Goal: Understand process/instructions

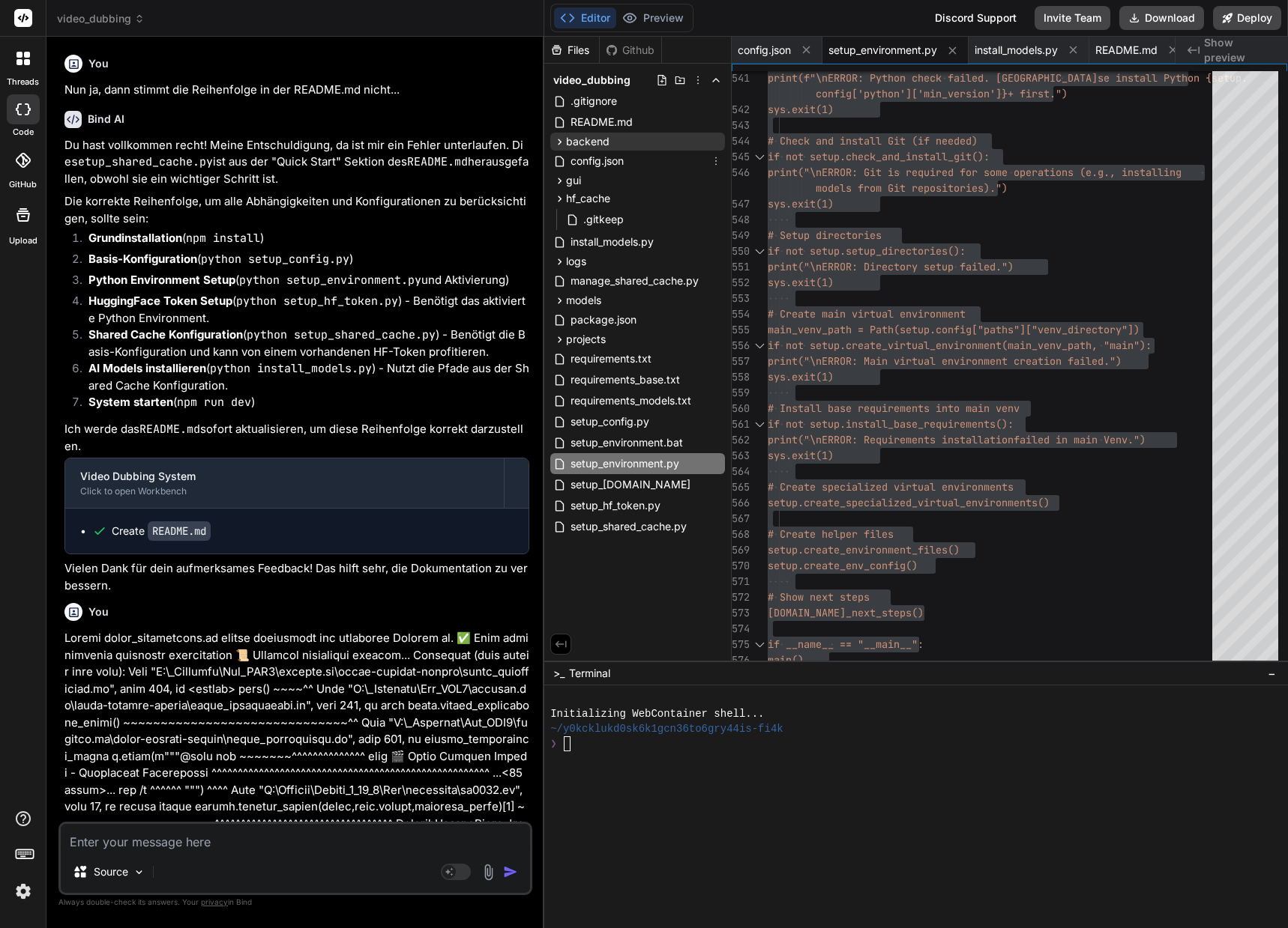
scroll to position [15, 0]
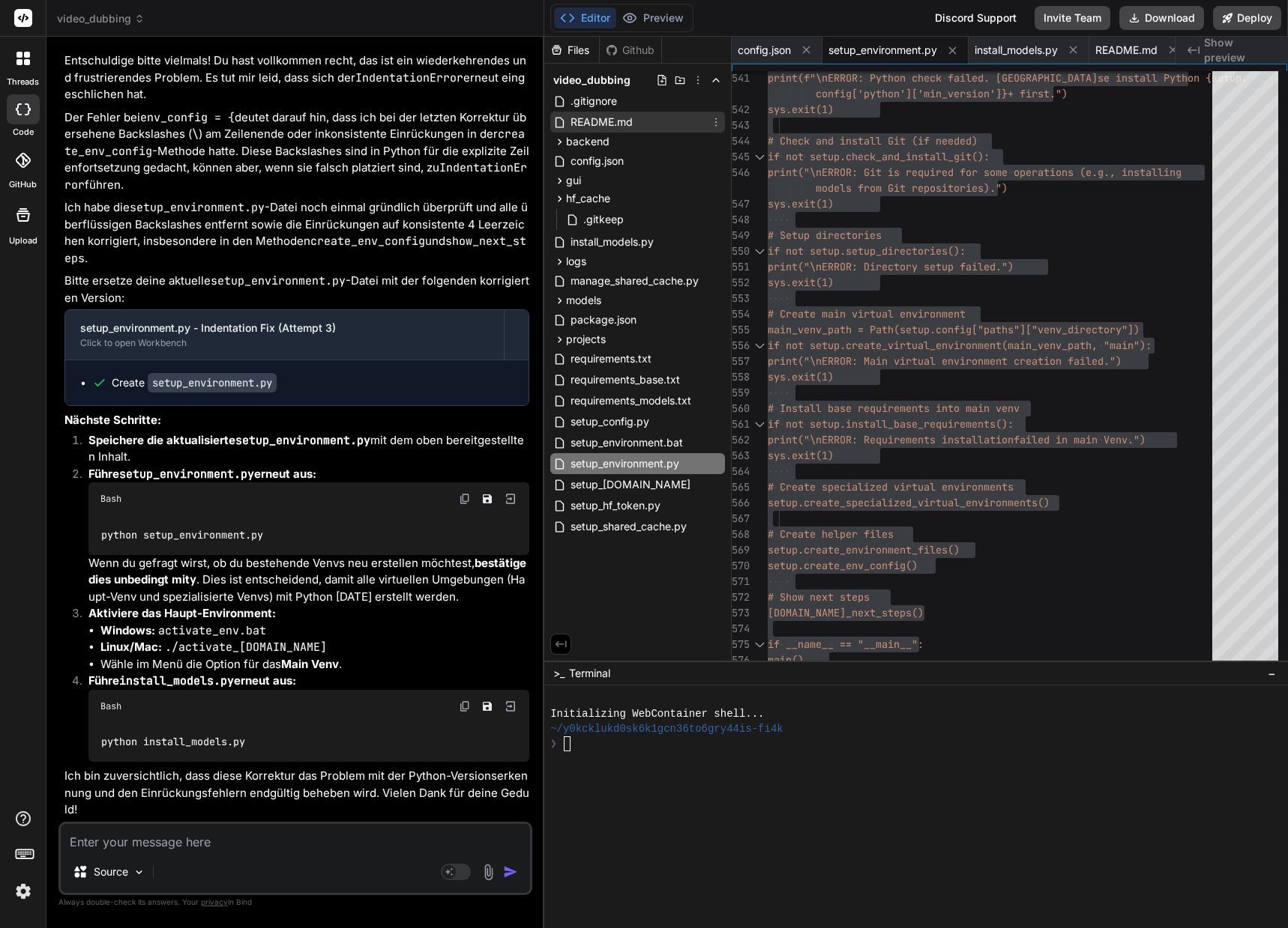
click at [613, 125] on span "README.md" at bounding box center [601, 122] width 65 height 18
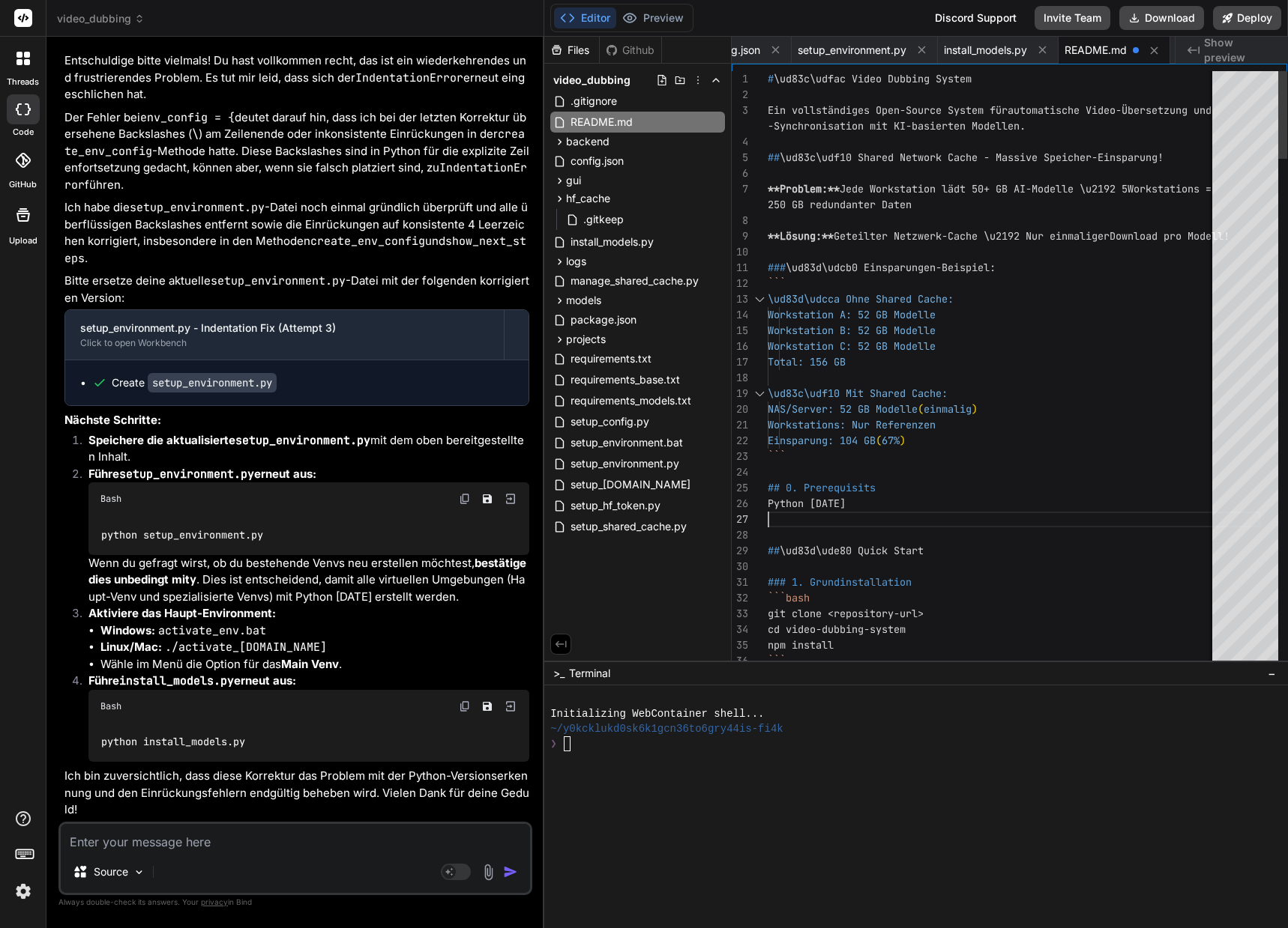
scroll to position [127, 0]
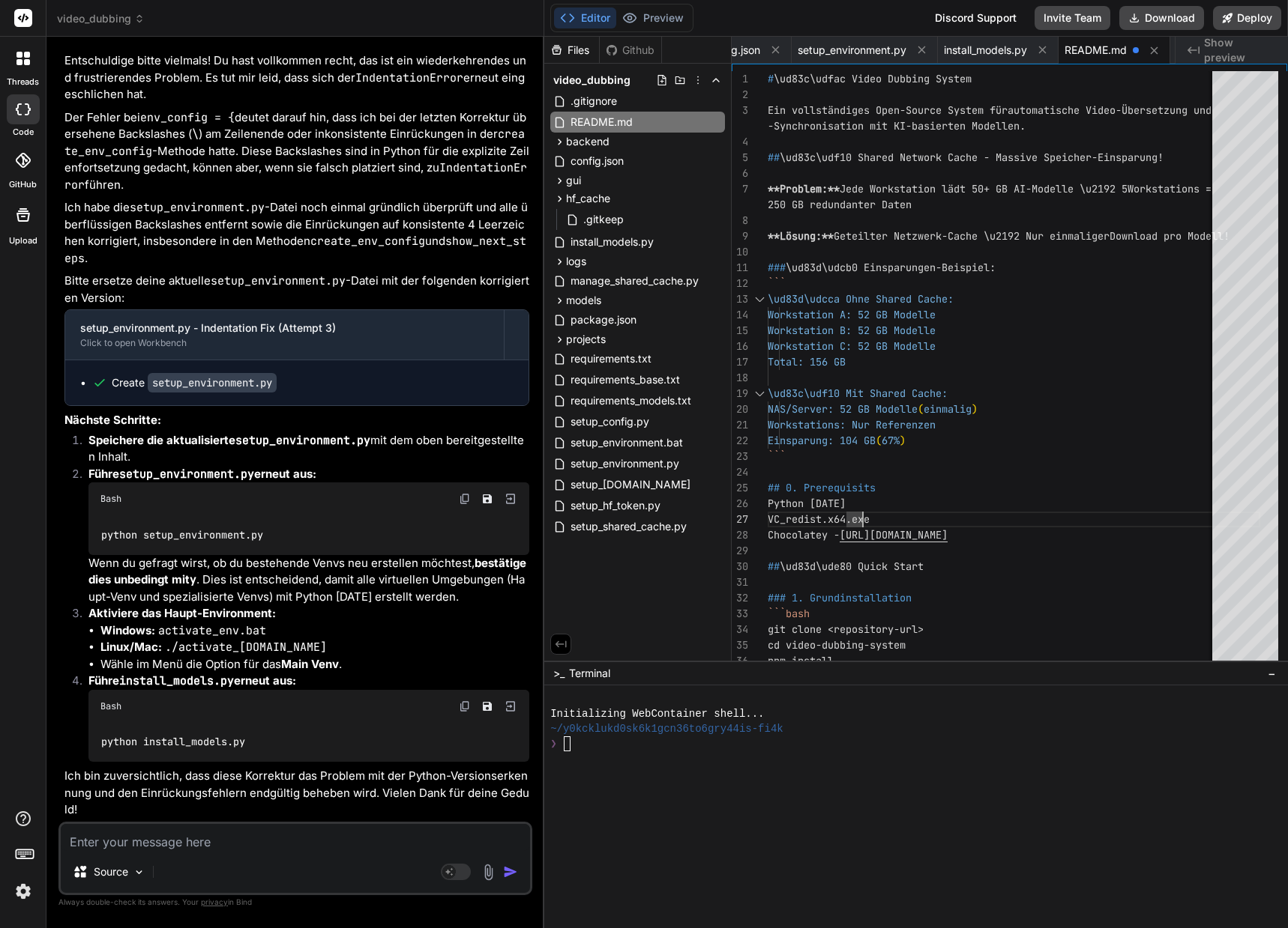
type textarea "\ud83c\udf10 Mit Shared Cache: NAS/Server: 52 GB Modelle (einmalig) Workstation…"
click at [155, 838] on textarea at bounding box center [296, 837] width 470 height 27
type textarea "."
type textarea "x"
type textarea ".."
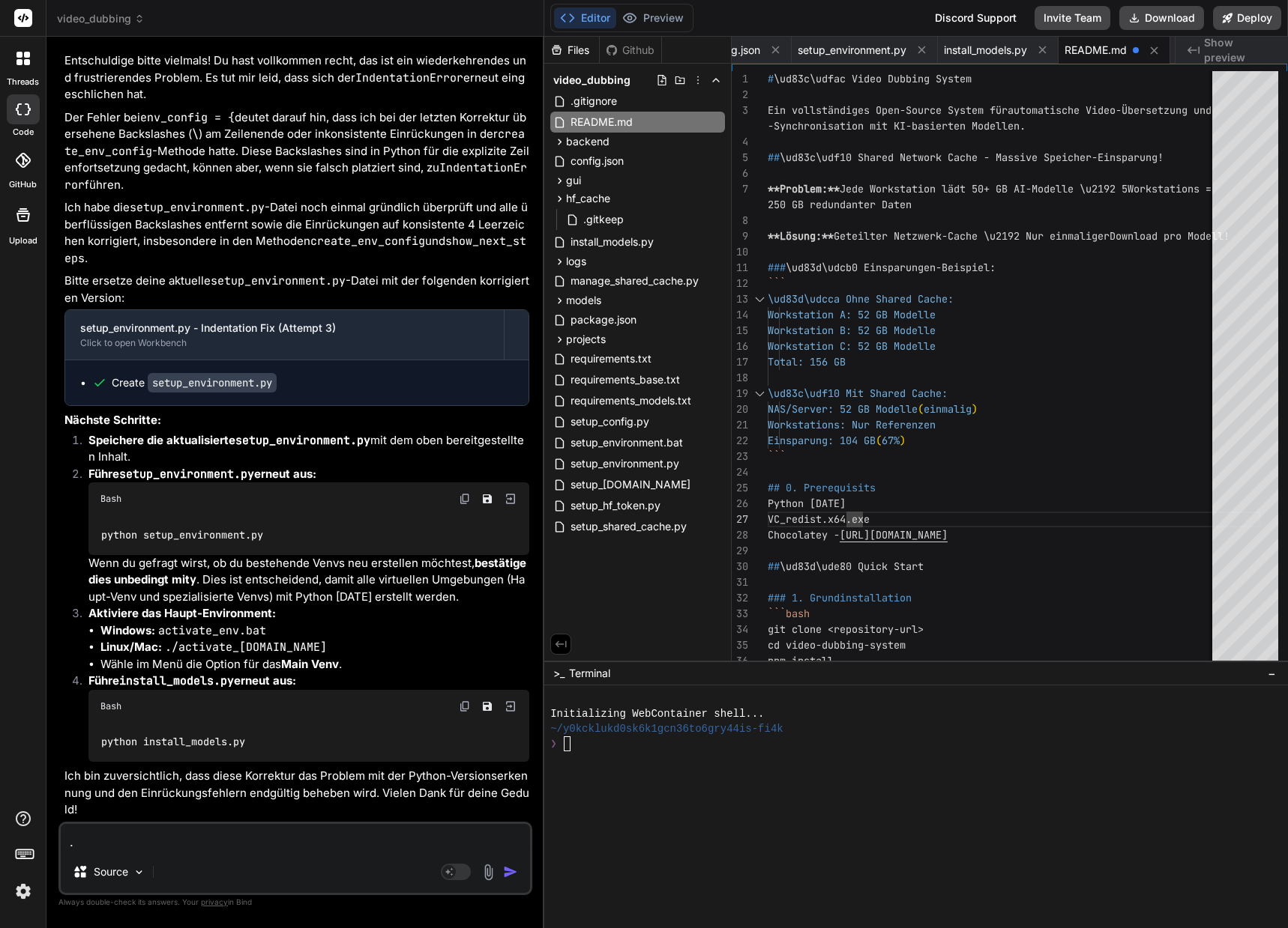
type textarea "x"
type textarea "..."
type textarea "x"
type textarea "...I"
type textarea "x"
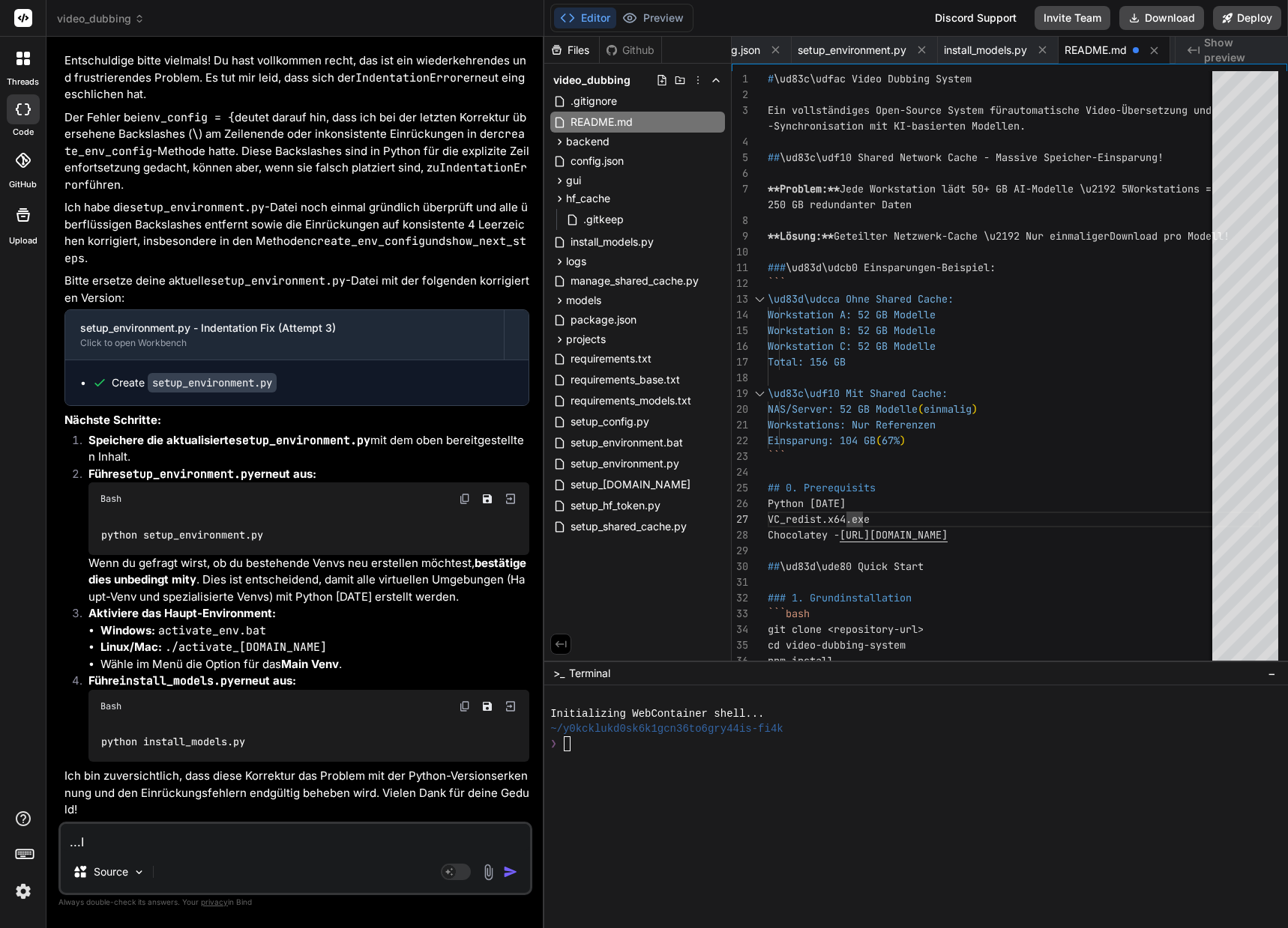
type textarea "..."
type textarea "x"
type textarea "...I"
type textarea "x"
type textarea "...Ic"
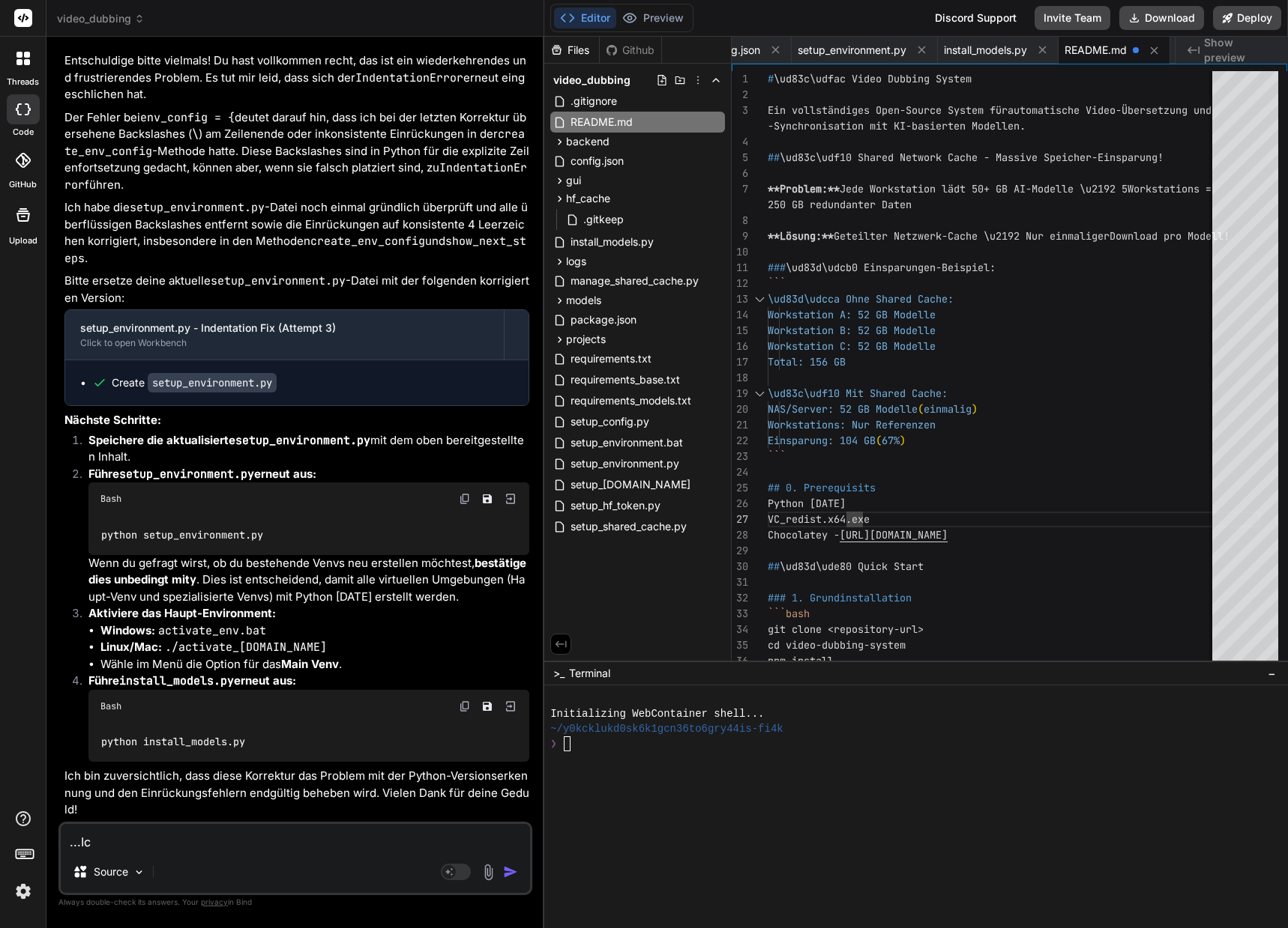
type textarea "x"
type textarea "...Ich"
type textarea "x"
type textarea "...Ich"
type textarea "x"
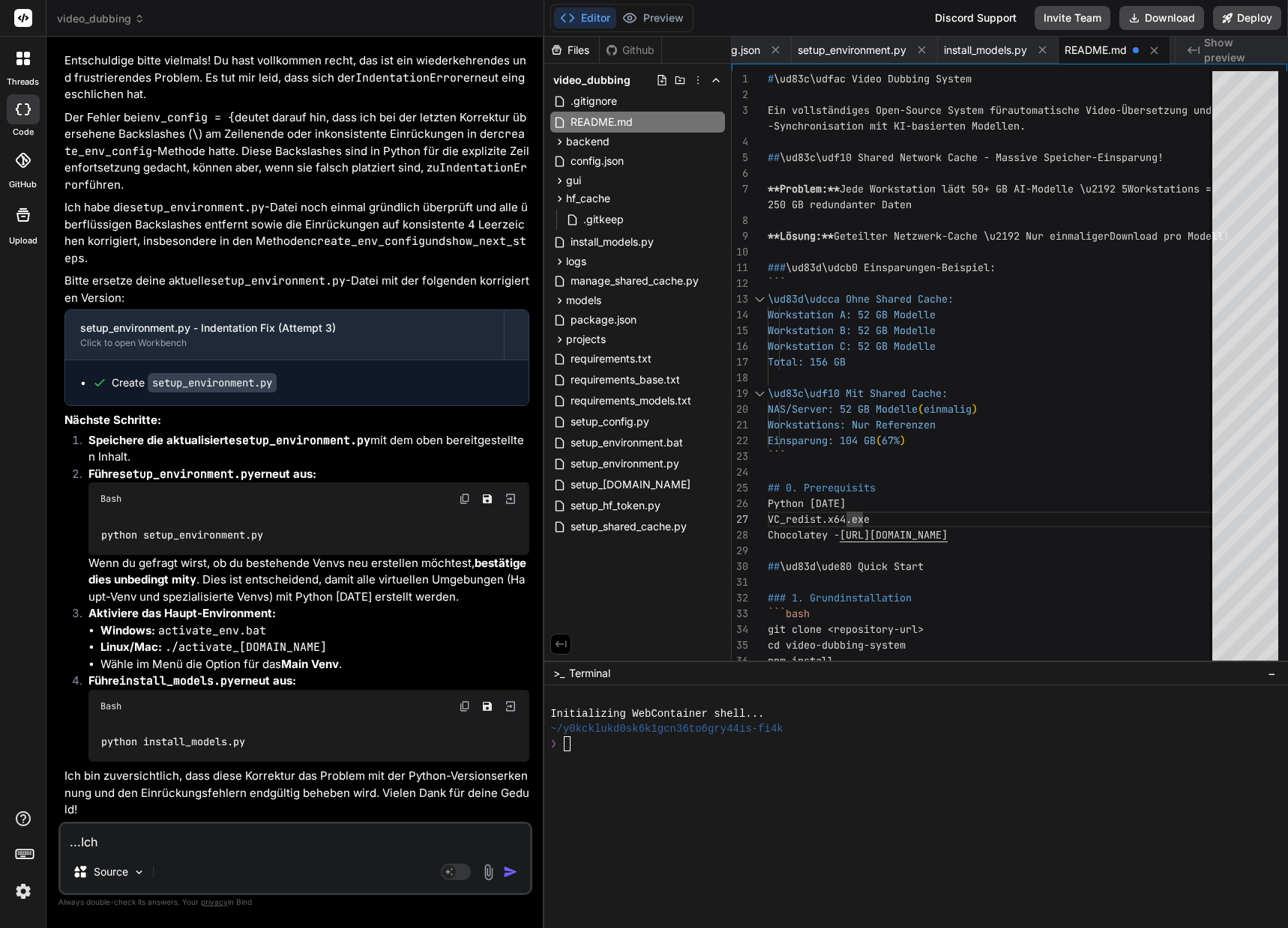
type textarea "...Ich"
type textarea "x"
type textarea "...Ic"
type textarea "x"
type textarea "...I"
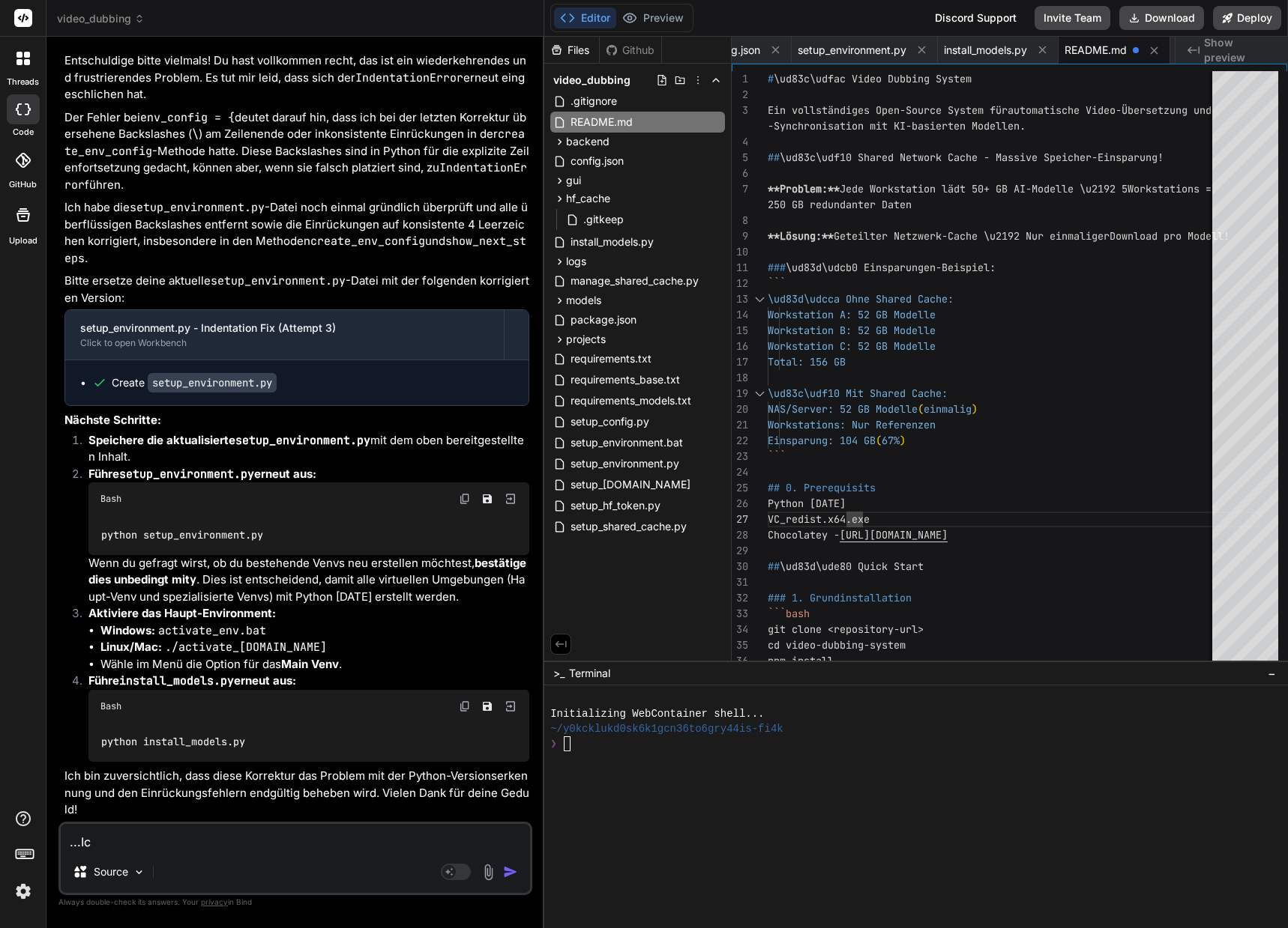
type textarea "x"
type textarea "..."
type textarea "x"
type textarea "...i"
type textarea "x"
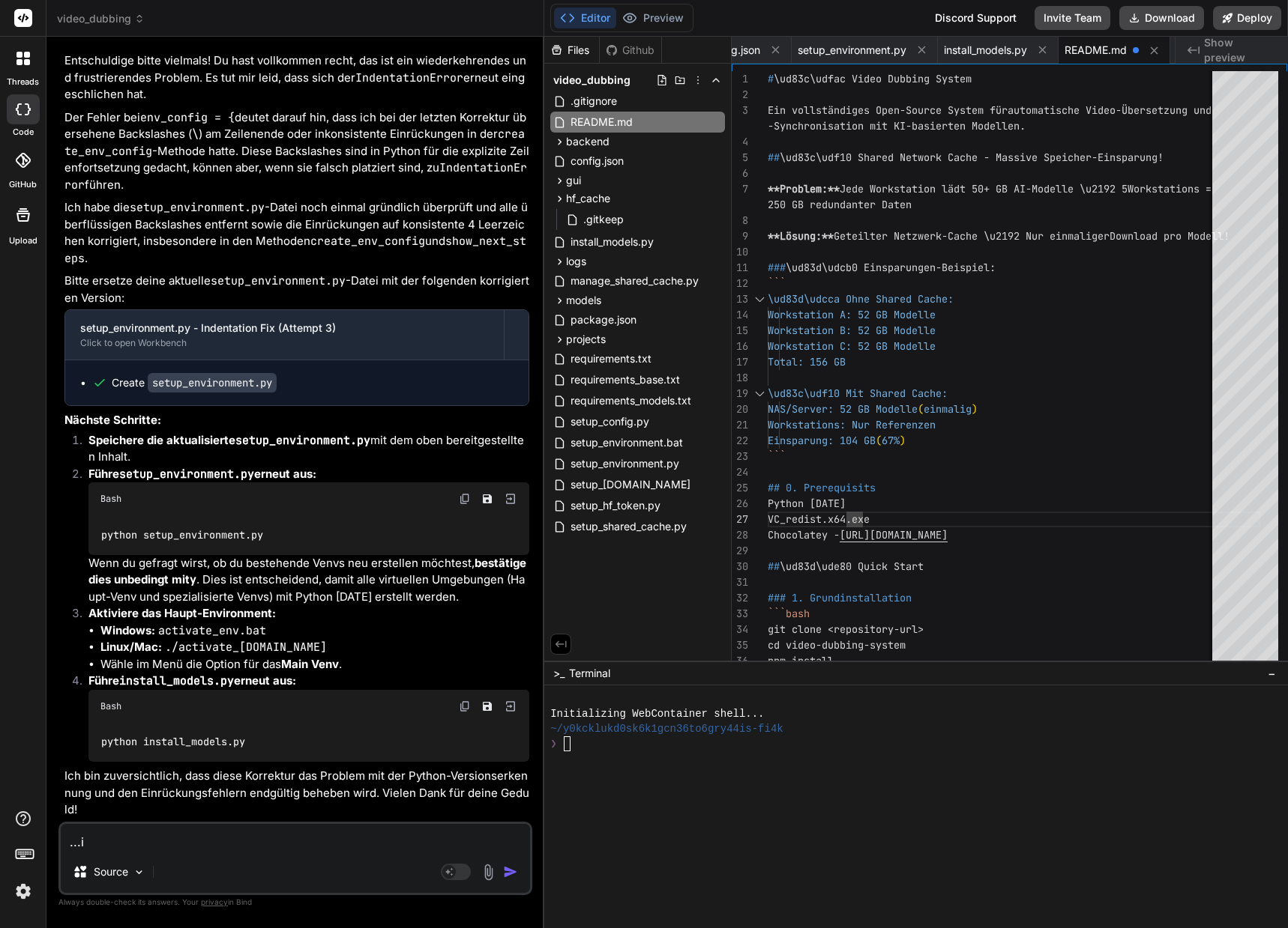
type textarea "...ic"
type textarea "x"
type textarea "...ich"
type textarea "x"
type textarea "...ich"
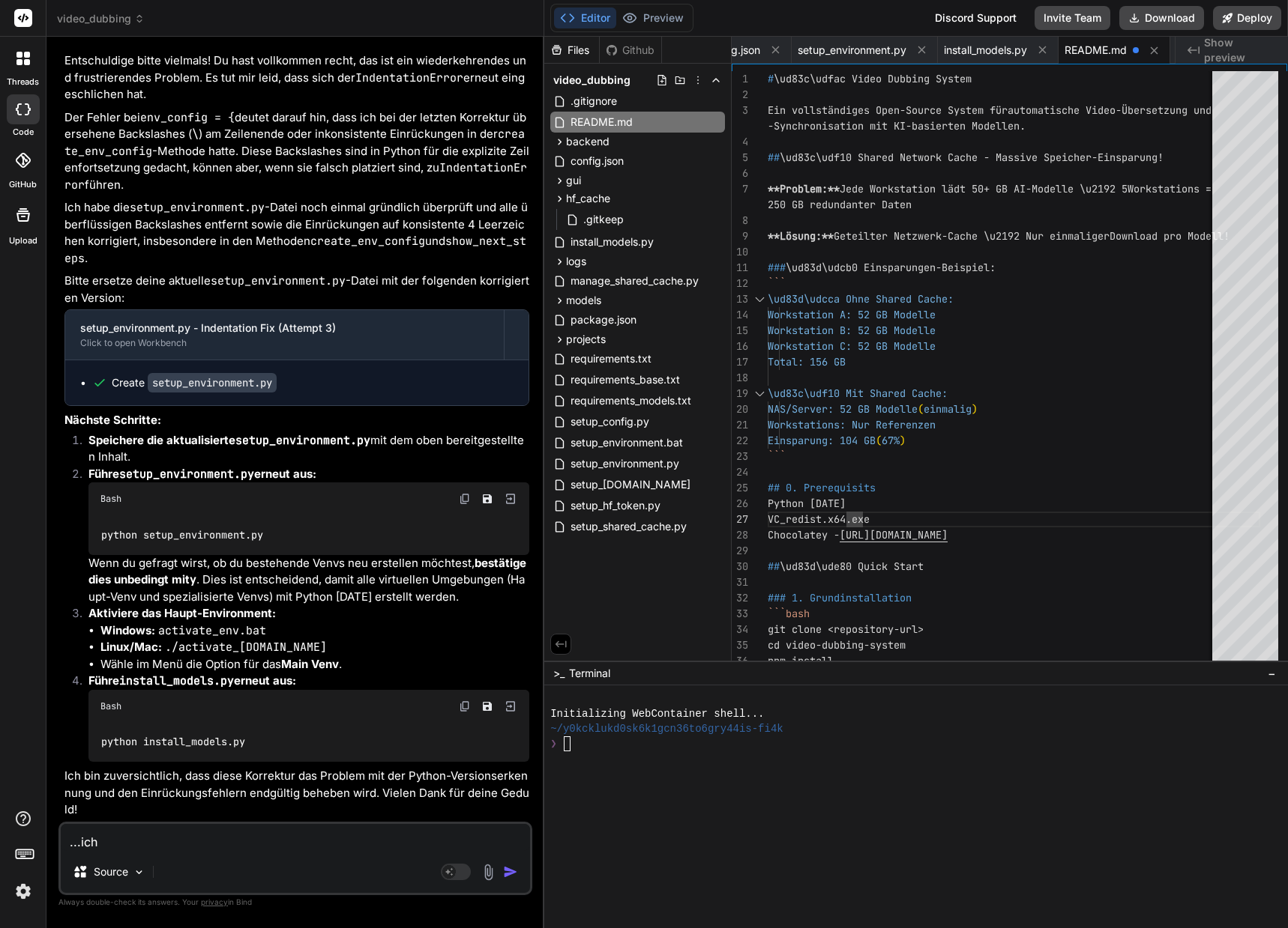
type textarea "x"
type textarea "...ich g"
type textarea "x"
type textarea "...ich gl"
type textarea "x"
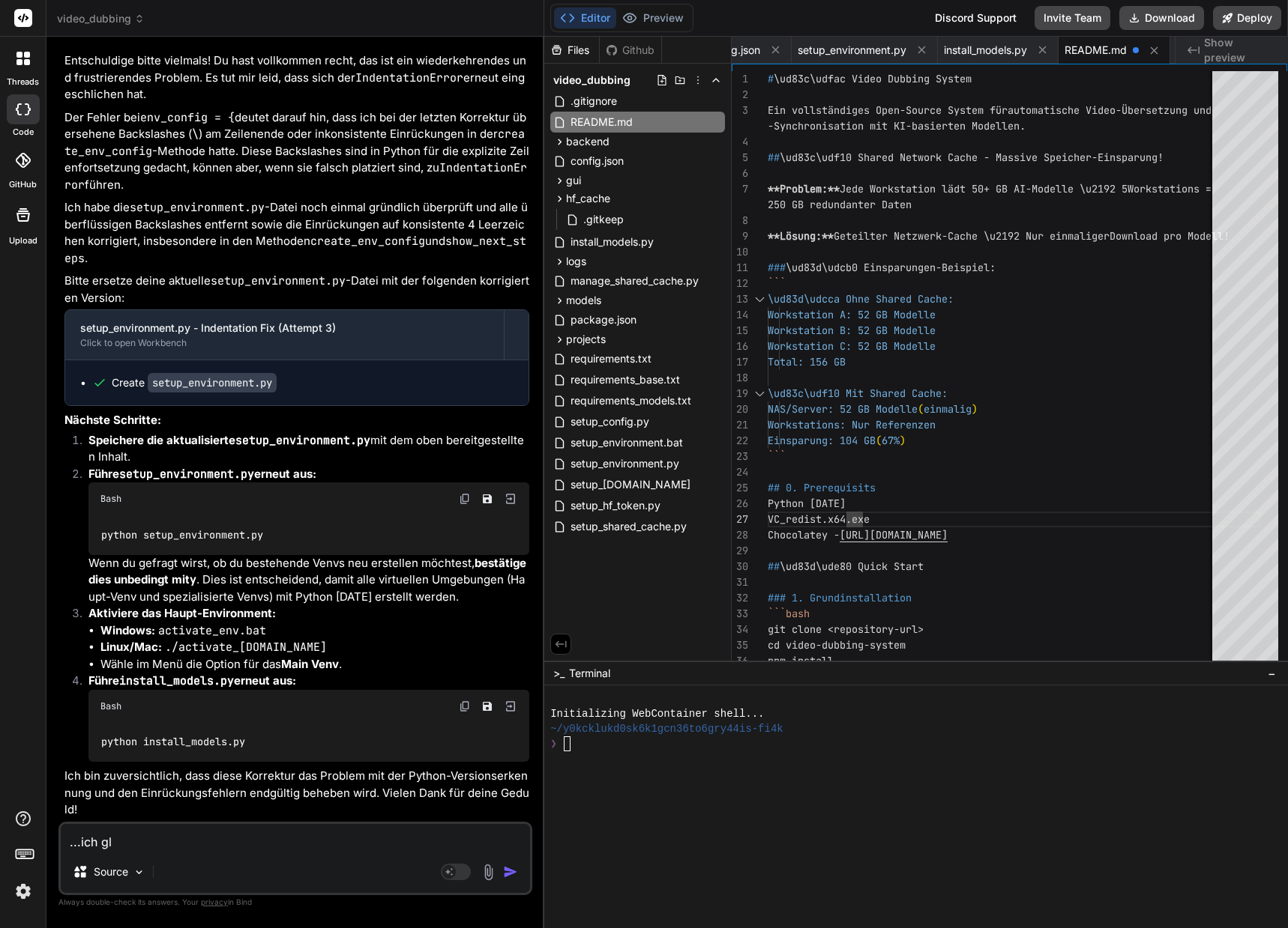
type textarea "...ich gla"
type textarea "x"
type textarea "...ich glau"
type textarea "x"
type textarea "...ich glaub"
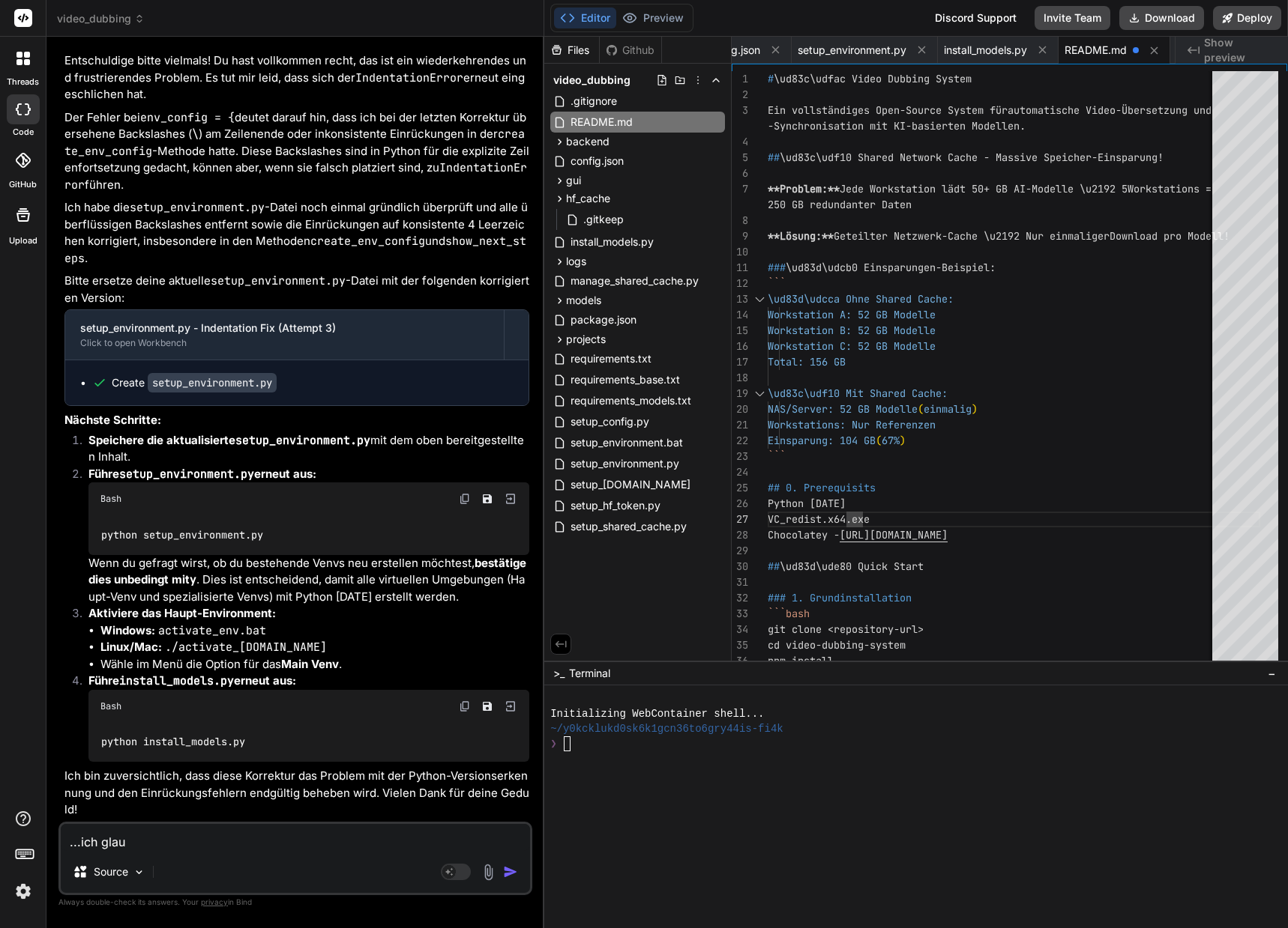
type textarea "x"
type textarea "...ich glaube"
type textarea "x"
type textarea "...ich glaube"
type textarea "x"
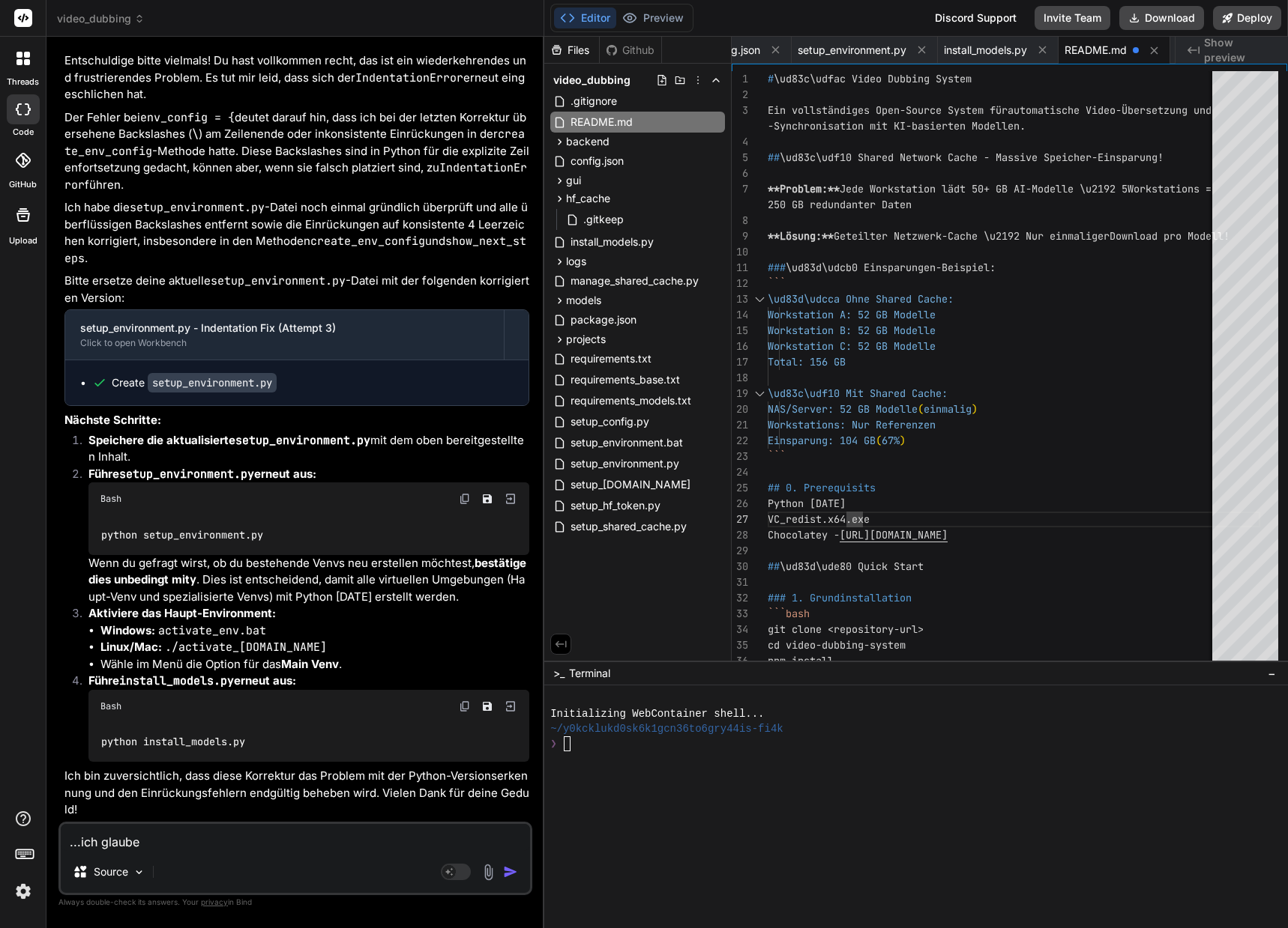
type textarea "...ich glaube d"
type textarea "x"
type textarea "...ich glaube da"
type textarea "x"
type textarea "...ich glaube das"
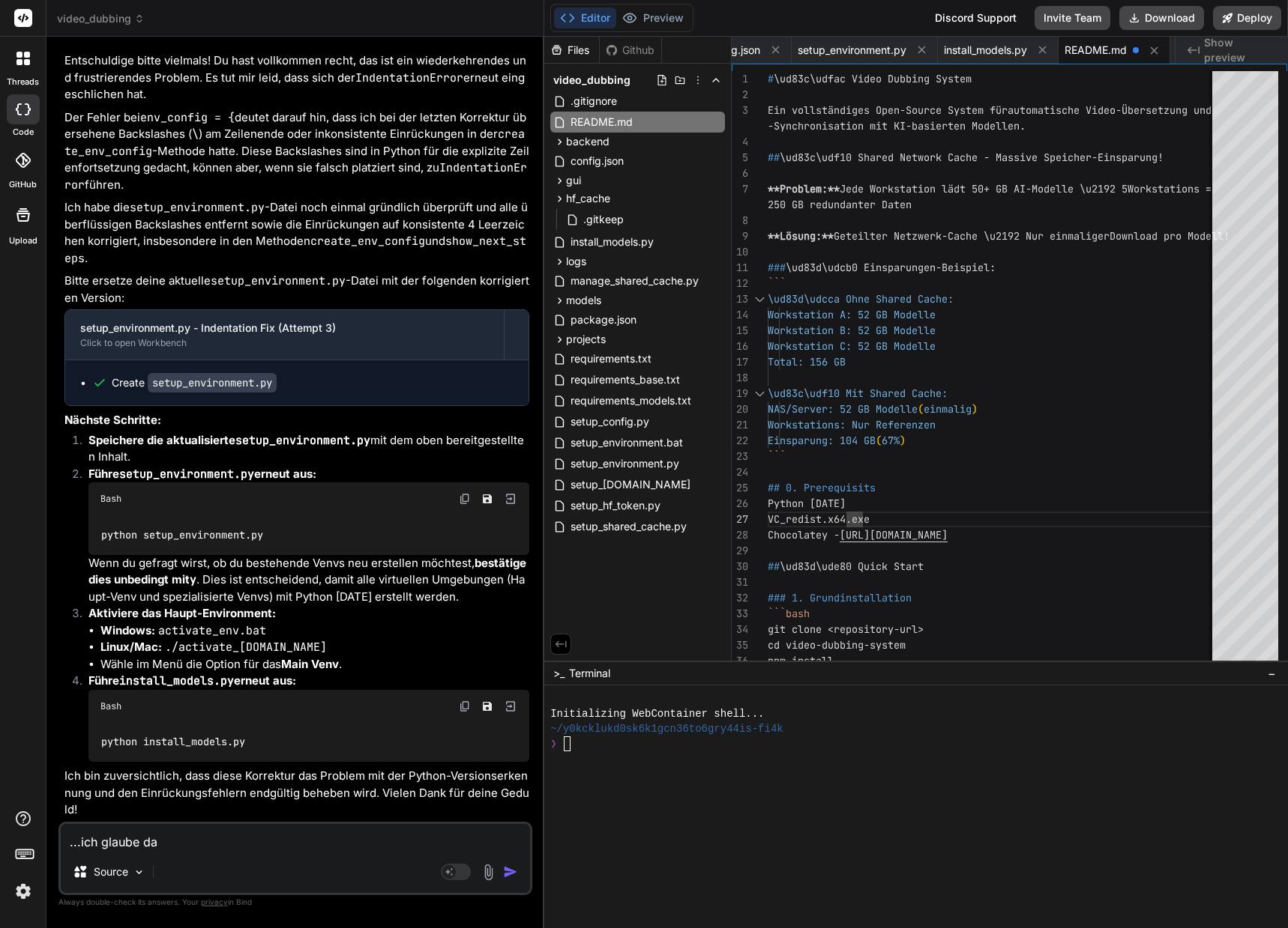
type textarea "x"
type textarea "...ich glaube das"
type textarea "x"
type textarea "...ich glaube das i"
type textarea "x"
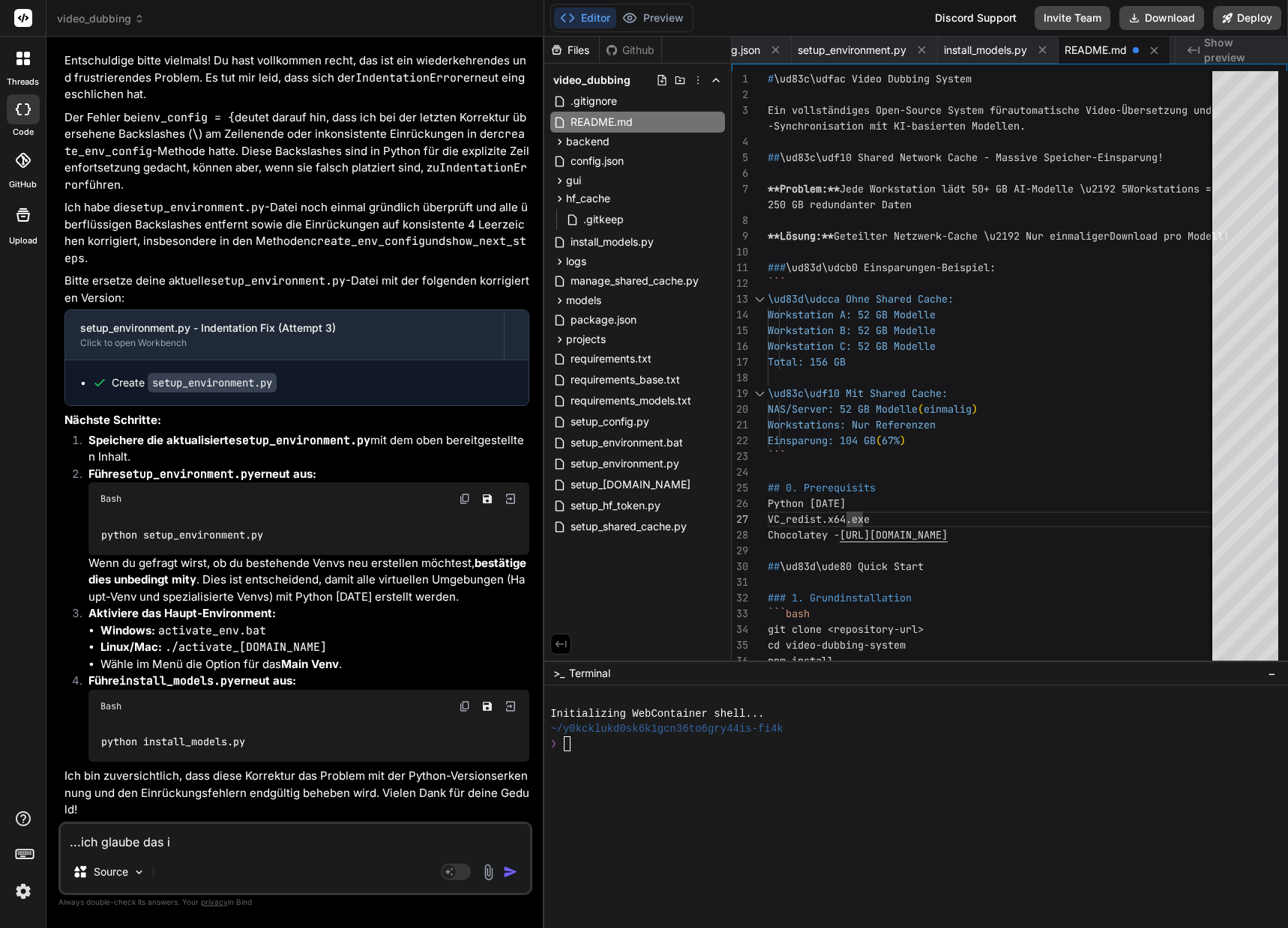
type textarea "...ich glaube das is"
type textarea "x"
type textarea "...ich glaube das ist"
type textarea "x"
type textarea "...ich glaube das ist"
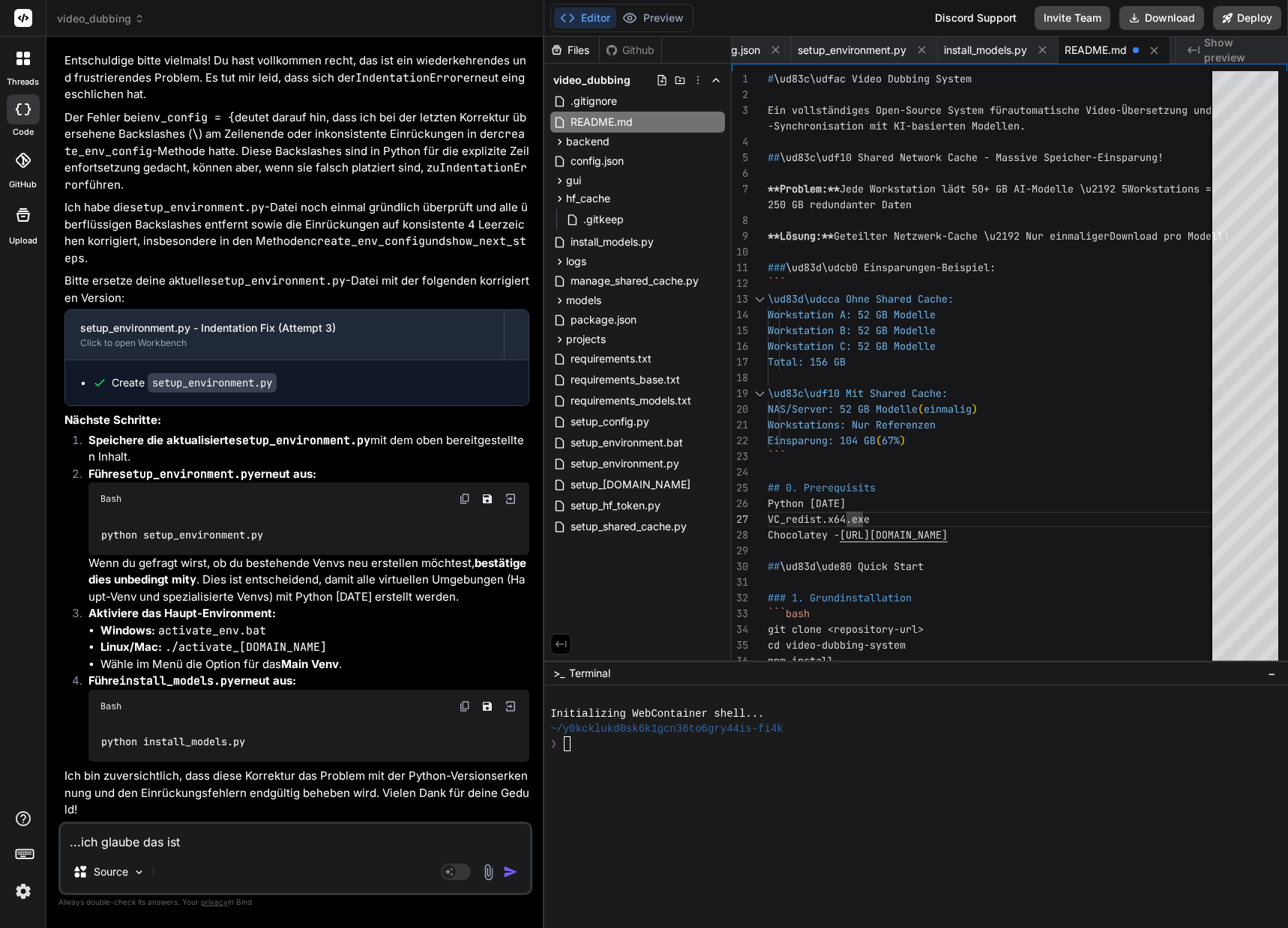
type textarea "x"
type textarea "...ich glaube das ist a"
type textarea "x"
type textarea "...ich glaube das ist au"
type textarea "x"
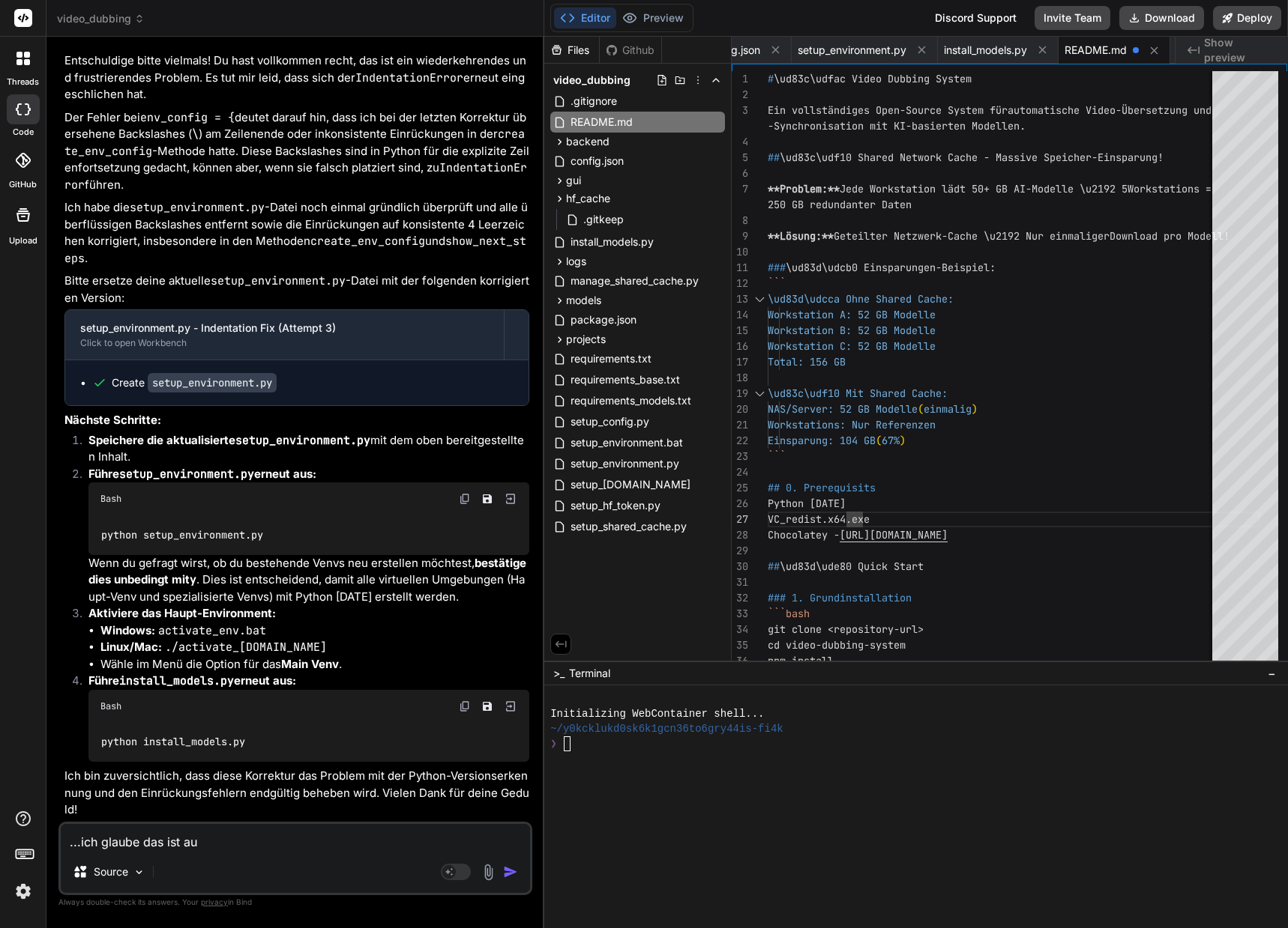
type textarea "...ich glaube das ist auc"
type textarea "x"
type textarea "...ich glaube das ist auch"
type textarea "x"
type textarea "...ich glaube das ist auch"
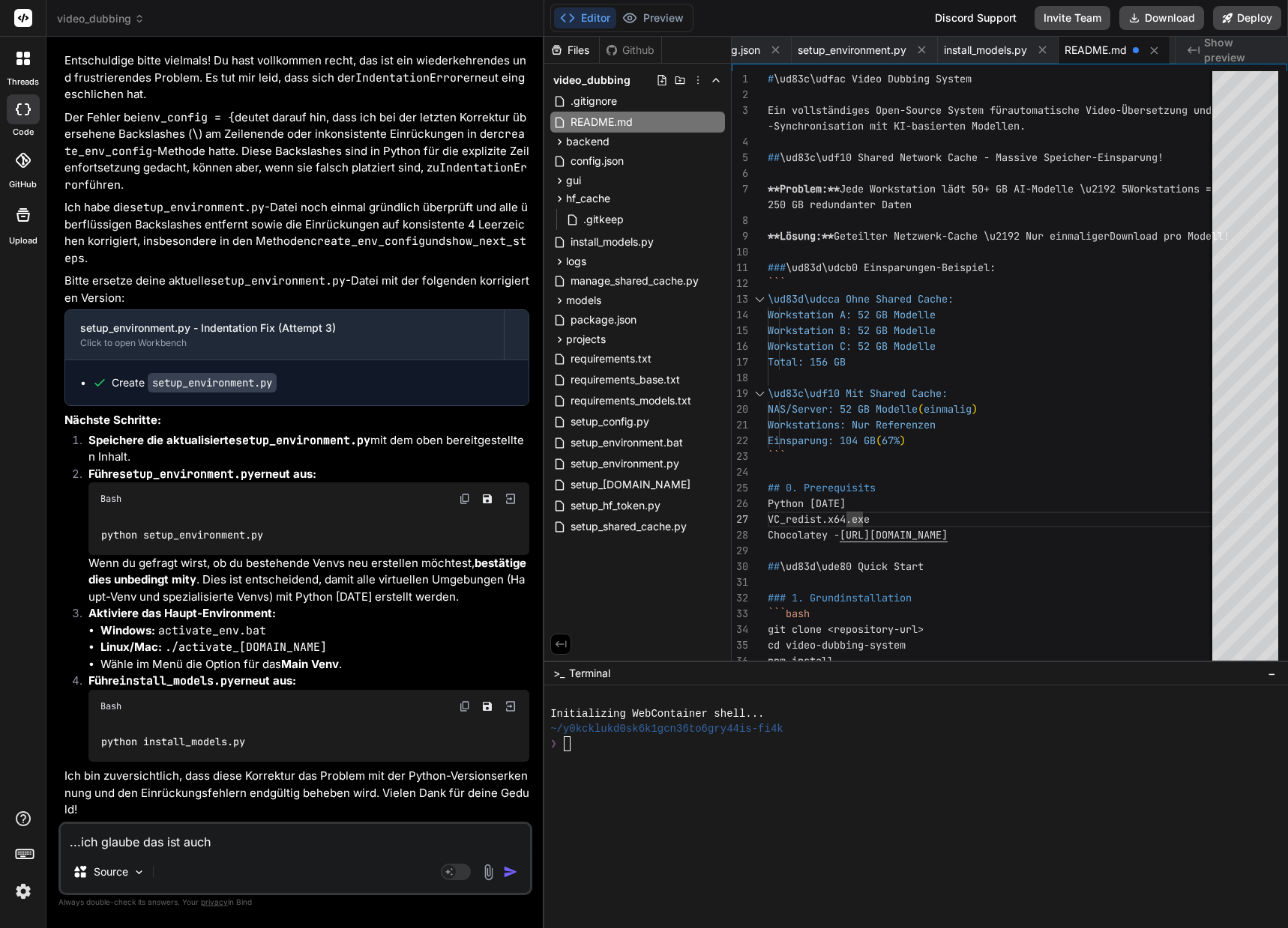
type textarea "x"
type textarea "...ich glaube das ist auch"
type textarea "x"
type textarea "...ich glaube das ist auch"
type textarea "x"
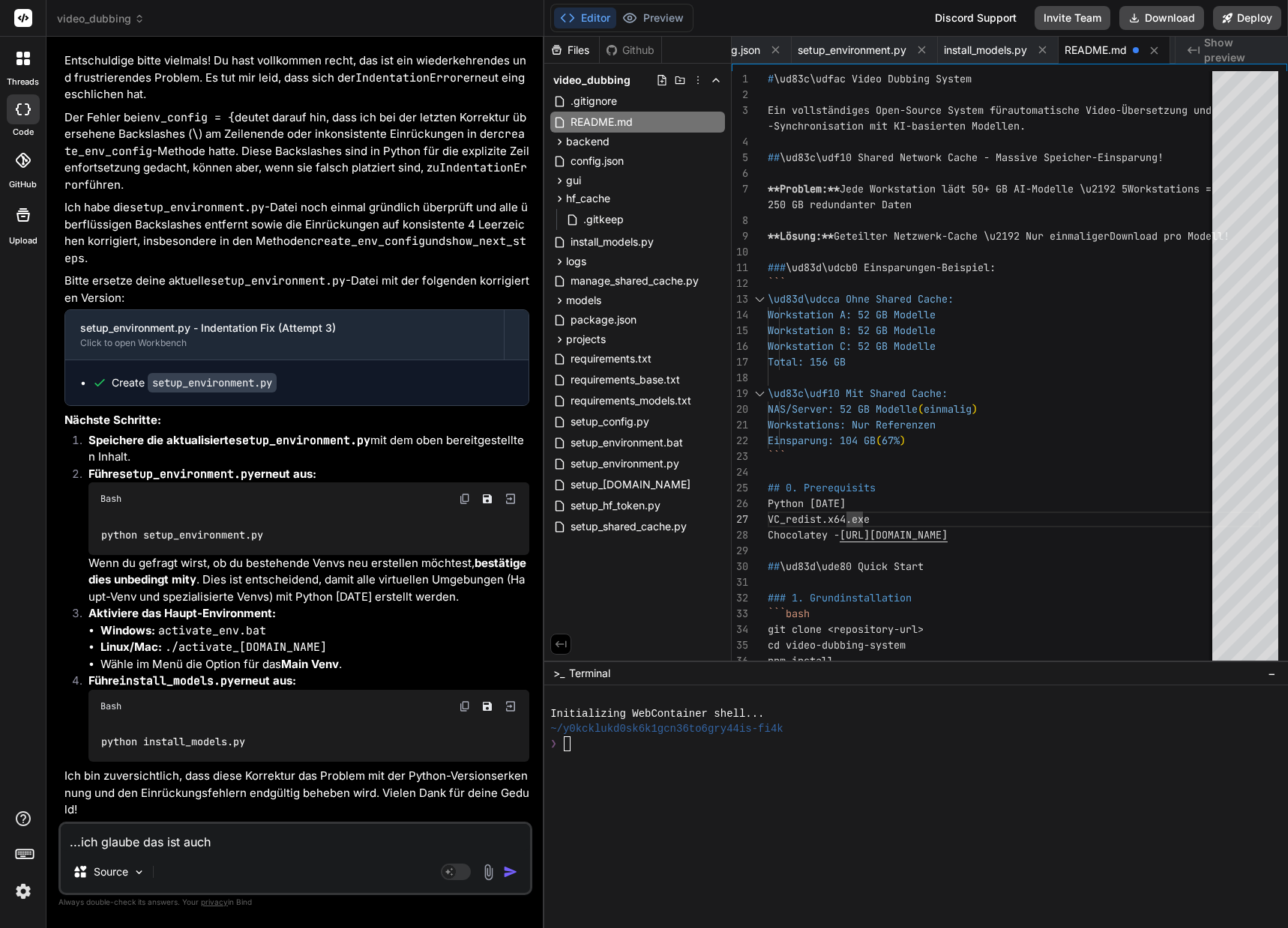
type textarea "...ich glaube das ist auch n"
type textarea "x"
type textarea "...ich glaube das ist auch ni"
type textarea "x"
type textarea "...ich glaube das ist auch nic"
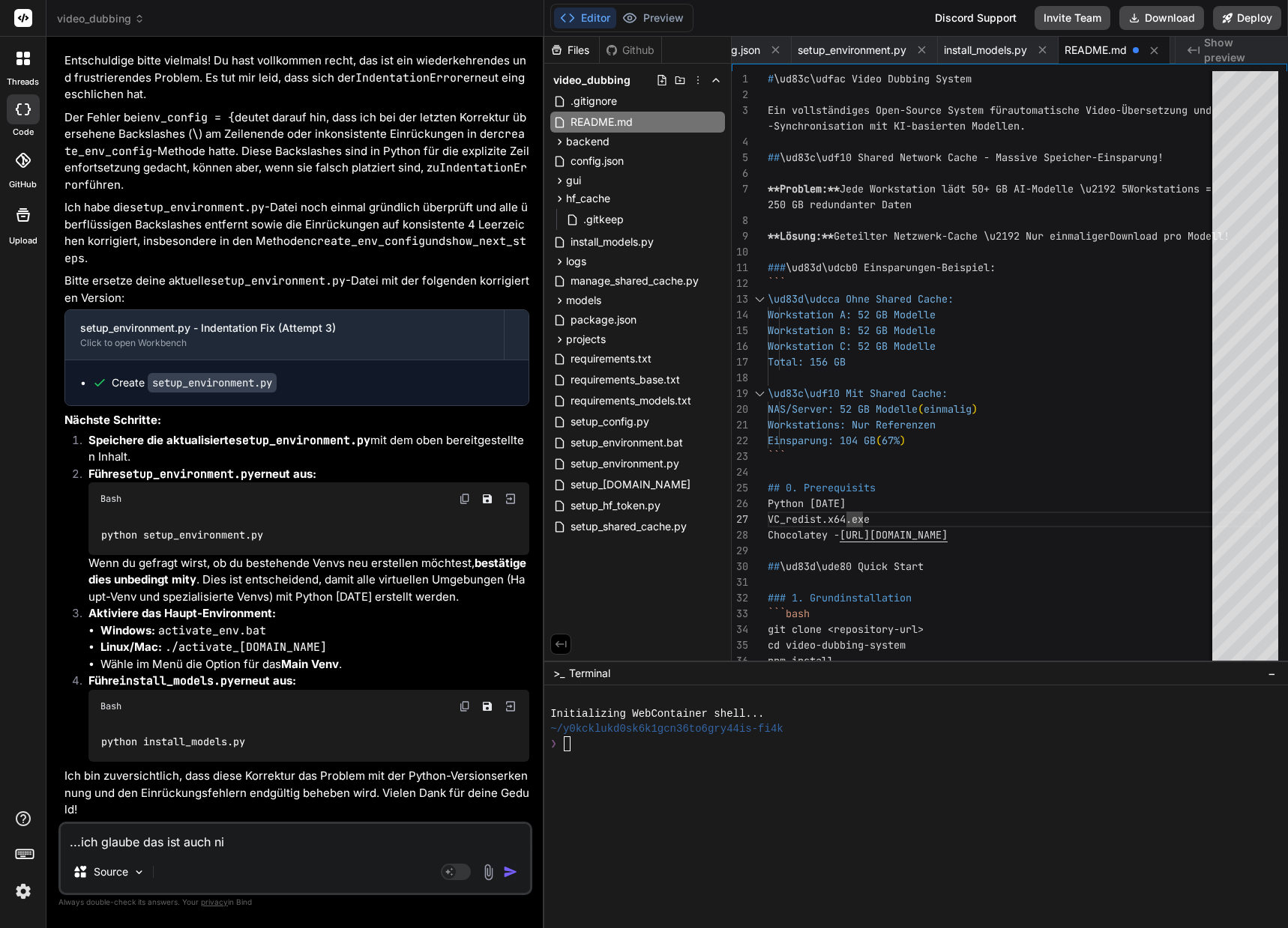
type textarea "x"
type textarea "...ich glaube das ist auch nich"
type textarea "x"
type textarea "...ich glaube das ist auch nicht"
type textarea "x"
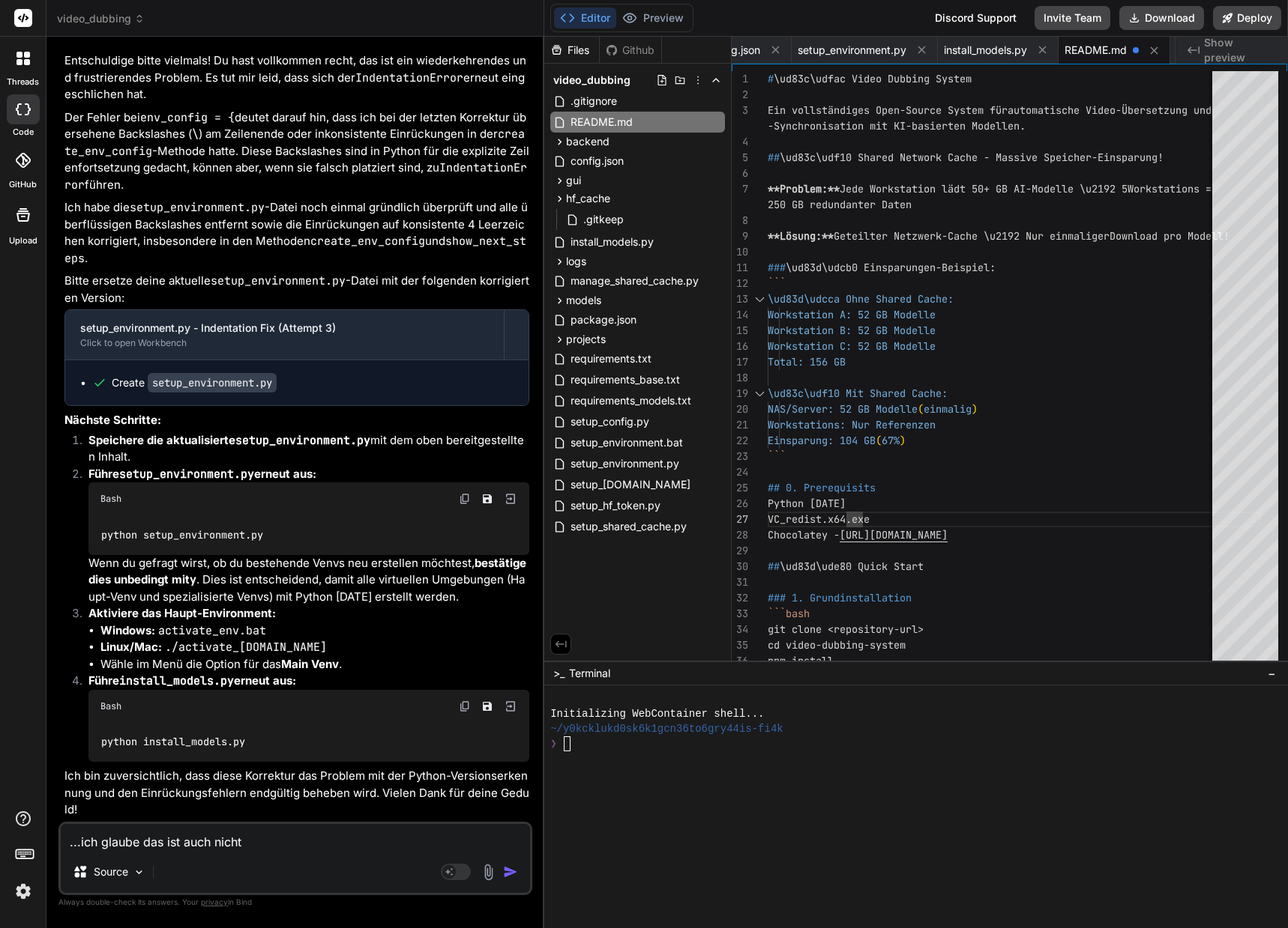
type textarea "...ich glaube das ist auch nicht"
type textarea "x"
type textarea "...ich glaube das ist auch nicht n"
type textarea "x"
type textarea "...ich glaube das ist auch nicht ne"
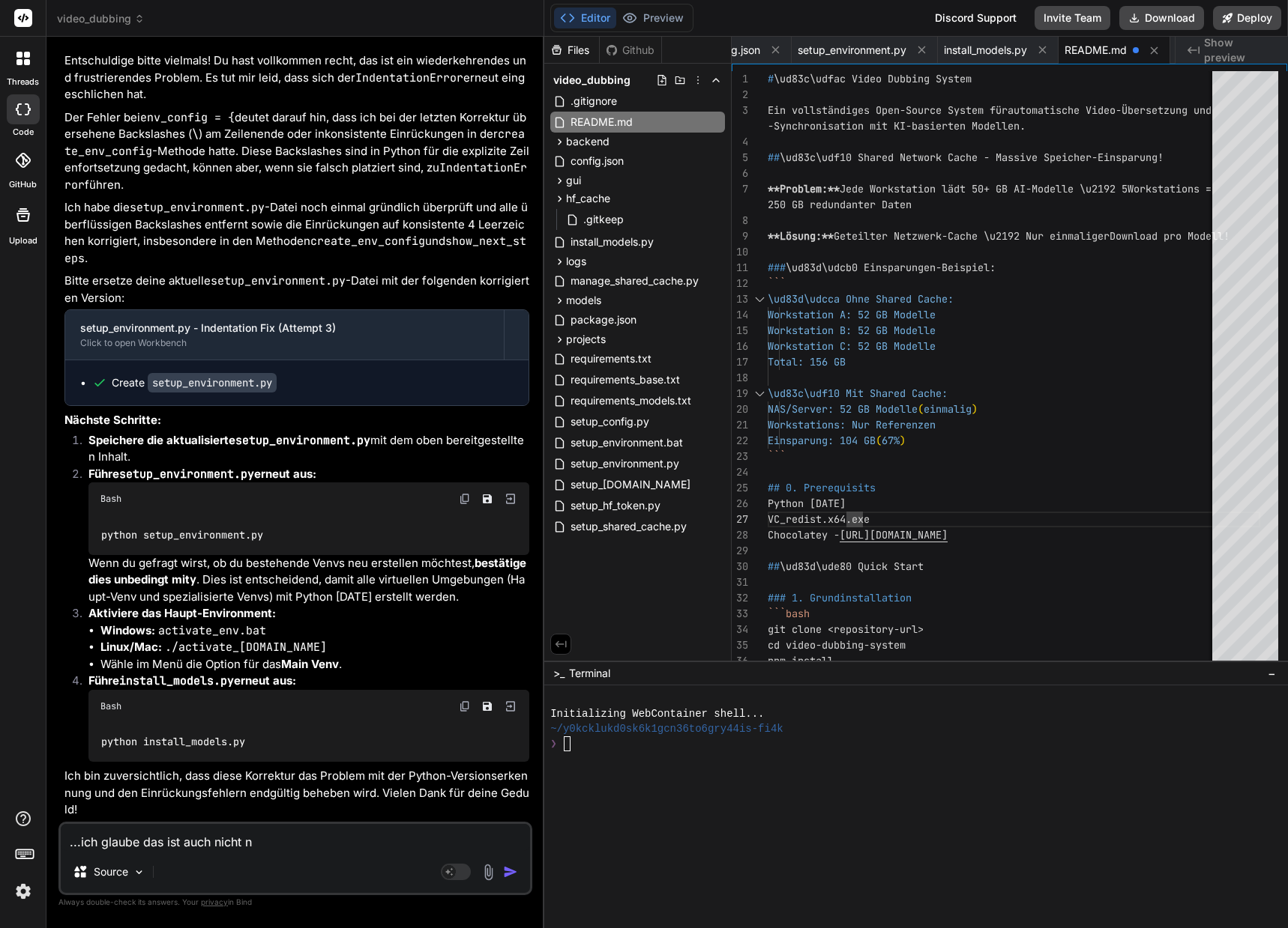
type textarea "x"
type textarea "...ich glaube das ist auch nicht neu"
type textarea "x"
type textarea "...ich glaube das ist auch nicht neu."
type textarea "x"
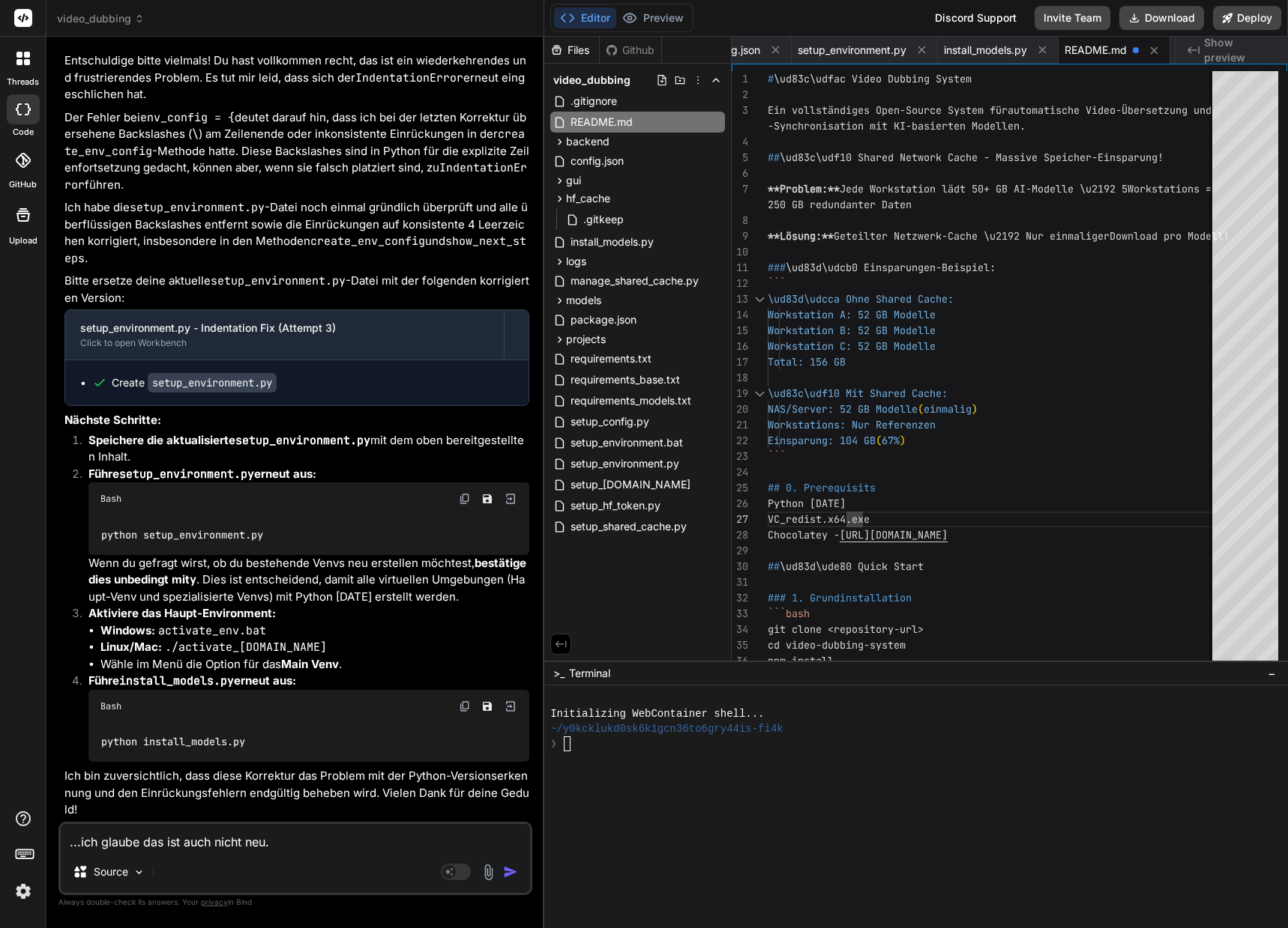
type textarea "...ich glaube das ist auch nicht neu.."
type textarea "x"
type textarea "...ich glaube das ist auch nicht neu..."
type textarea "x"
type textarea "...ich glaube das ist auch nicht neu..."
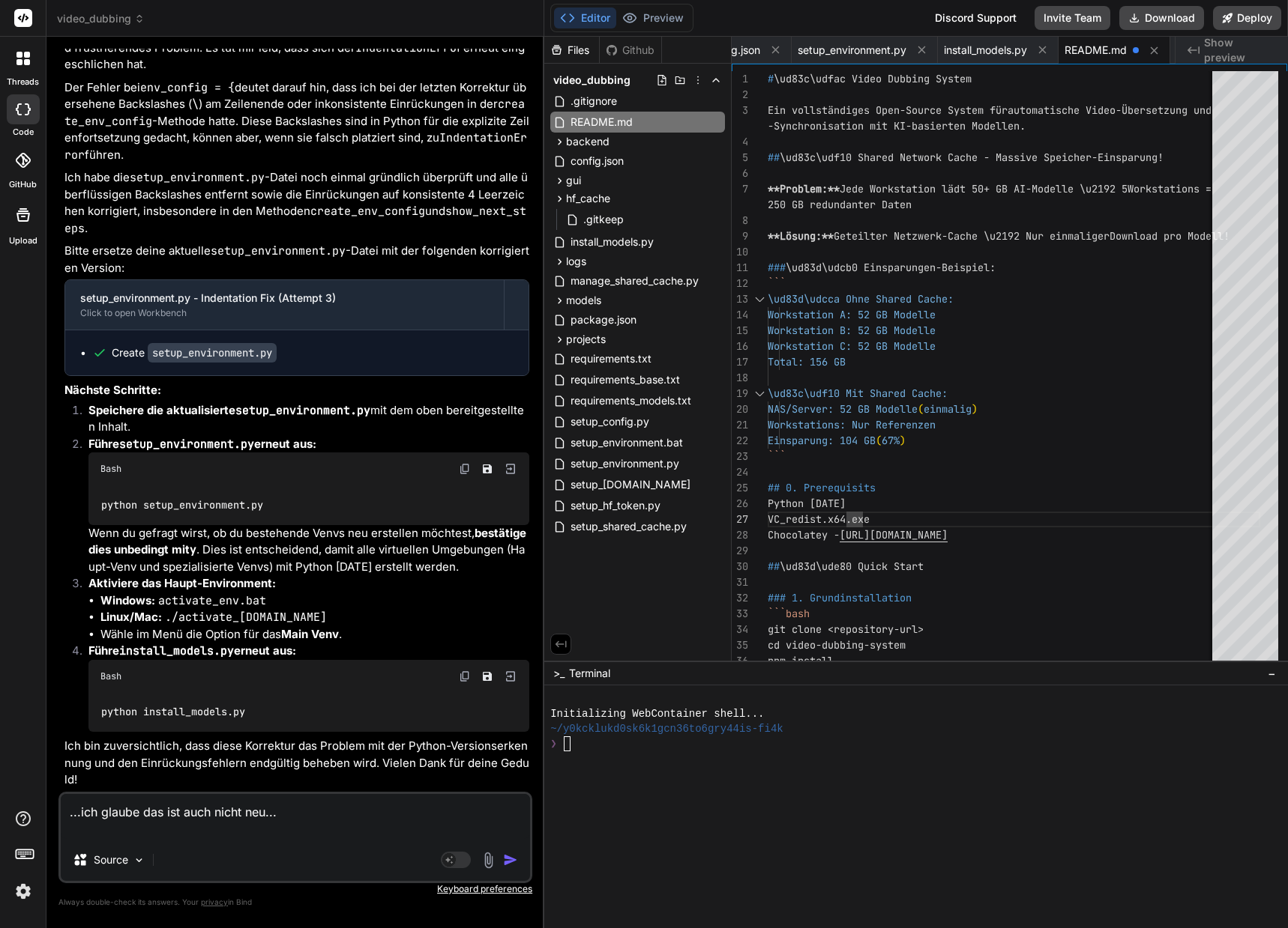
type textarea "x"
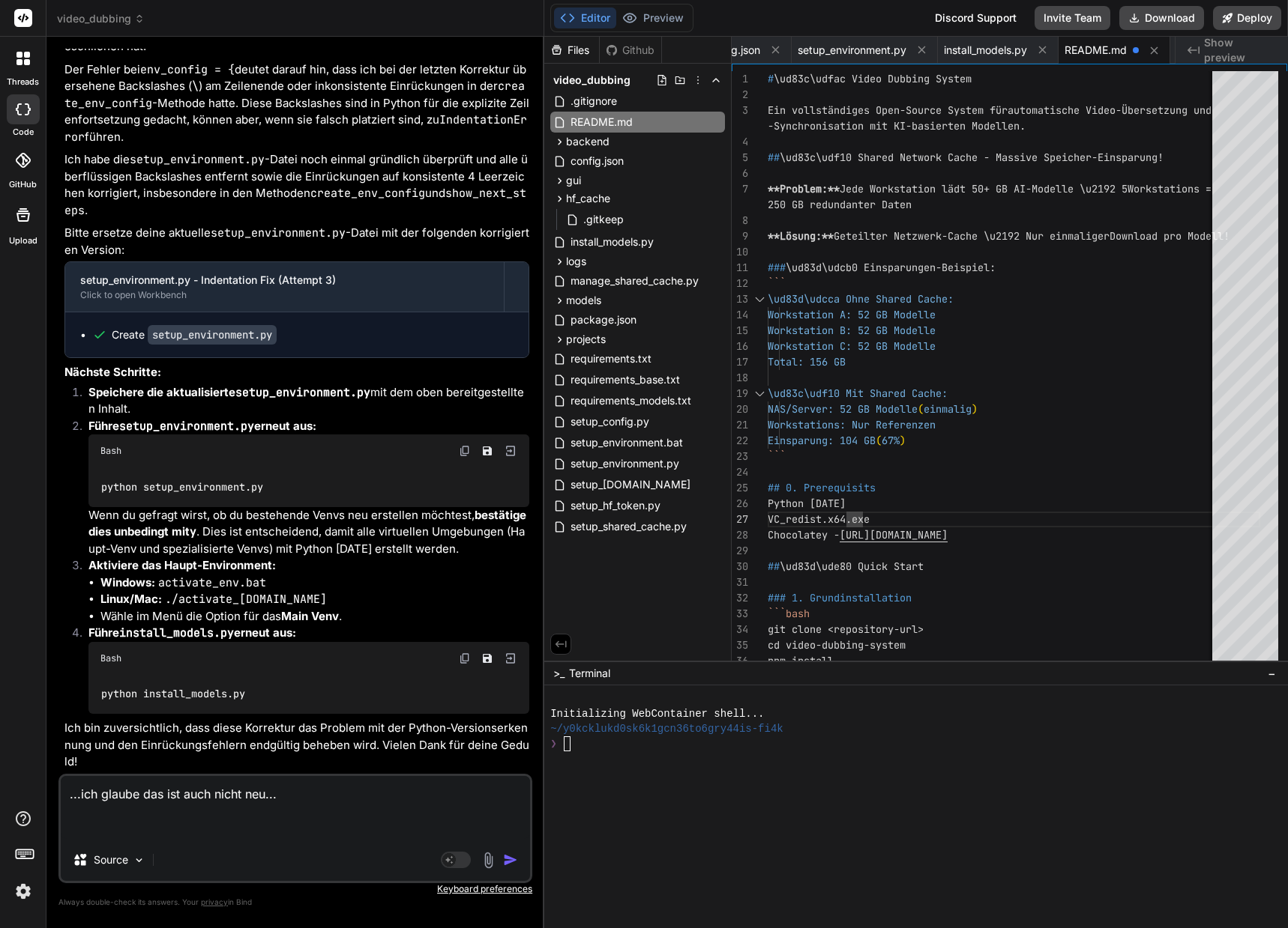
paste textarea "CUDA available: False INFO: Installing package 'whisperx>=3.5.0' into 'venv_whi…"
type textarea "...ich glaube das ist auch nicht neu... CUDA available: False INFO: Installing …"
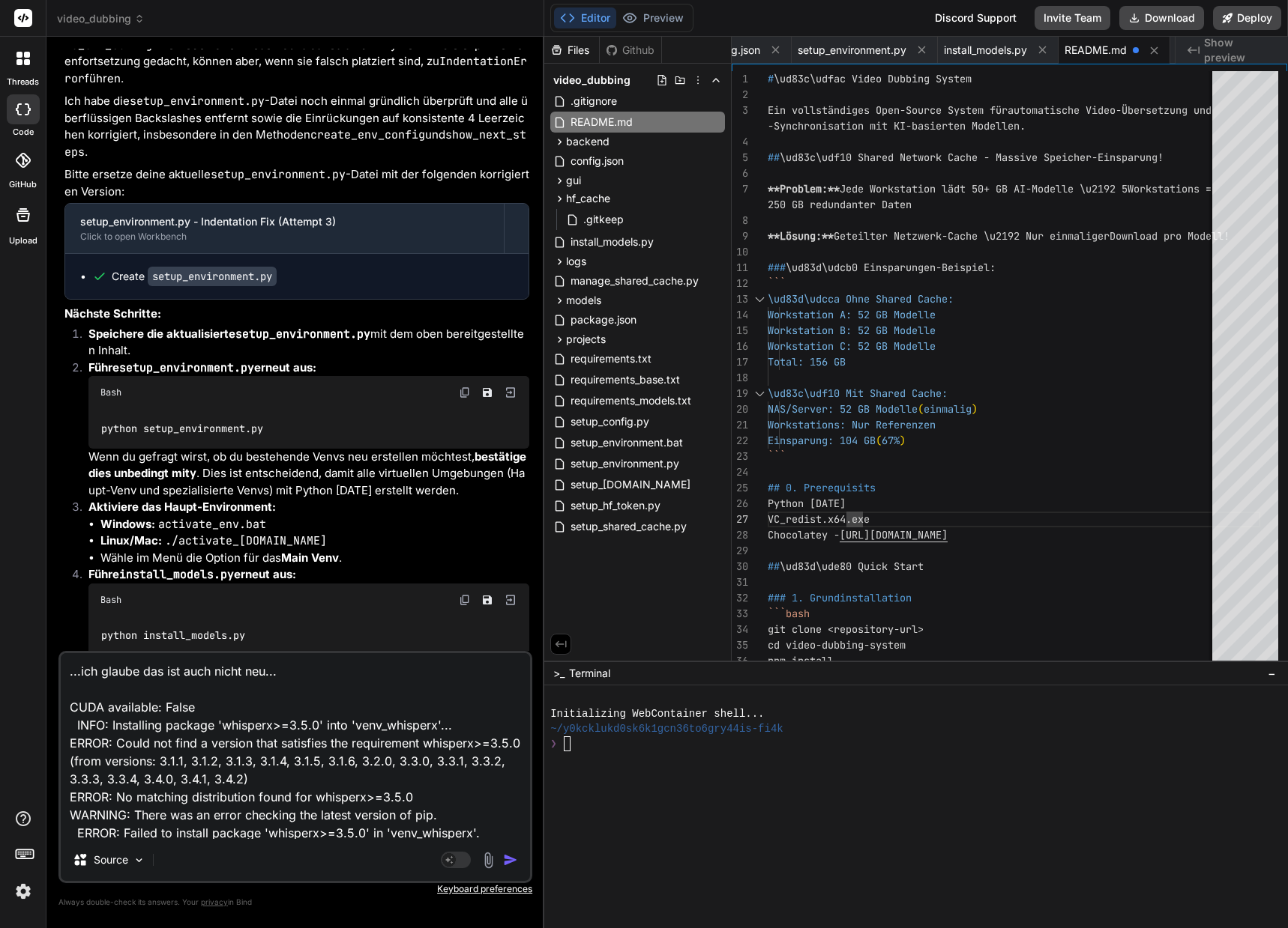
type textarea "x"
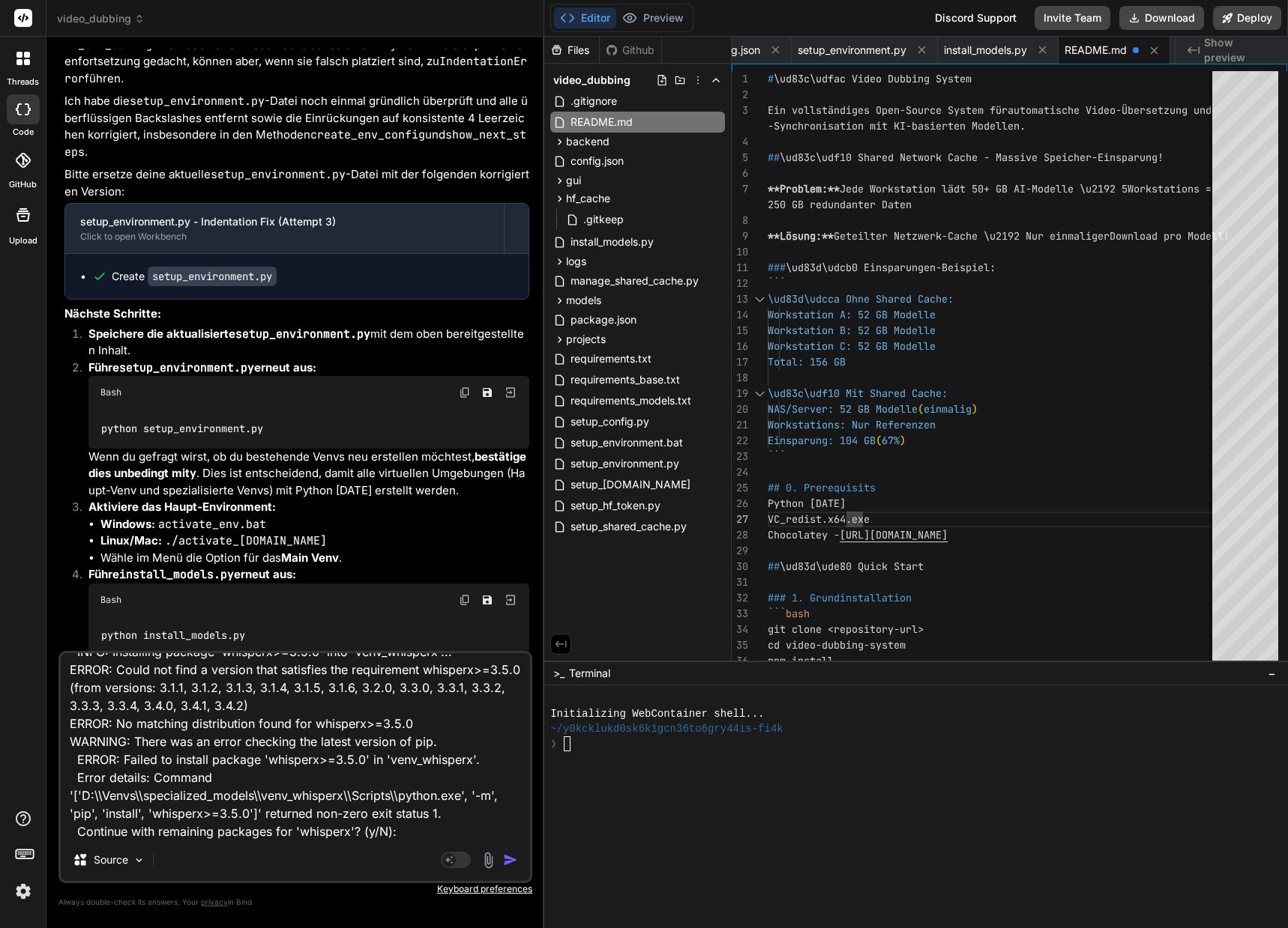
click at [155, 838] on textarea "...ich glaube das ist auch nicht neu... CUDA available: False INFO: Installing …" at bounding box center [296, 745] width 470 height 186
type textarea "...ich glaube das ist auch nicht neu... CUDA available: False INFO: Installing …"
click at [505, 857] on img "button" at bounding box center [510, 859] width 15 height 15
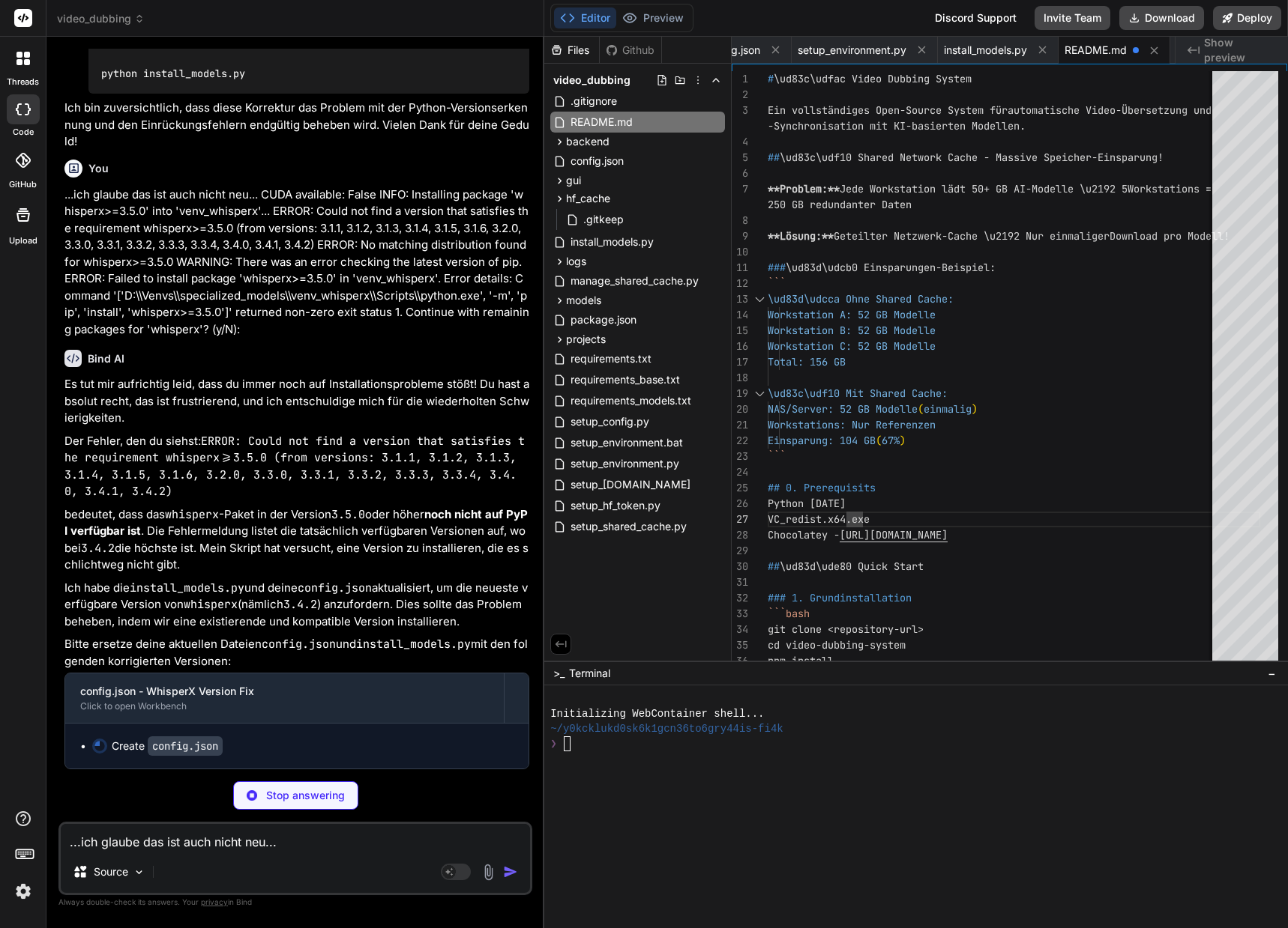
scroll to position [21189, 0]
type textarea "x"
type textarea "} }"
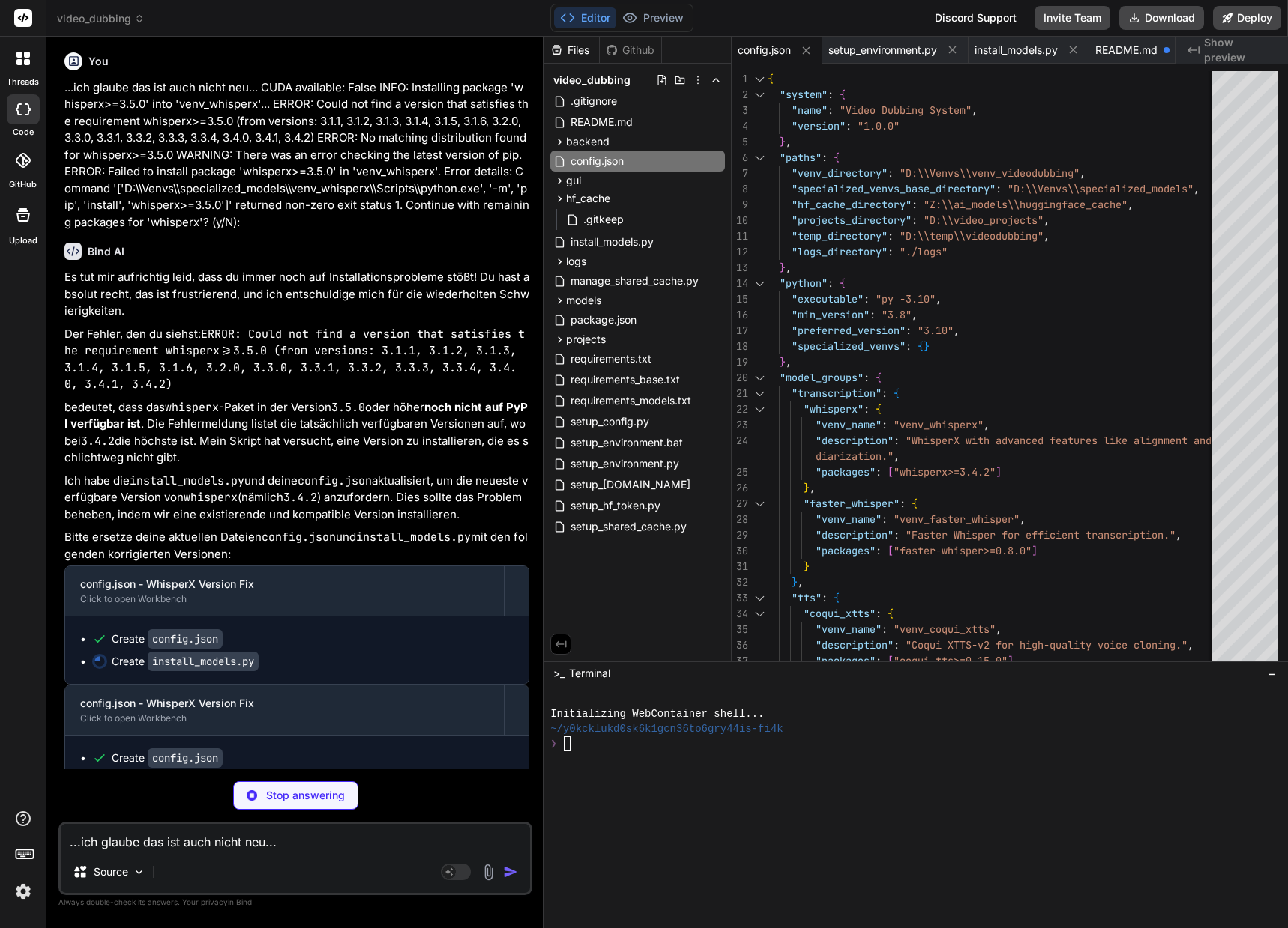
scroll to position [21331, 0]
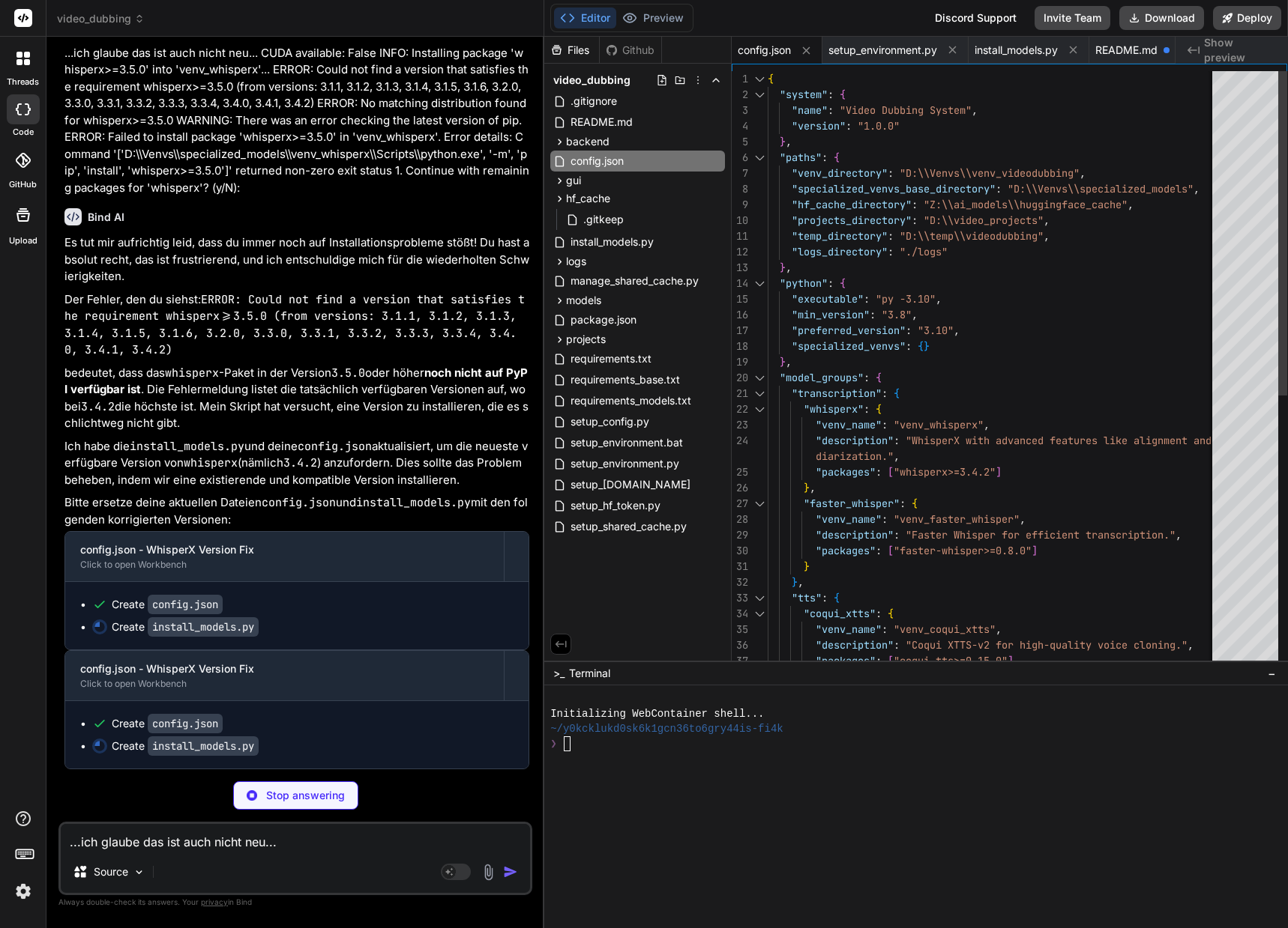
type textarea "x"
type textarea "{ "system": { "name": "Video Dubbing System", "version": "1.0.0" }, "paths": { …"
type textarea "x"
type textarea "{ "system": { "name": "Video Dubbing System", "version": "1.0.0" }, "paths": { …"
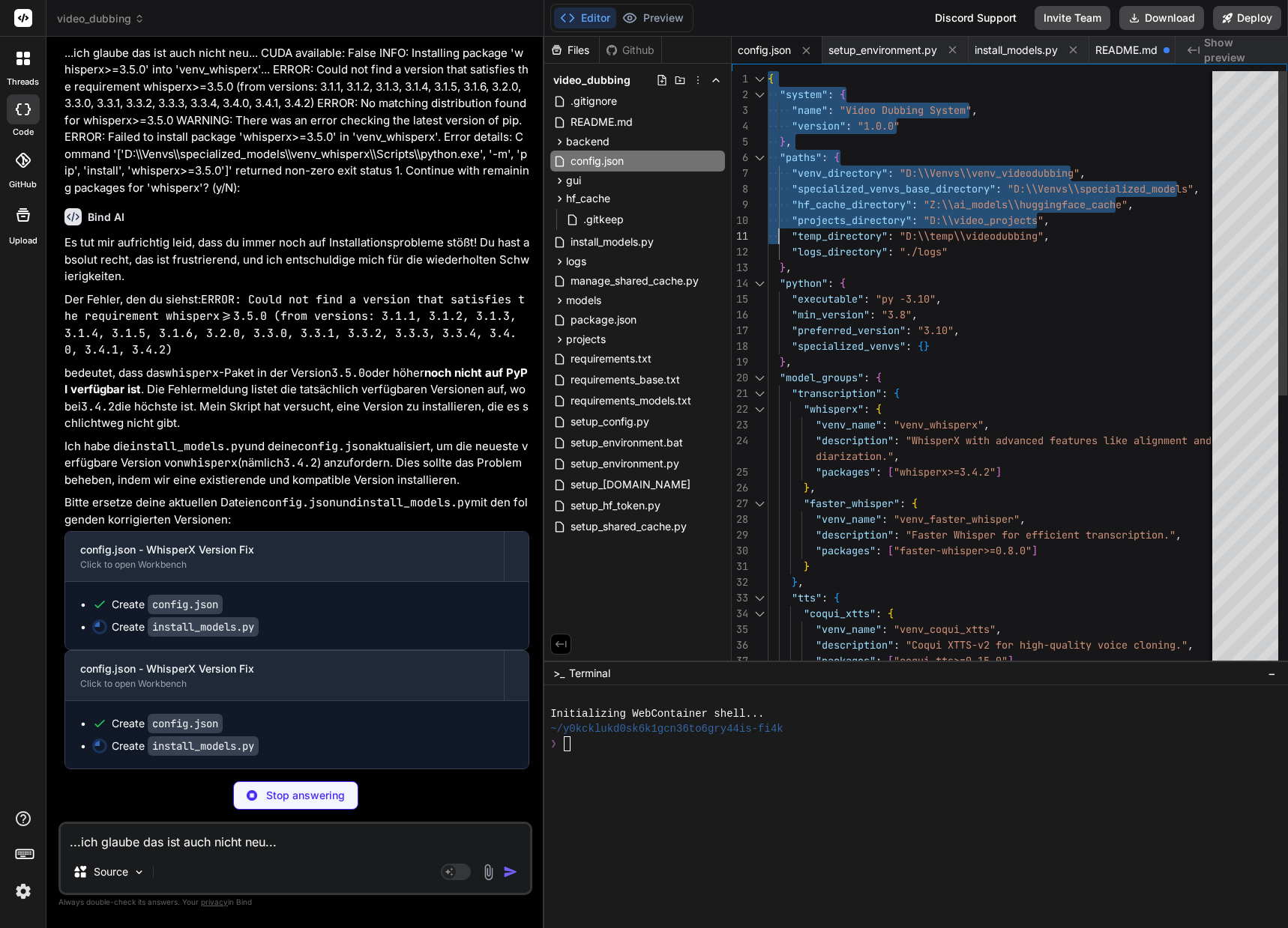
type textarea "x"
type textarea "{ "system": { "name": "Video Dubbing System", "version": "1.0.0" }, "paths": { …"
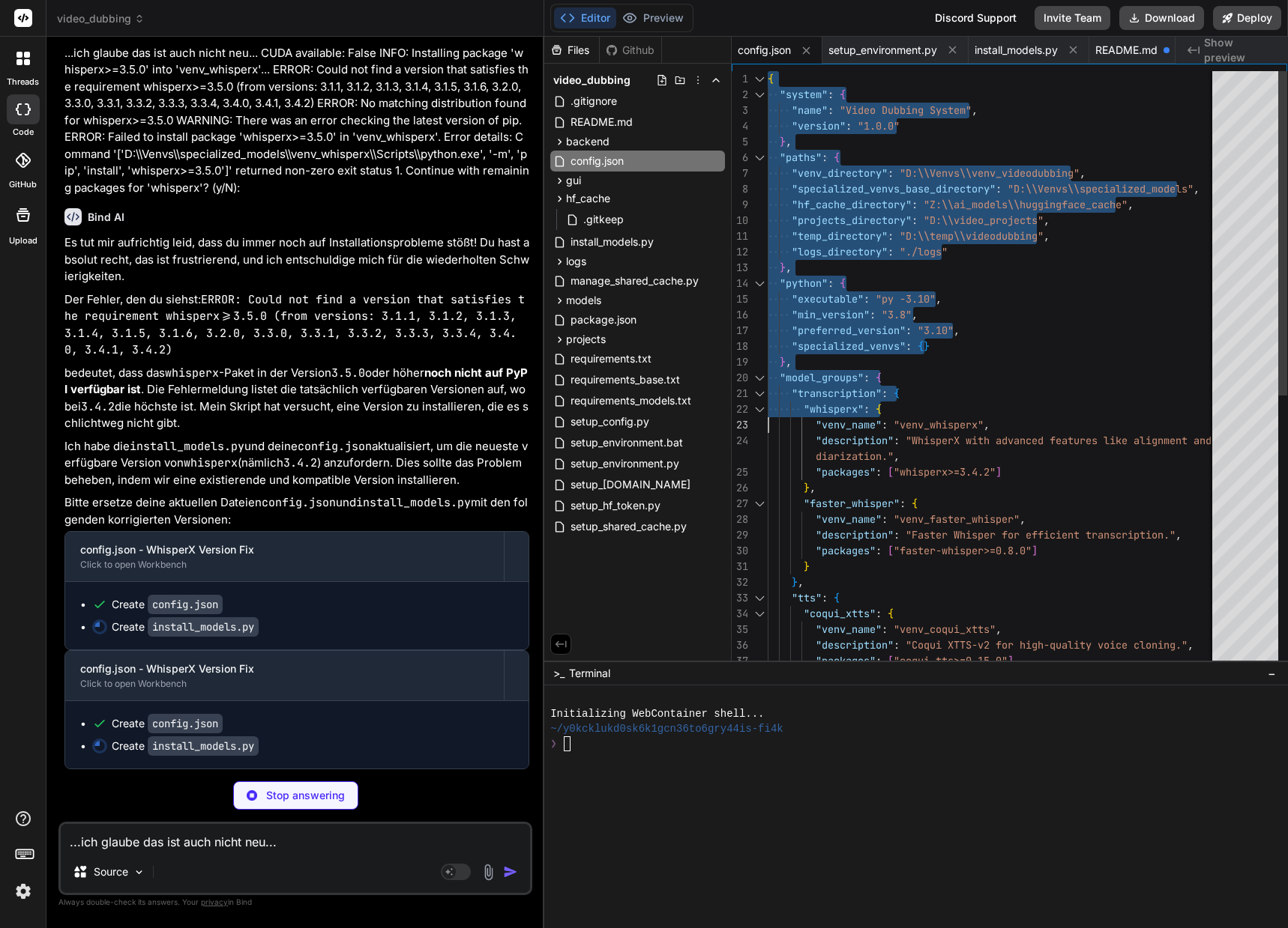
type textarea "x"
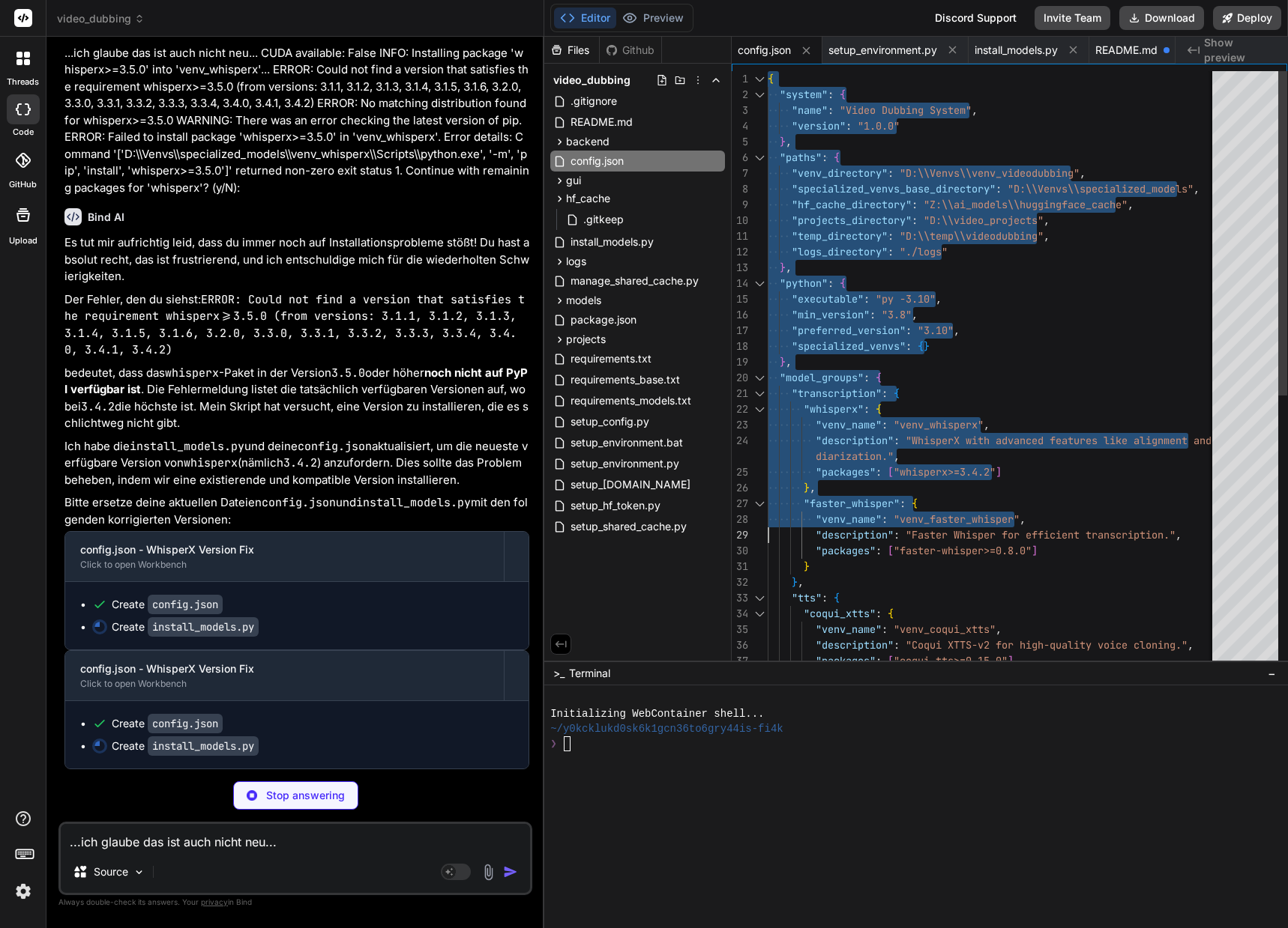
type textarea "{ "system": { "name": "Video Dubbing System", "version": "1.0.0" }, "paths": { …"
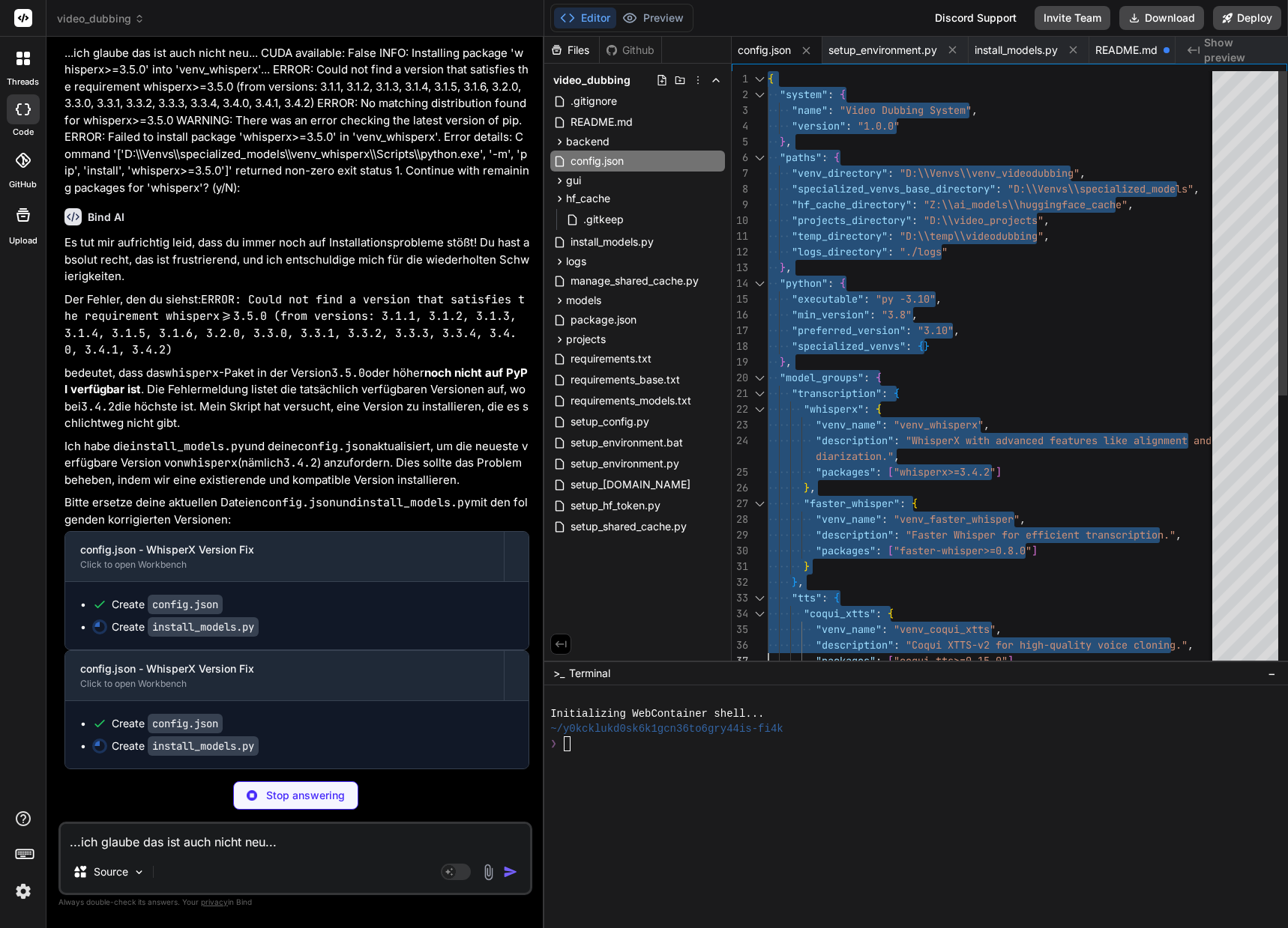
type textarea "x"
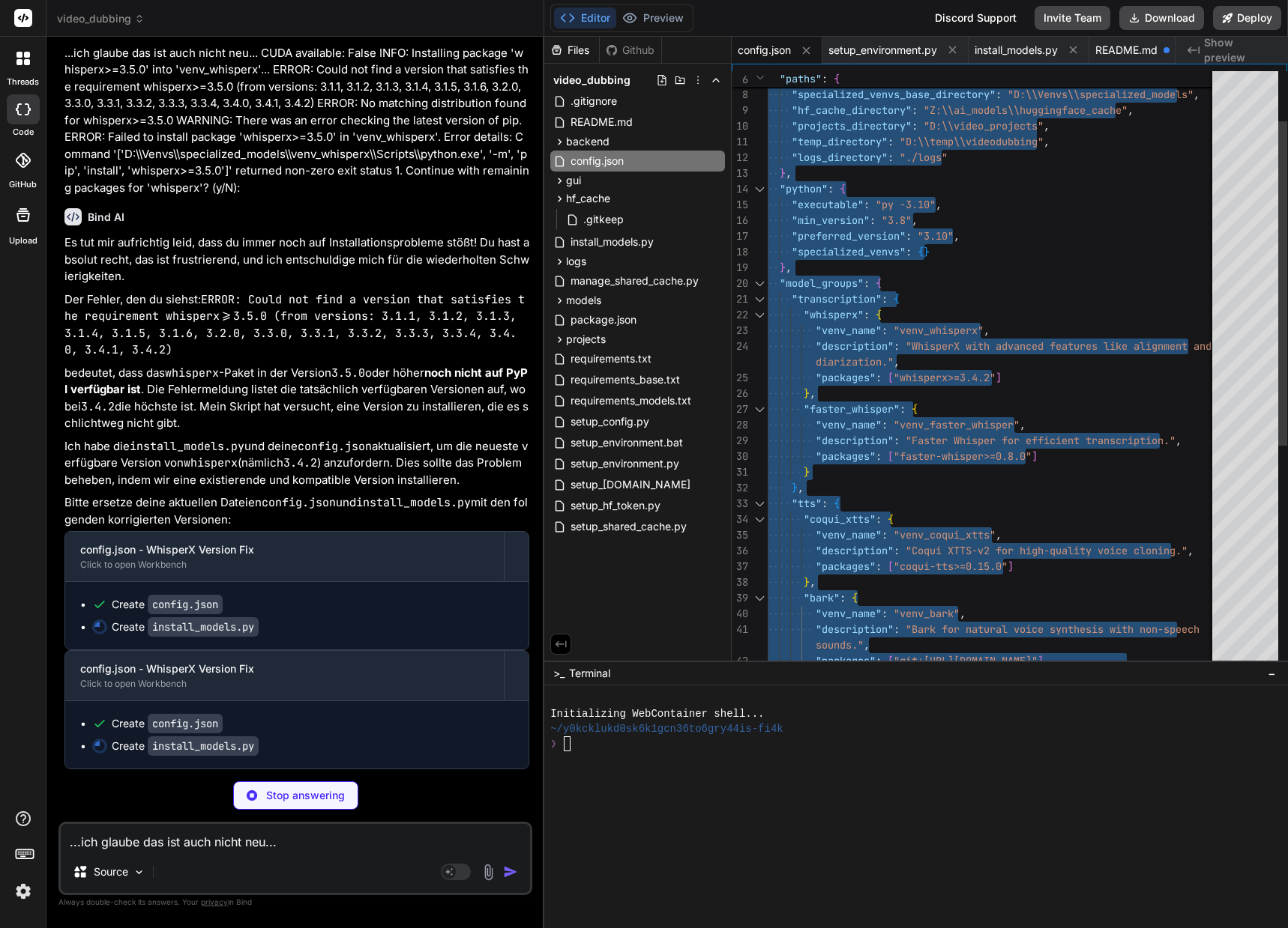
type textarea "{ "system": { "name": "Video Dubbing System", "version": "1.0.0" }, "paths": { …"
type textarea "x"
type textarea "{ "system": { "name": "Video Dubbing System", "version": "1.0.0" }, "paths": { …"
type textarea "x"
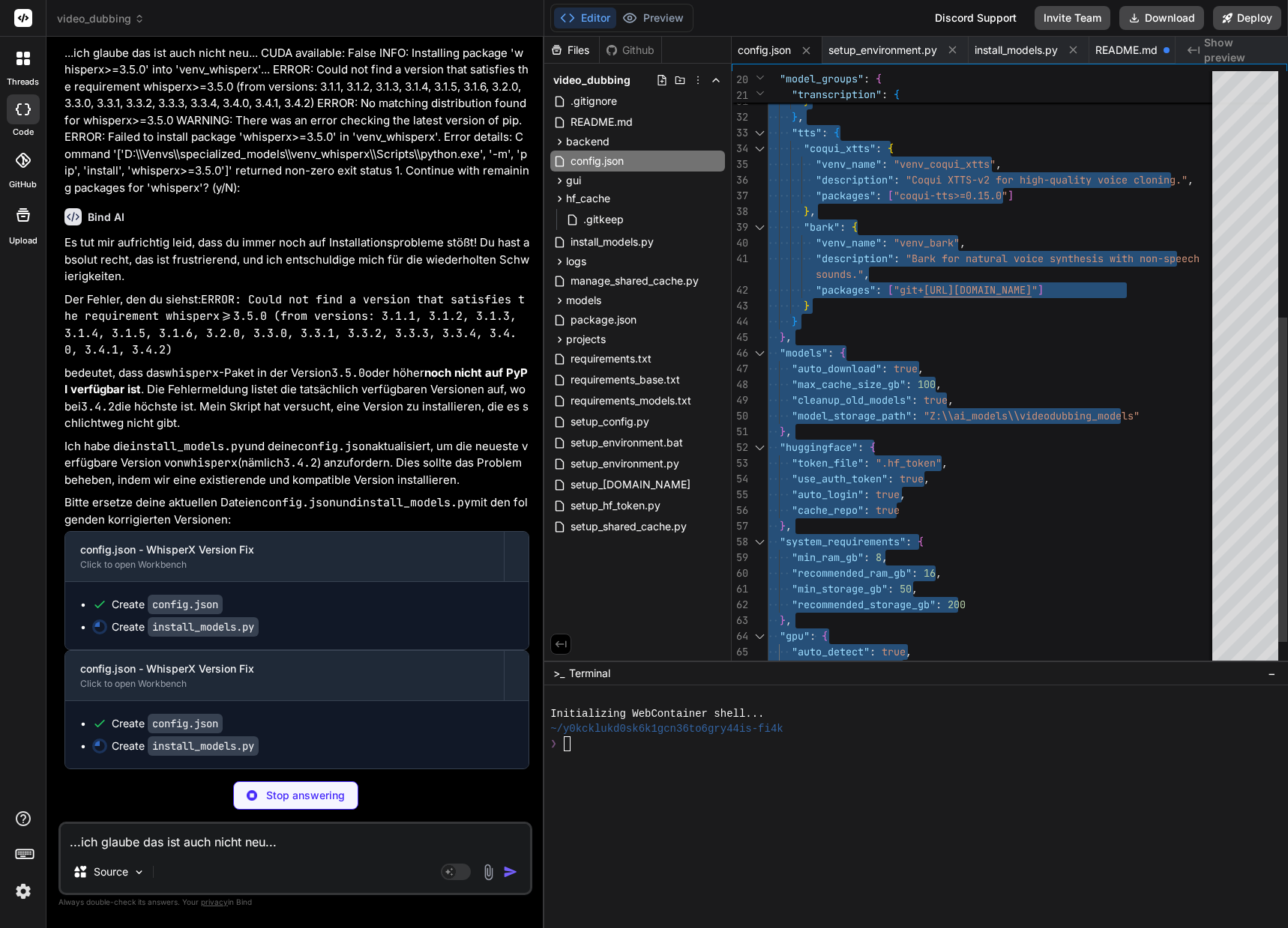
type textarea "{ "system": { "name": "Video Dubbing System", "version": "1.0.0" }, "paths": { …"
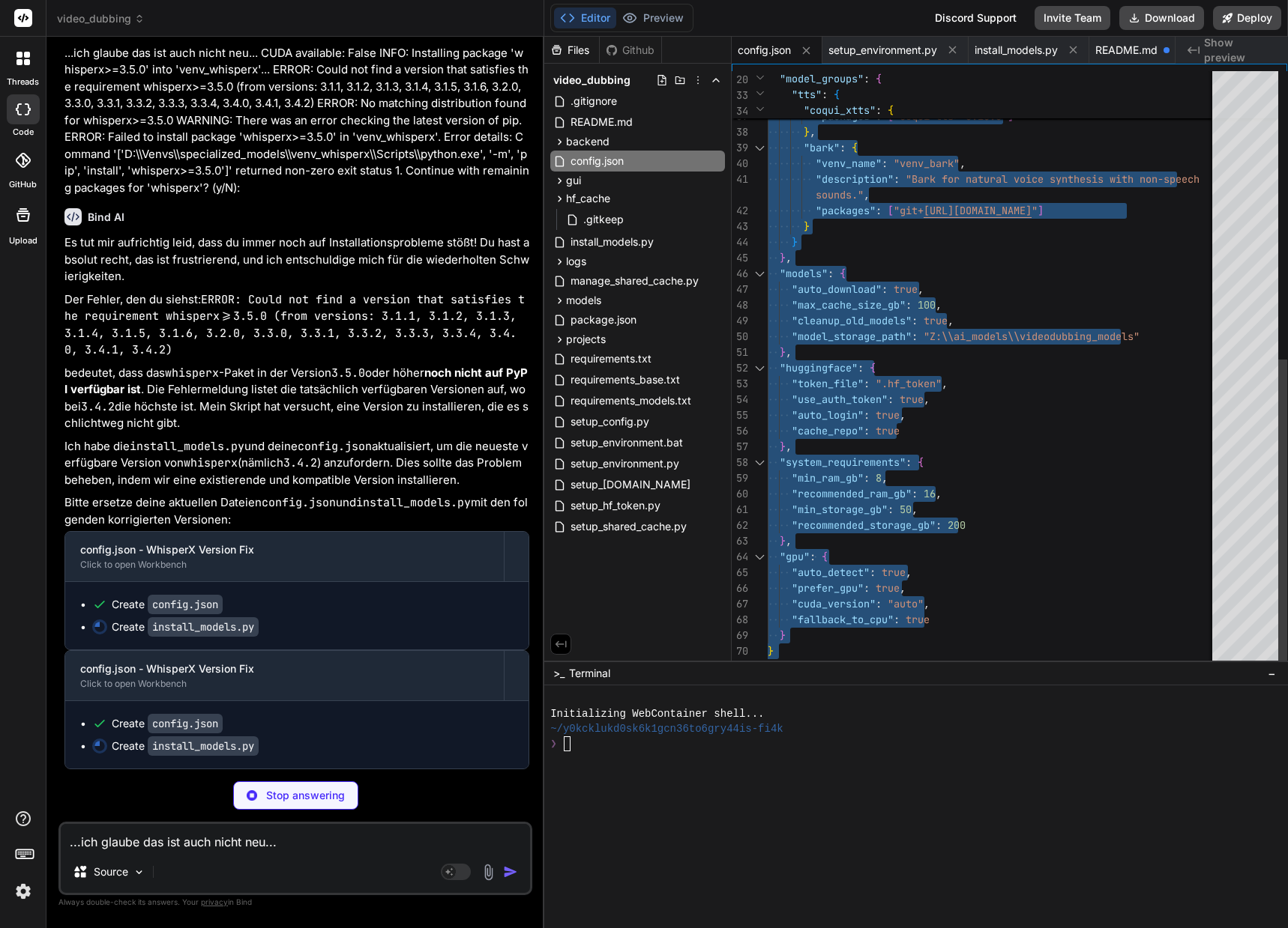
drag, startPoint x: 769, startPoint y: 78, endPoint x: 763, endPoint y: 712, distance: 634.0
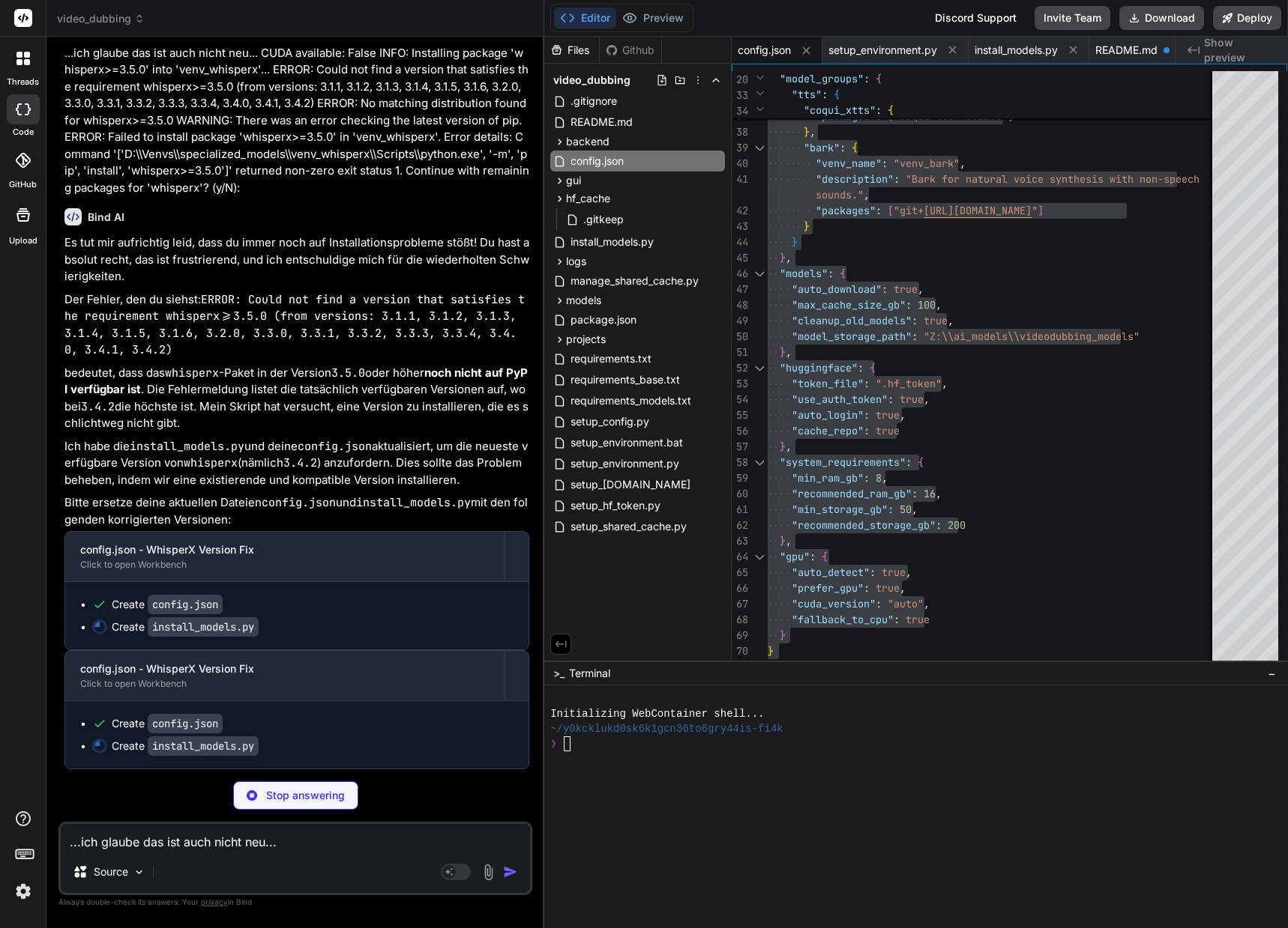
type textarea "x"
type textarea "installer.install_selected_models() else: print("Installation cancelled.") if _…"
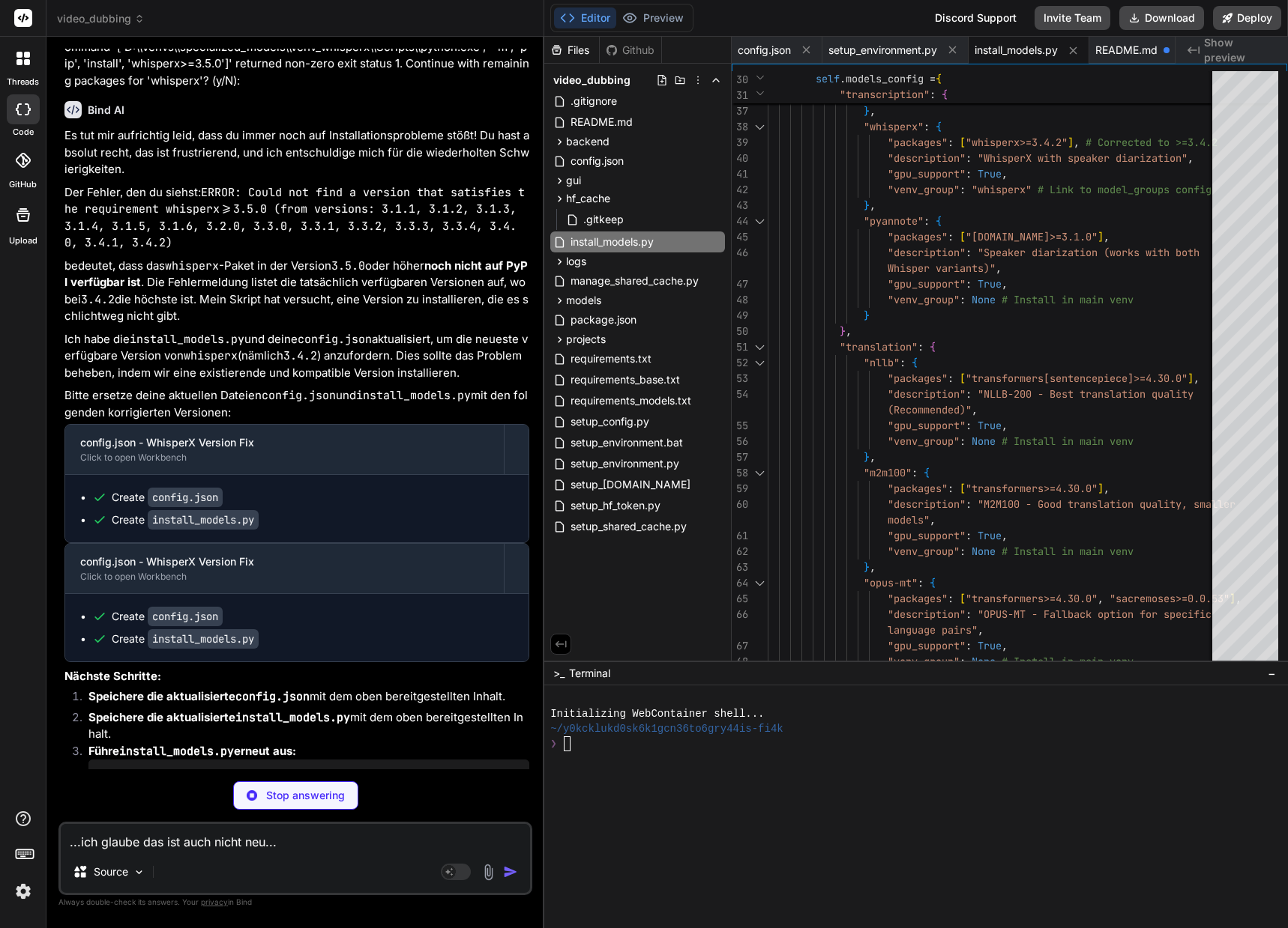
type textarea "x"
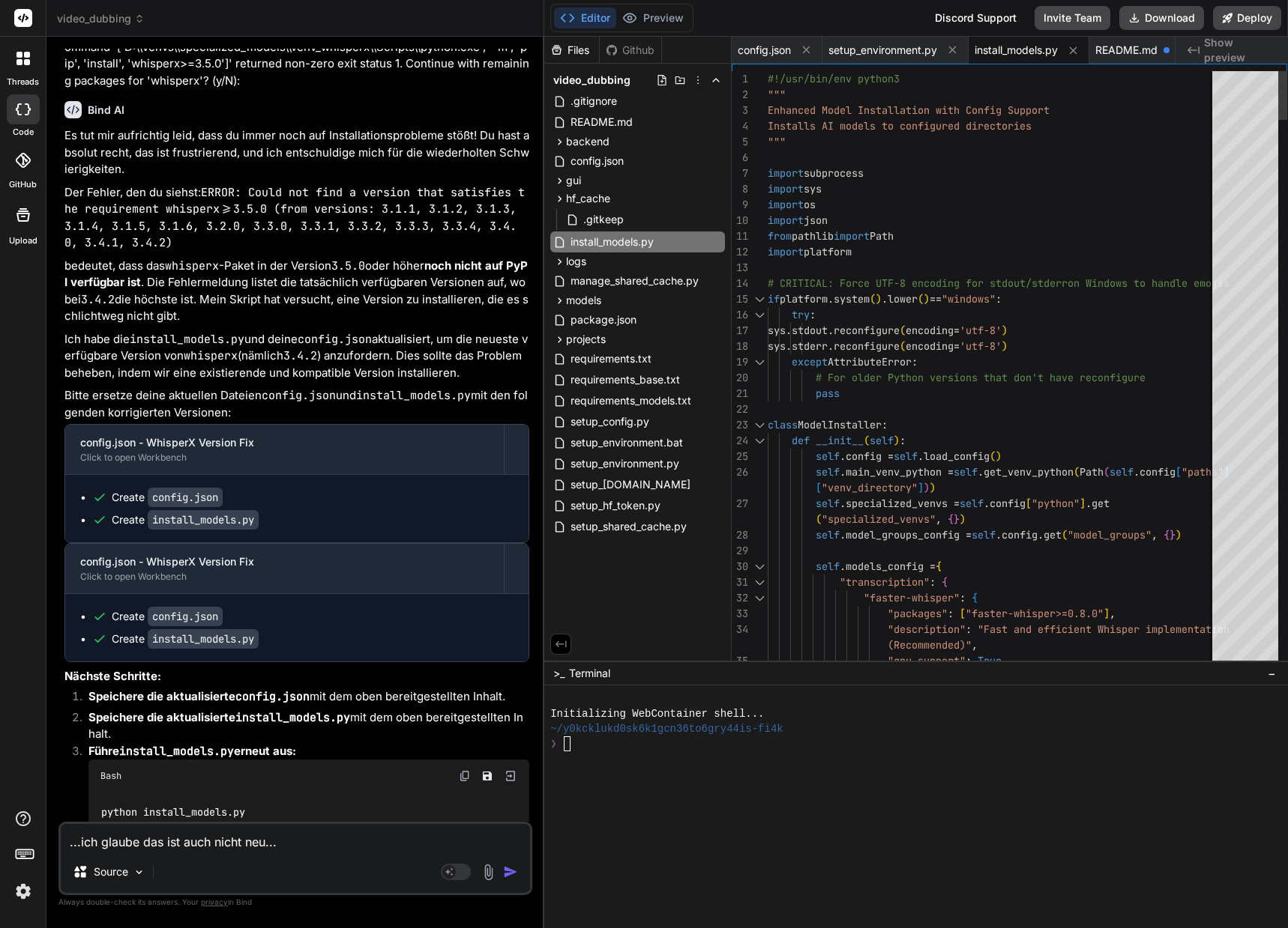
drag, startPoint x: 767, startPoint y: 78, endPoint x: 777, endPoint y: 174, distance: 96.5
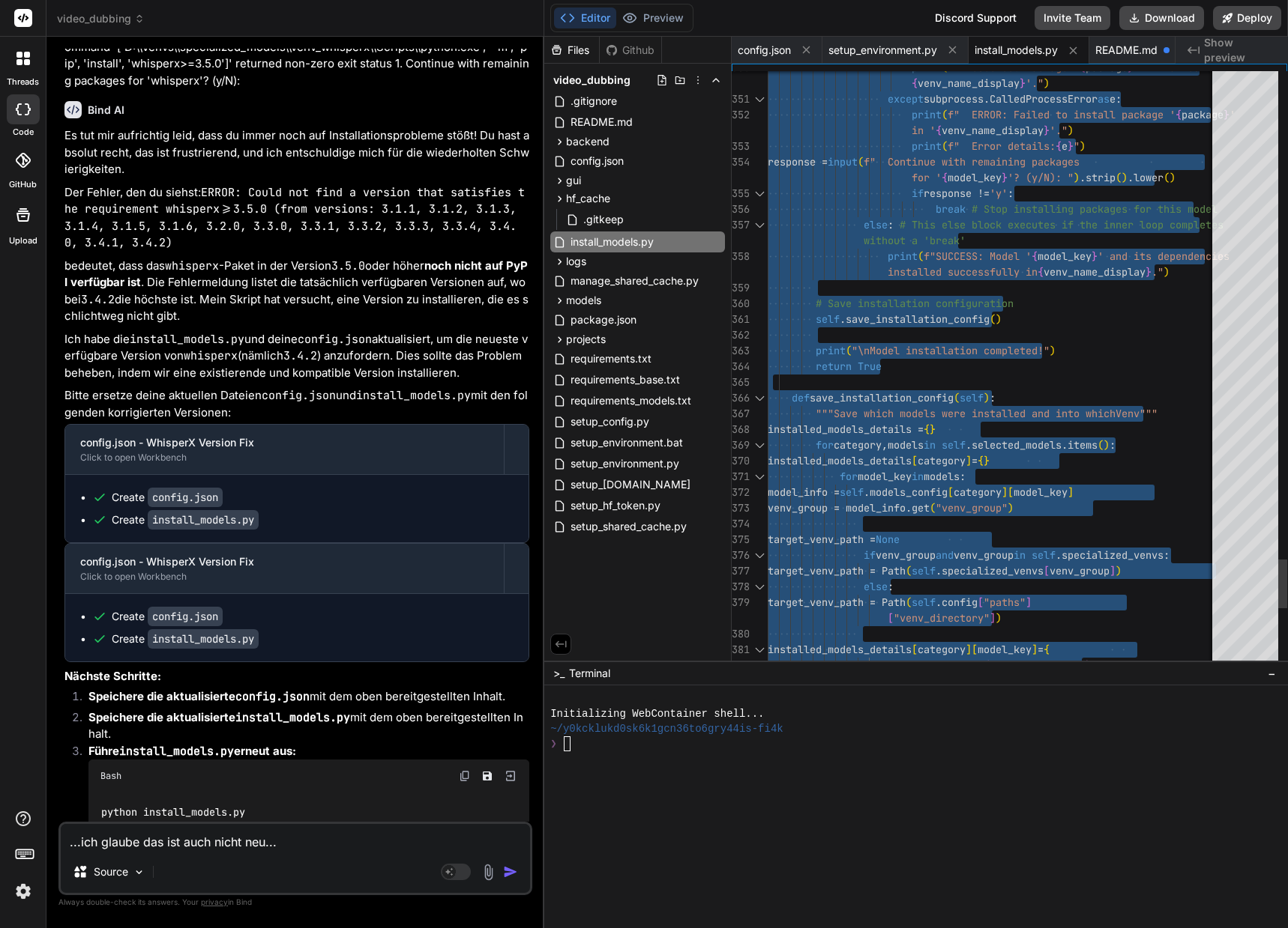
type textarea "#!/usr/bin/env python3 """ Enhanced Model Installation with Config Support Inst…"
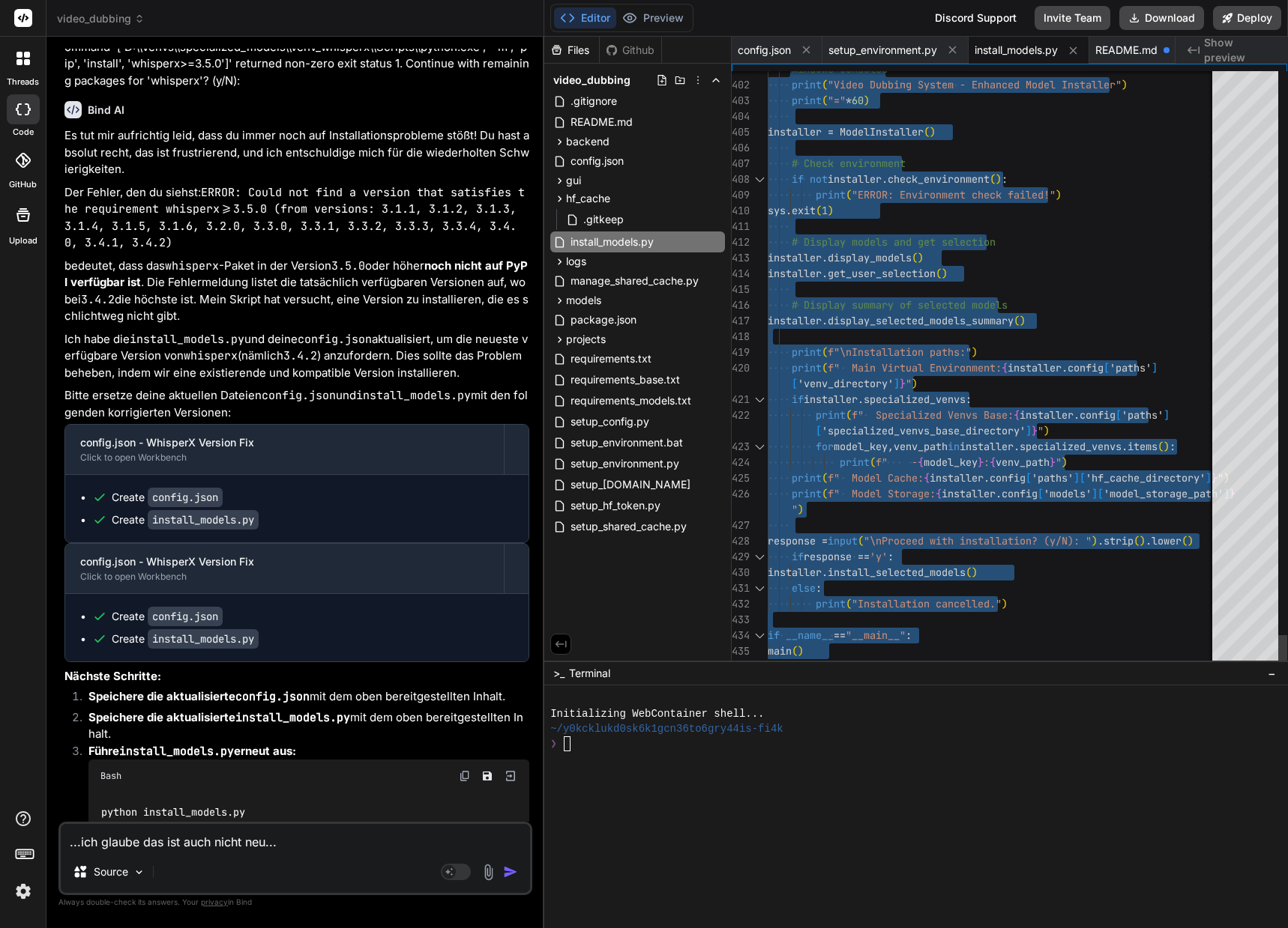
drag, startPoint x: 769, startPoint y: 79, endPoint x: 751, endPoint y: 728, distance: 649.2
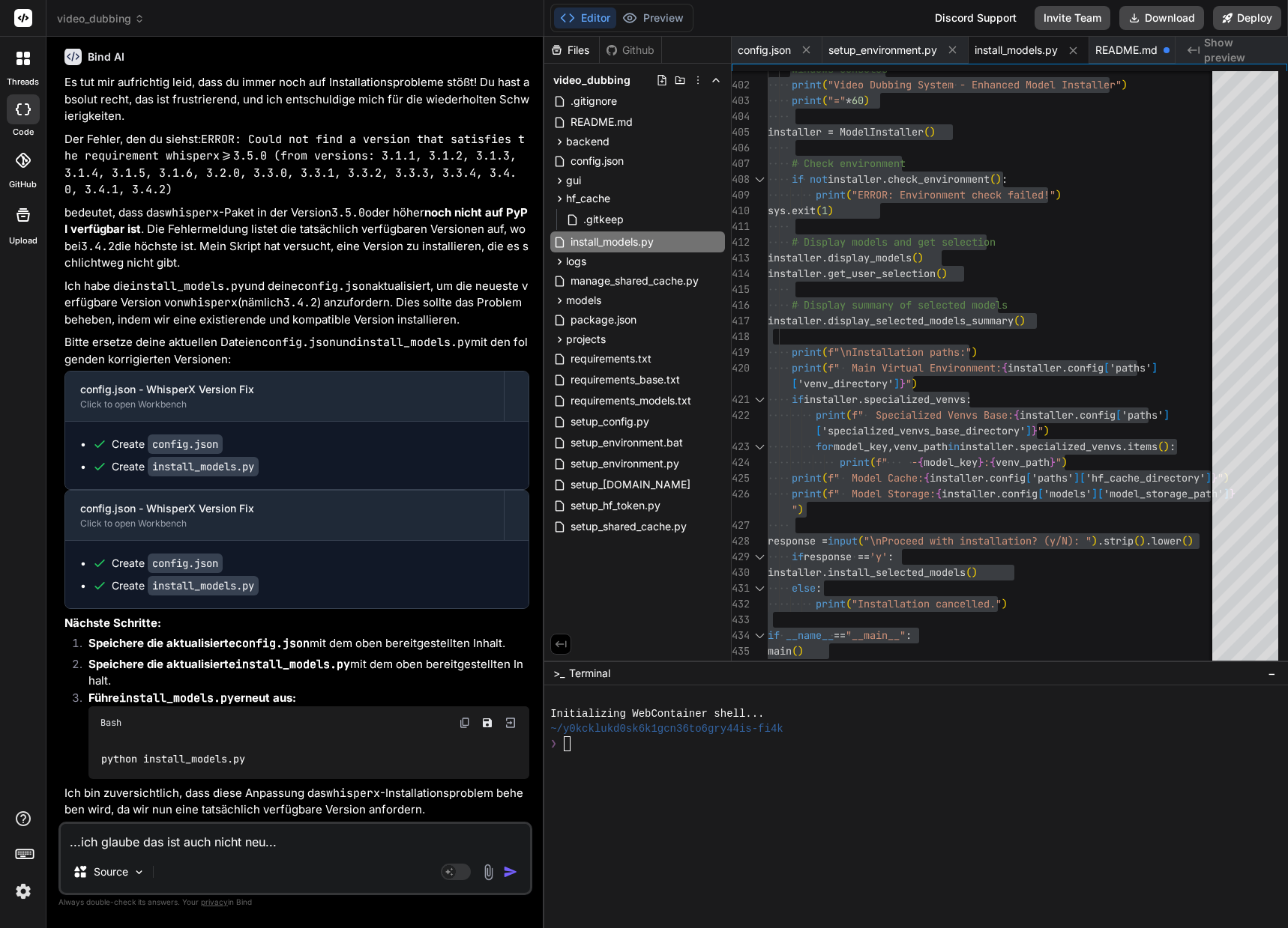
scroll to position [21490, 0]
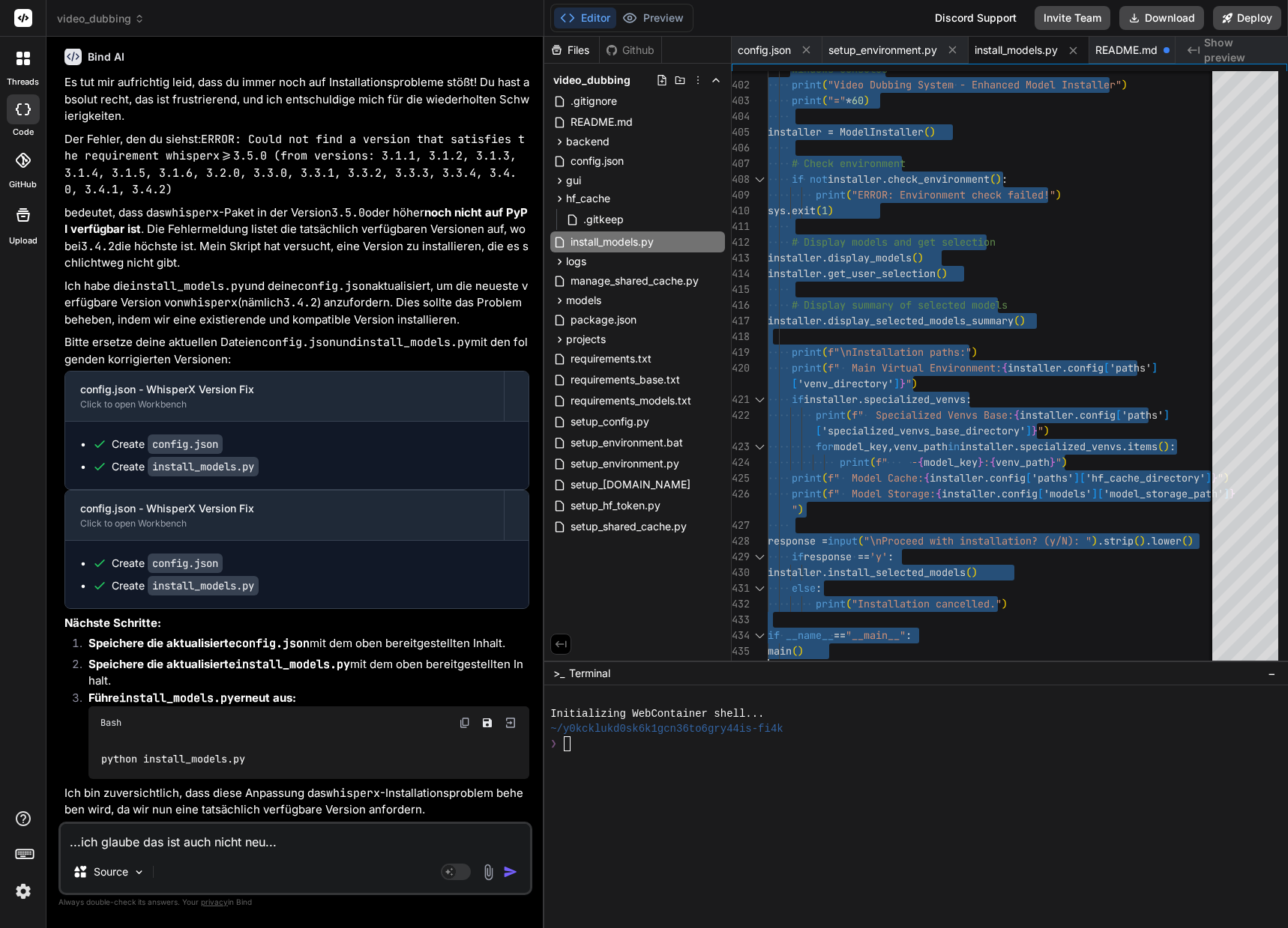
click at [460, 725] on img at bounding box center [465, 723] width 12 height 12
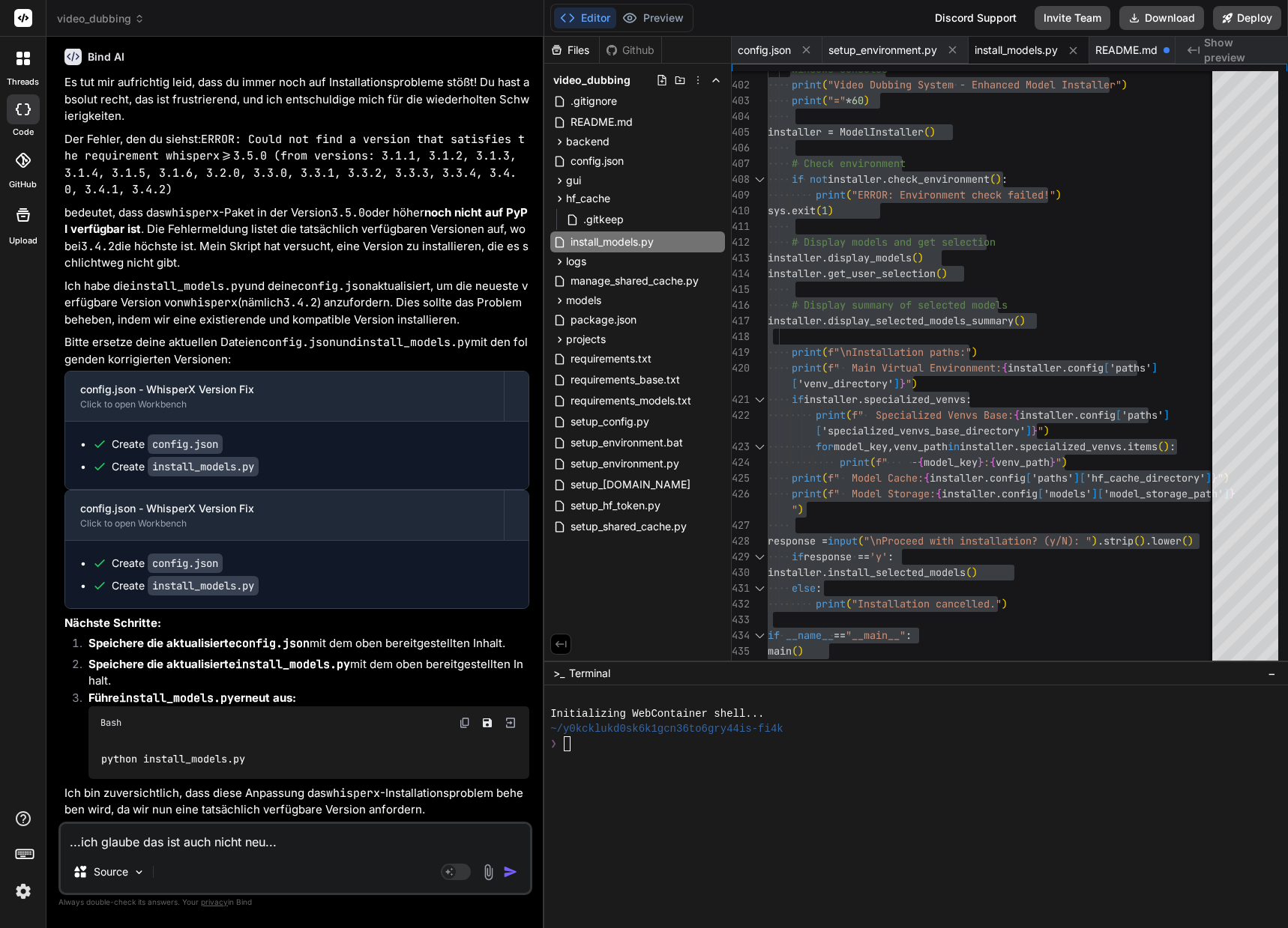
click at [466, 722] on img at bounding box center [465, 723] width 12 height 12
click at [169, 847] on textarea "...ich glaube das ist auch nicht neu... CUDA available: False INFO: Installing …" at bounding box center [296, 837] width 470 height 27
type textarea "."
type textarea "x"
type textarea ".."
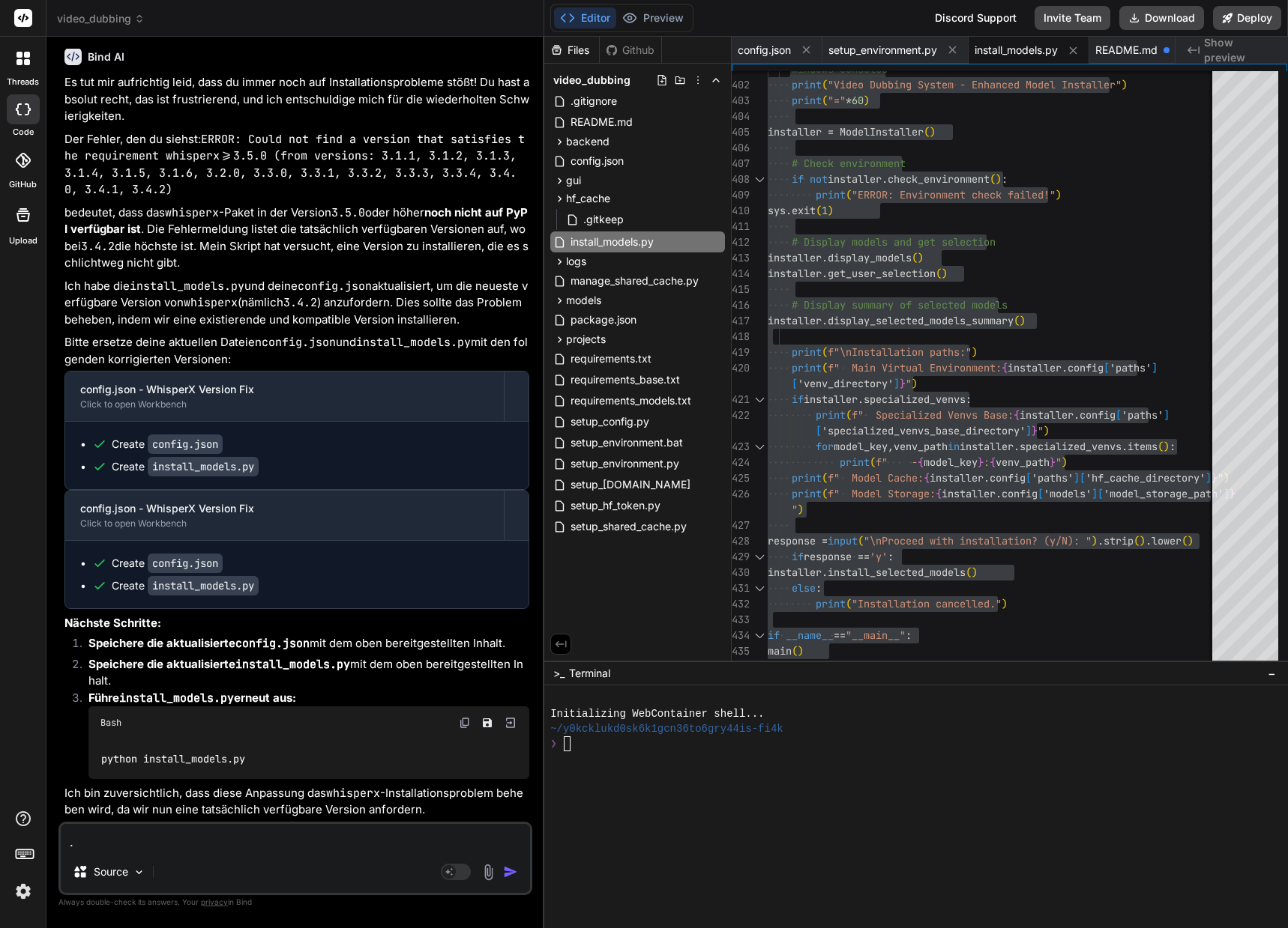
type textarea "x"
type textarea "..."
type textarea "x"
type textarea "...u"
type textarea "x"
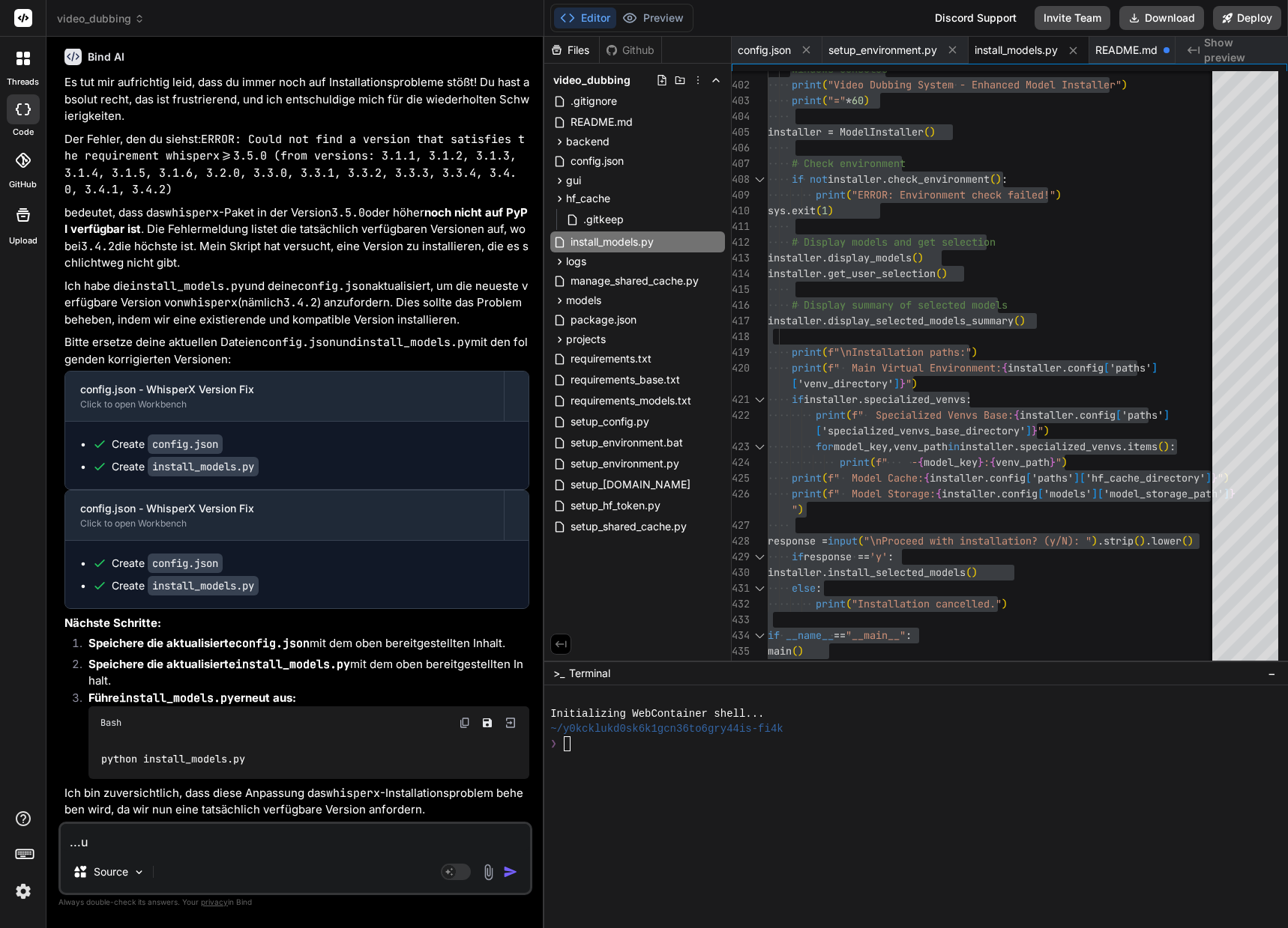
type textarea "...un"
type textarea "x"
type textarea "...ung"
type textarea "x"
type textarea "...ung"
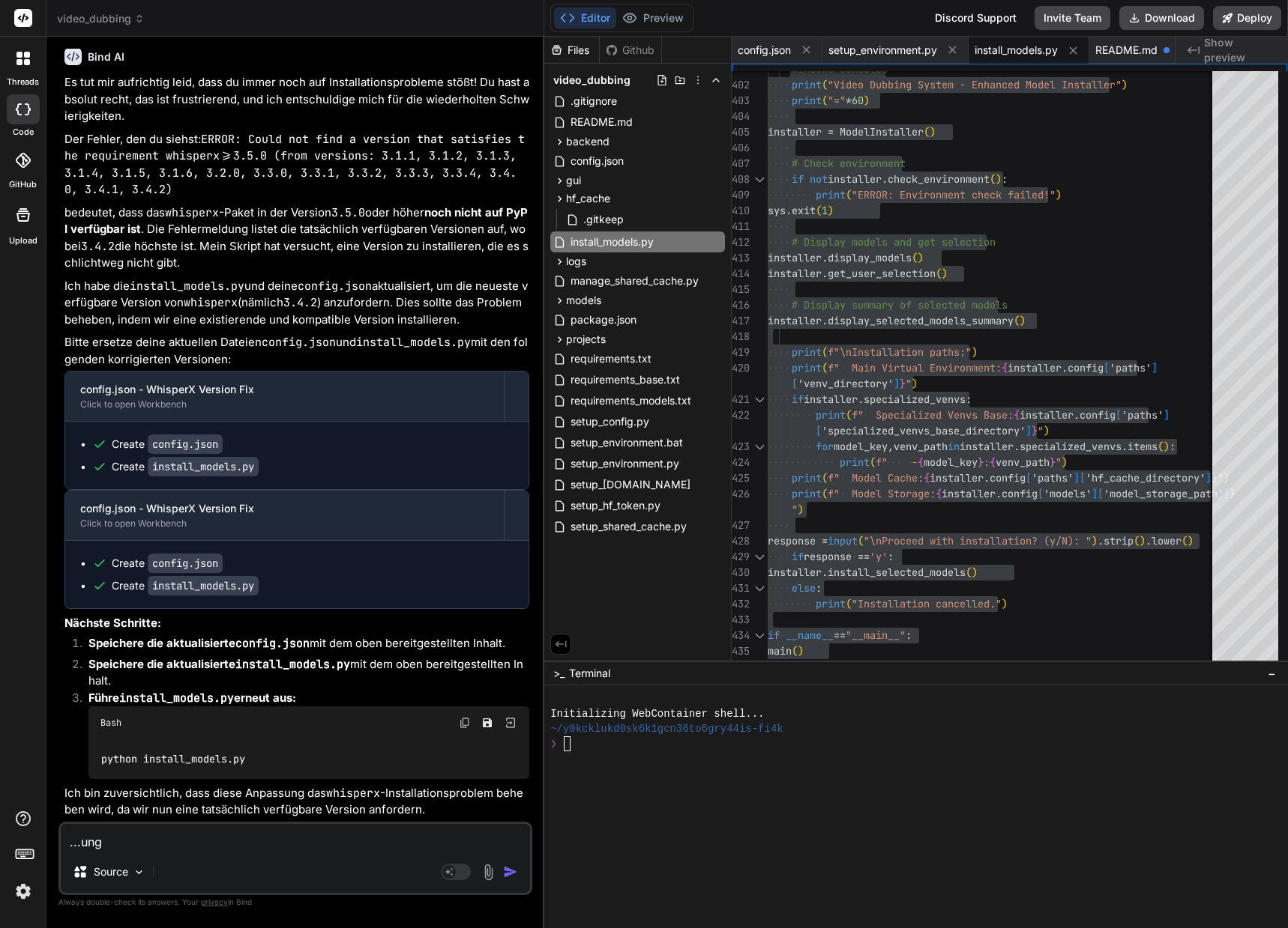
type textarea "x"
type textarea "...ung"
type textarea "x"
type textarea "...un"
type textarea "x"
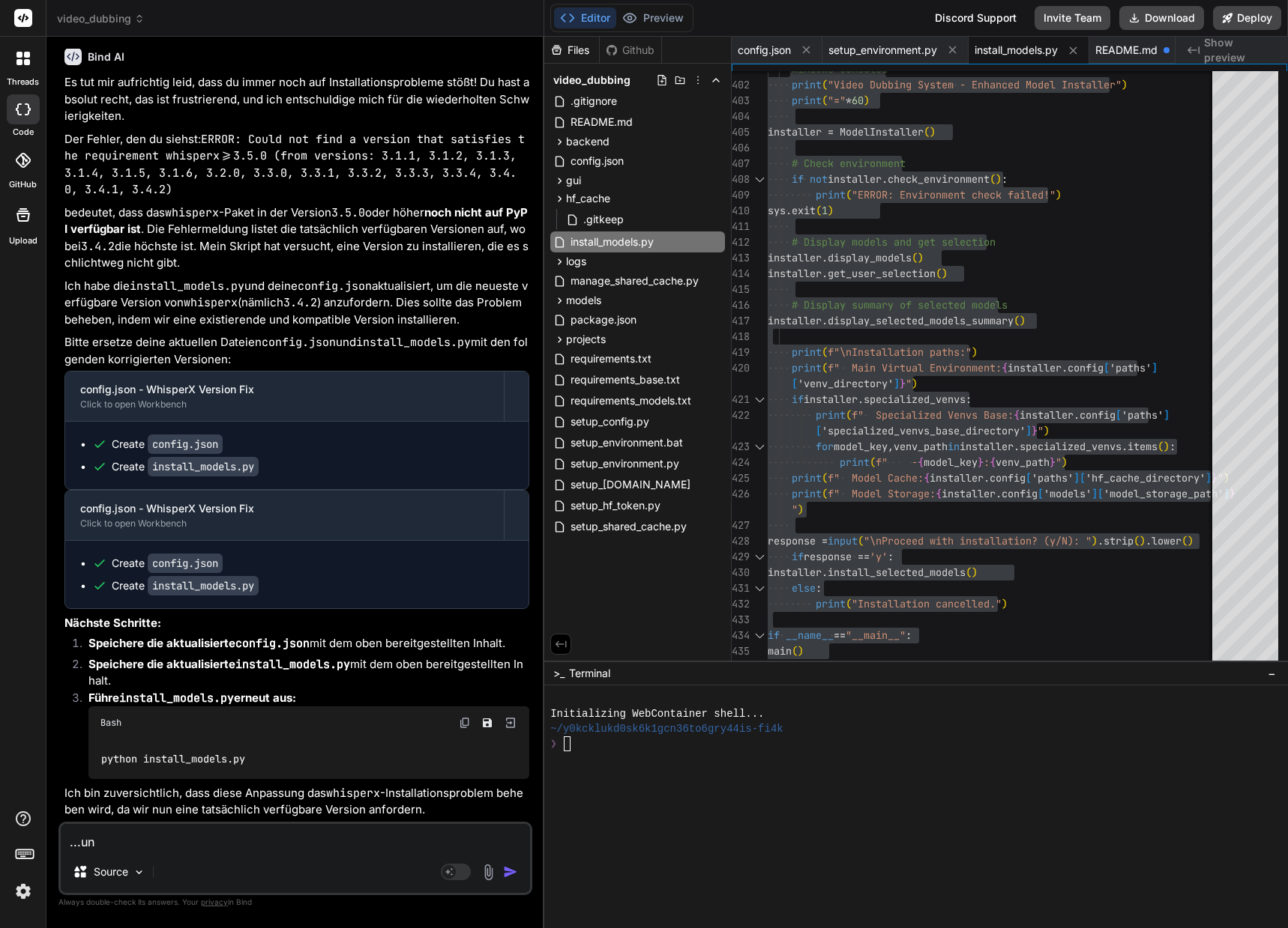
type textarea "...und"
type textarea "x"
type textarea "...und"
type textarea "x"
type textarea "...und n"
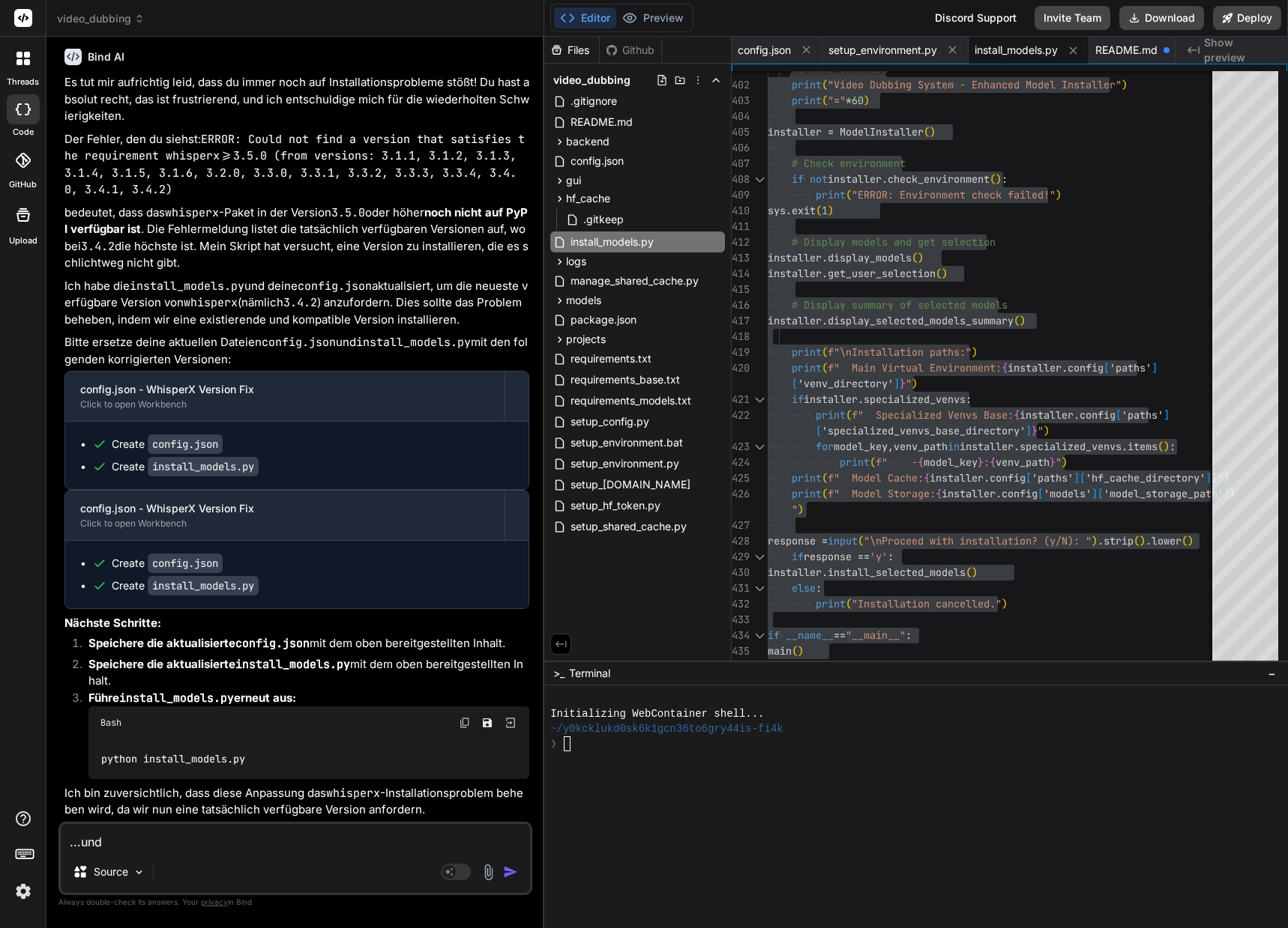
type textarea "x"
type textarea "...und nä"
type textarea "x"
type textarea "...und näc"
type textarea "x"
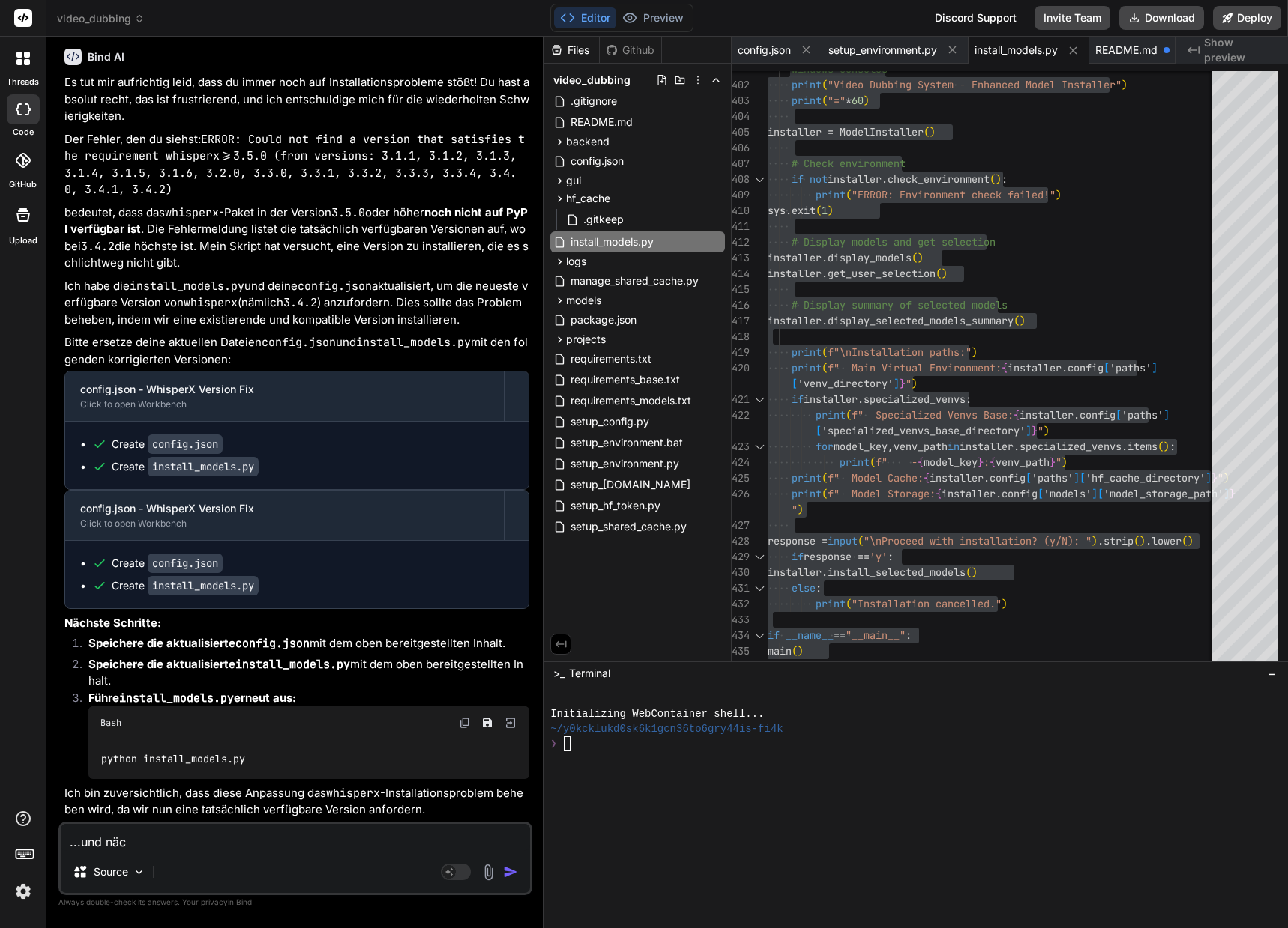
type textarea "...und näch"
type textarea "x"
type textarea "...und nächs"
type textarea "x"
type textarea "...und nächst"
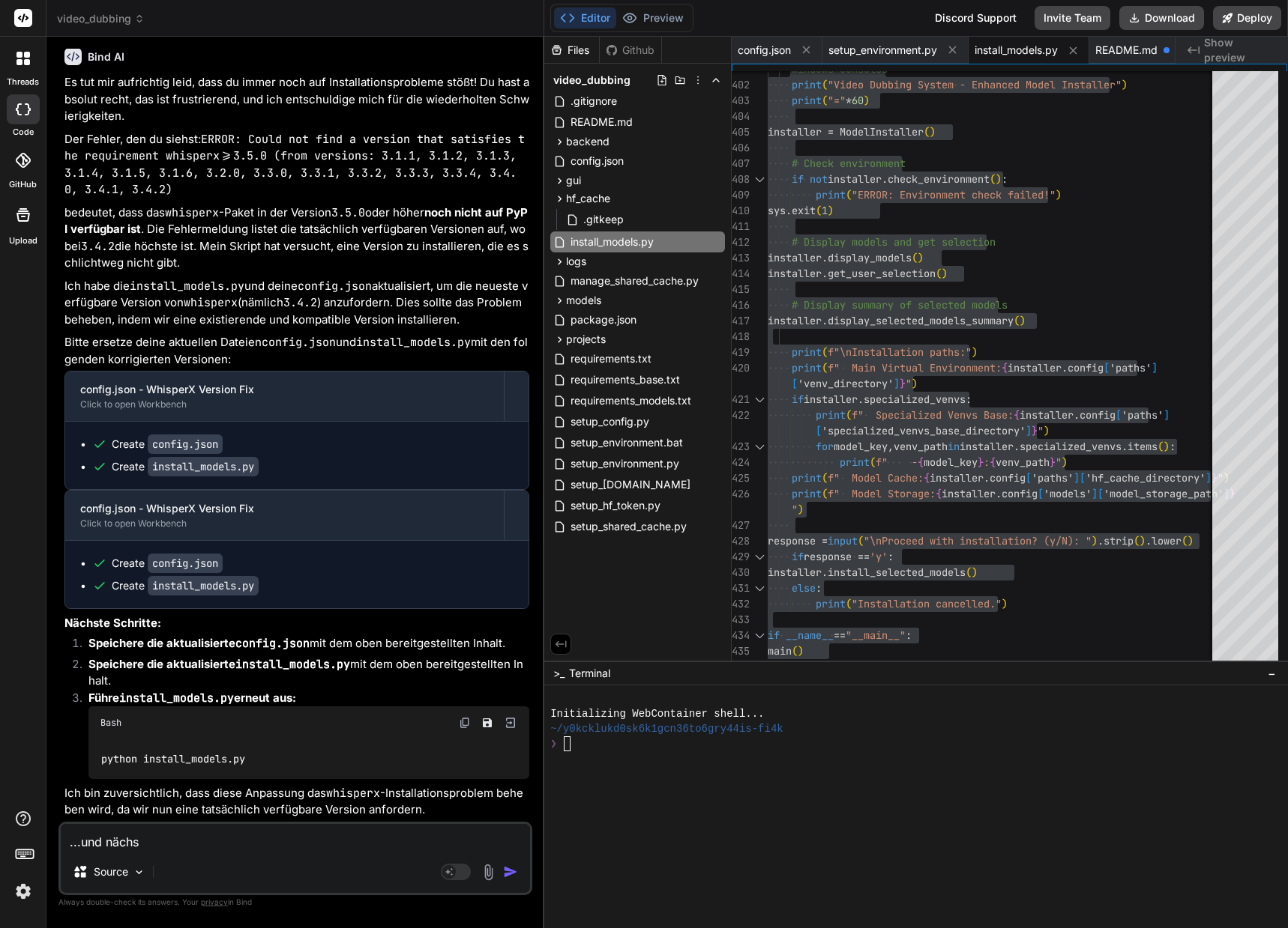
type textarea "x"
type textarea "...und nächste"
type textarea "x"
type textarea "...und nächster"
type textarea "x"
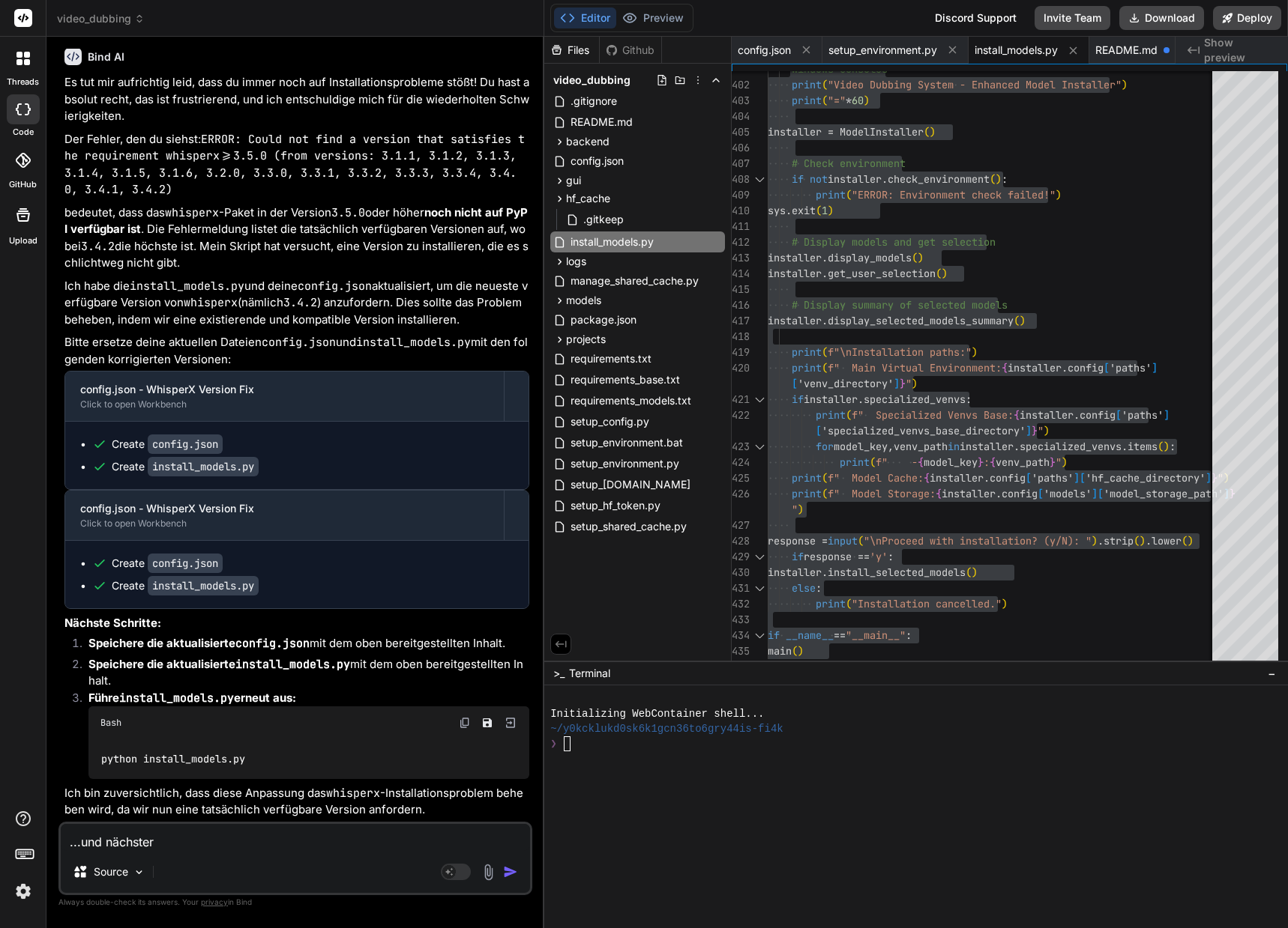
type textarea "...und nächster"
type textarea "x"
type textarea "...und nächster F"
type textarea "x"
type textarea "...und nächster Fe"
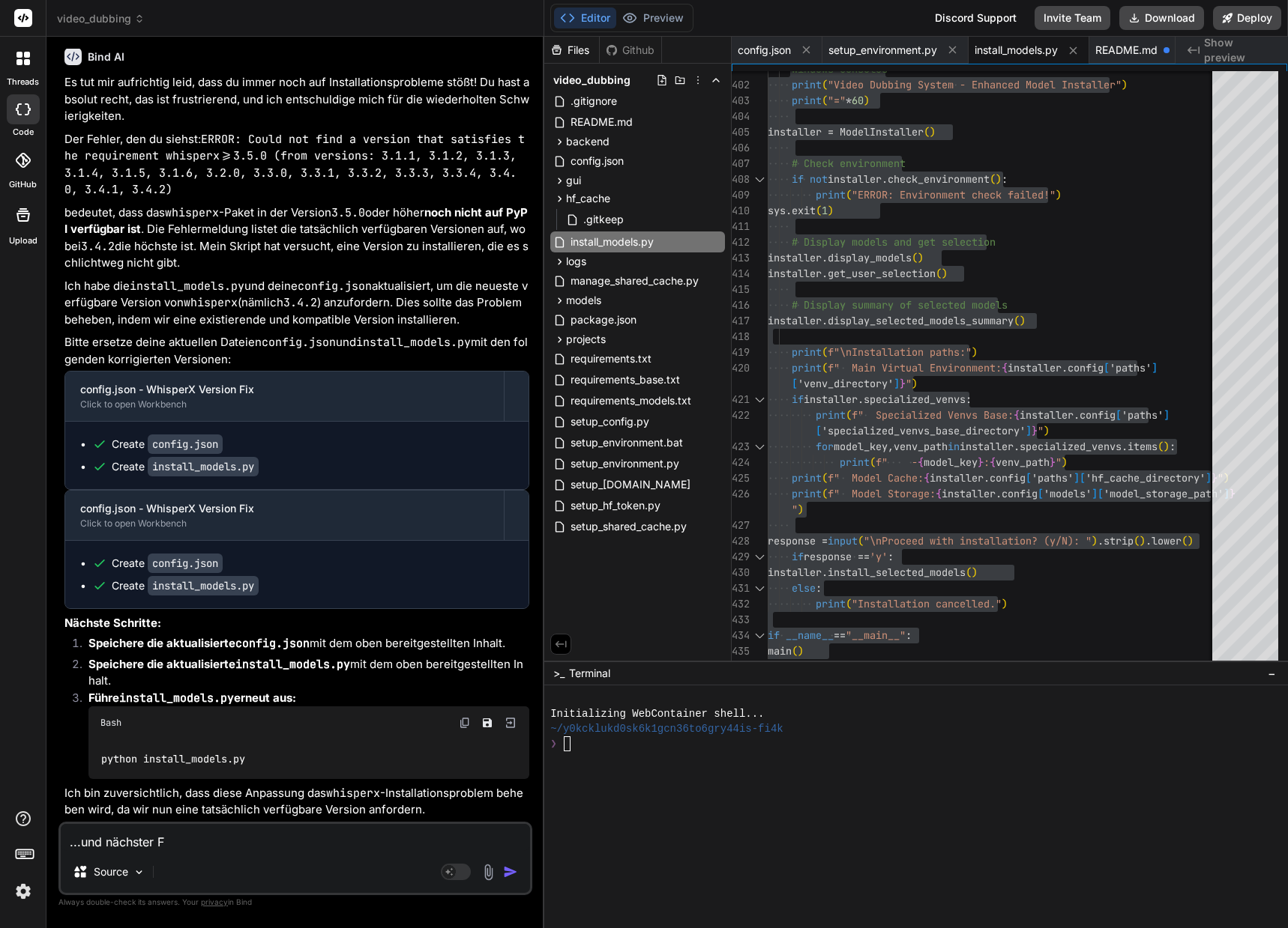
type textarea "x"
type textarea "...und nächster Feh"
type textarea "x"
type textarea "...und nächster Fehl"
type textarea "x"
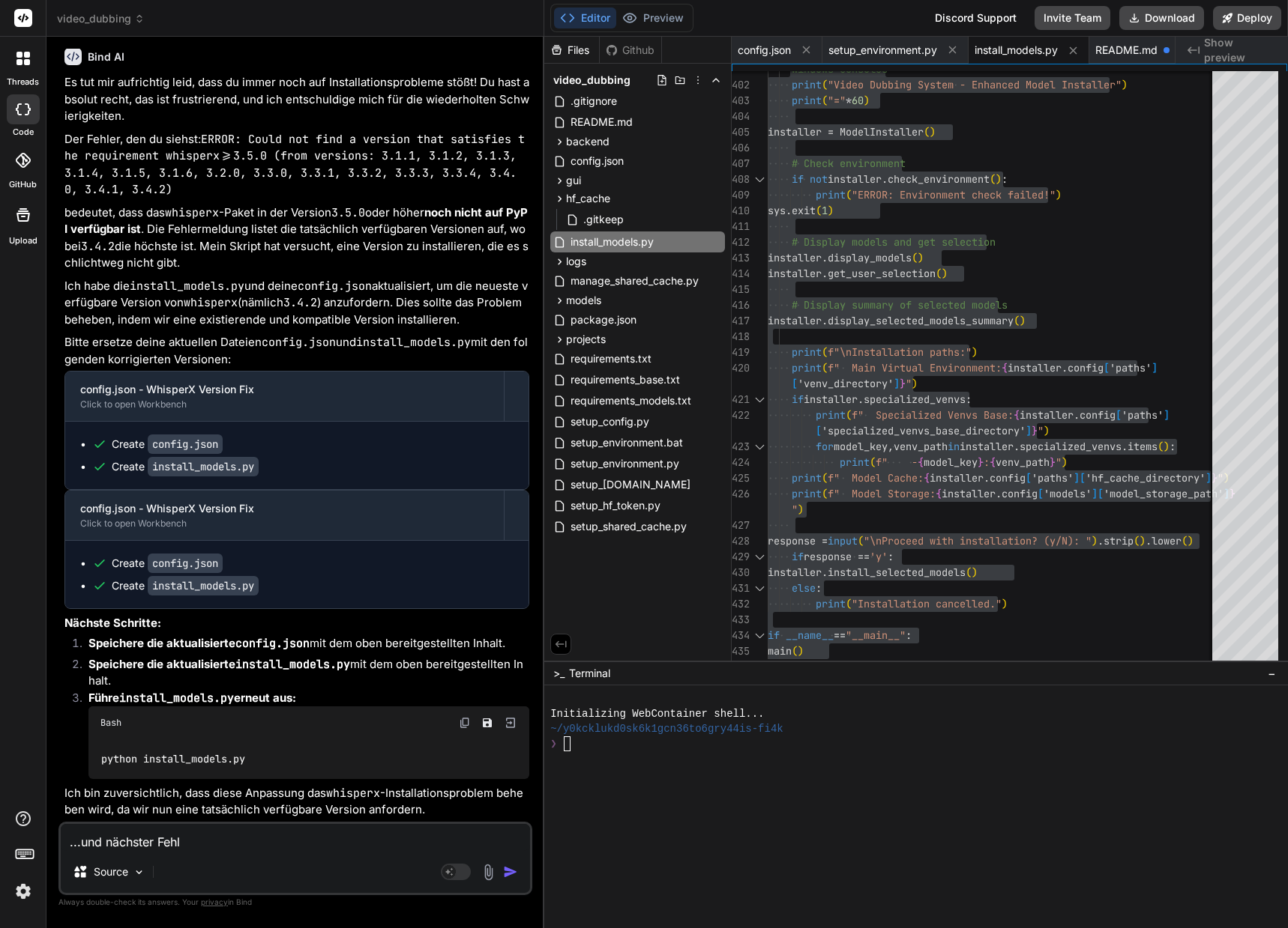
type textarea "...und nächster Fehle"
type textarea "x"
type textarea "...und [PERSON_NAME]"
type textarea "x"
type textarea "...und [PERSON_NAME]."
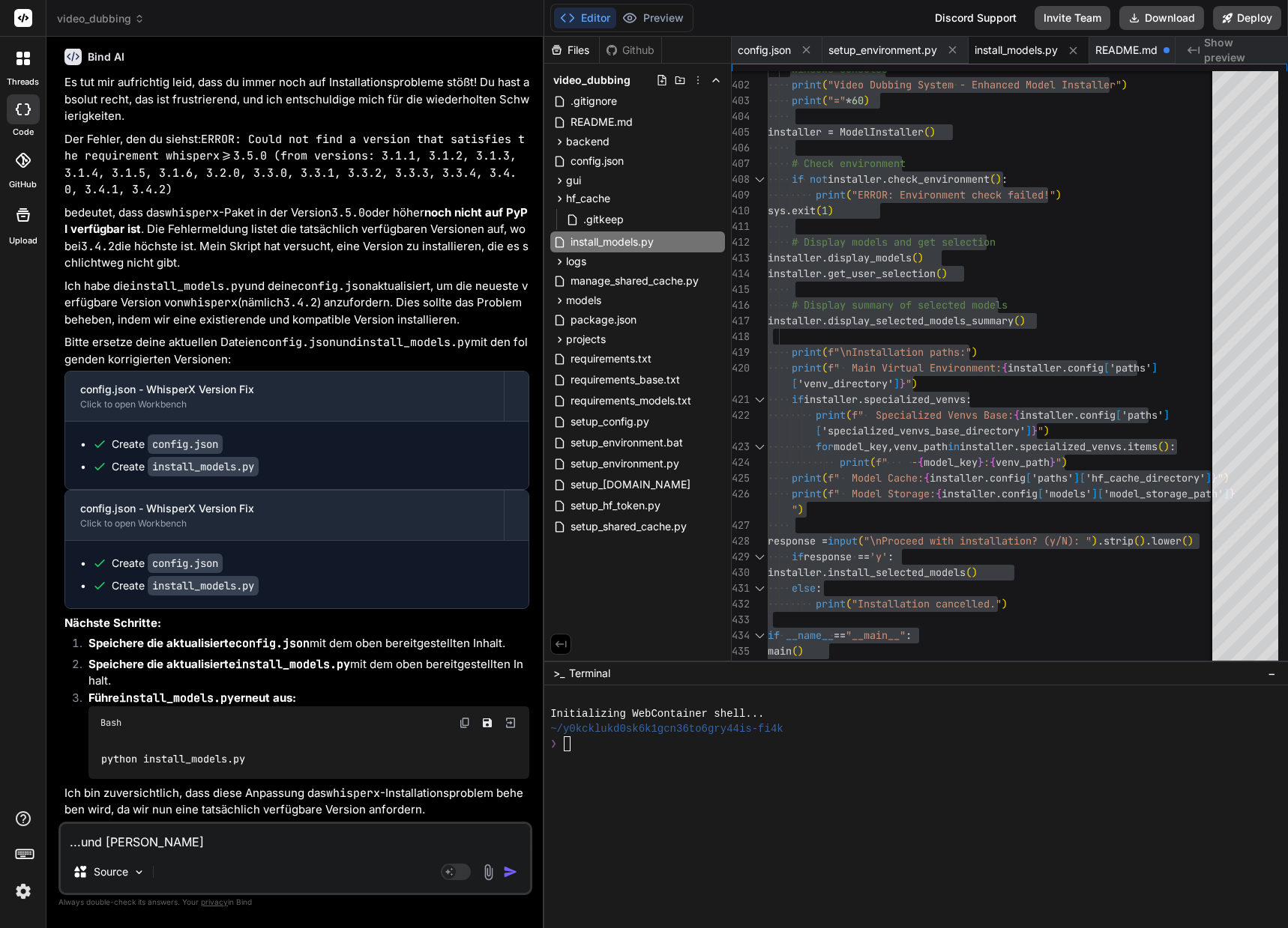
type textarea "x"
type textarea "...und [PERSON_NAME].."
type textarea "x"
type textarea "...und [PERSON_NAME]..."
type textarea "x"
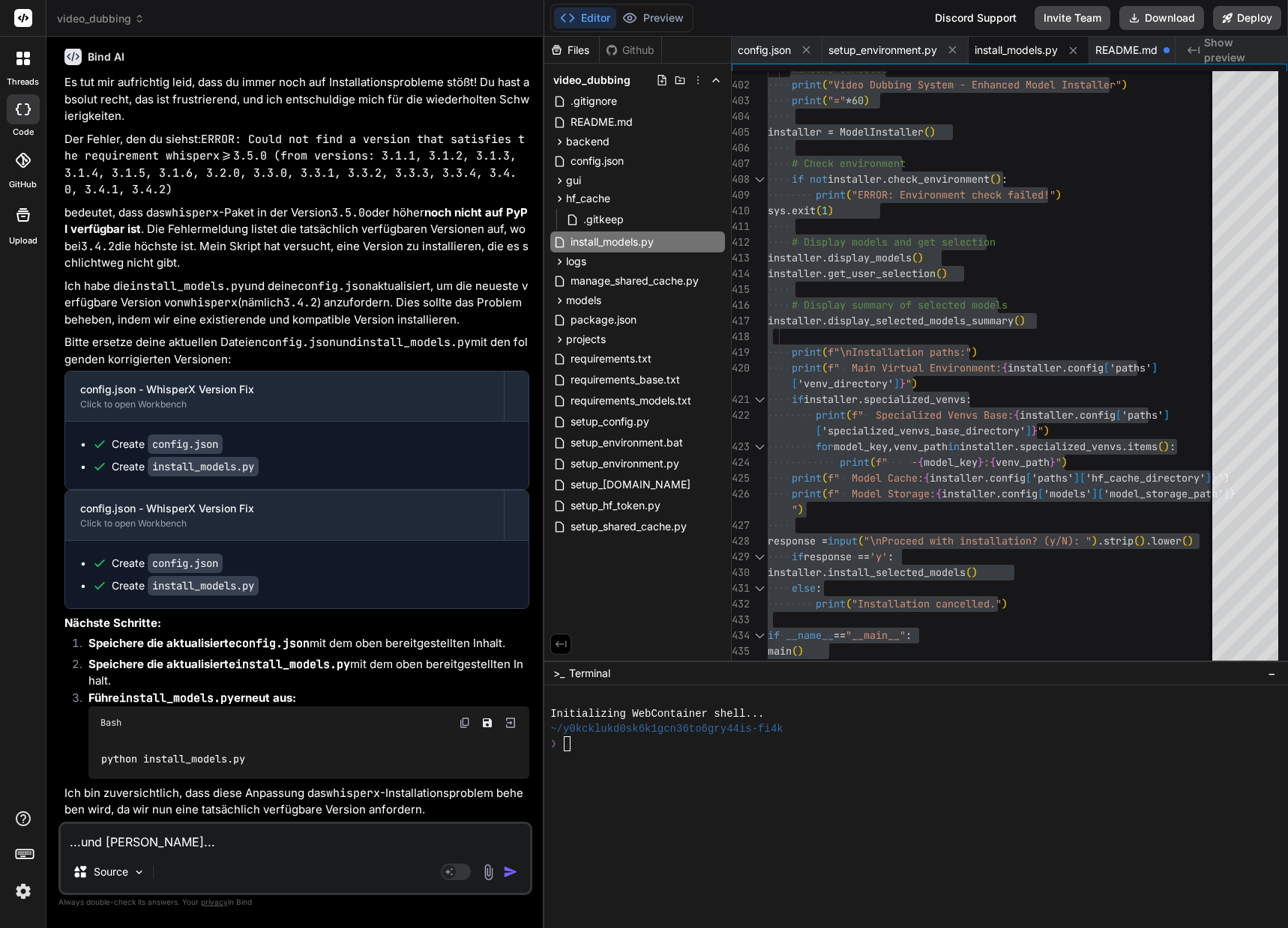
type textarea "...und [PERSON_NAME]...n"
type textarea "x"
type textarea "...und [PERSON_NAME]...nu"
type textarea "x"
type textarea "...und [PERSON_NAME]...nun"
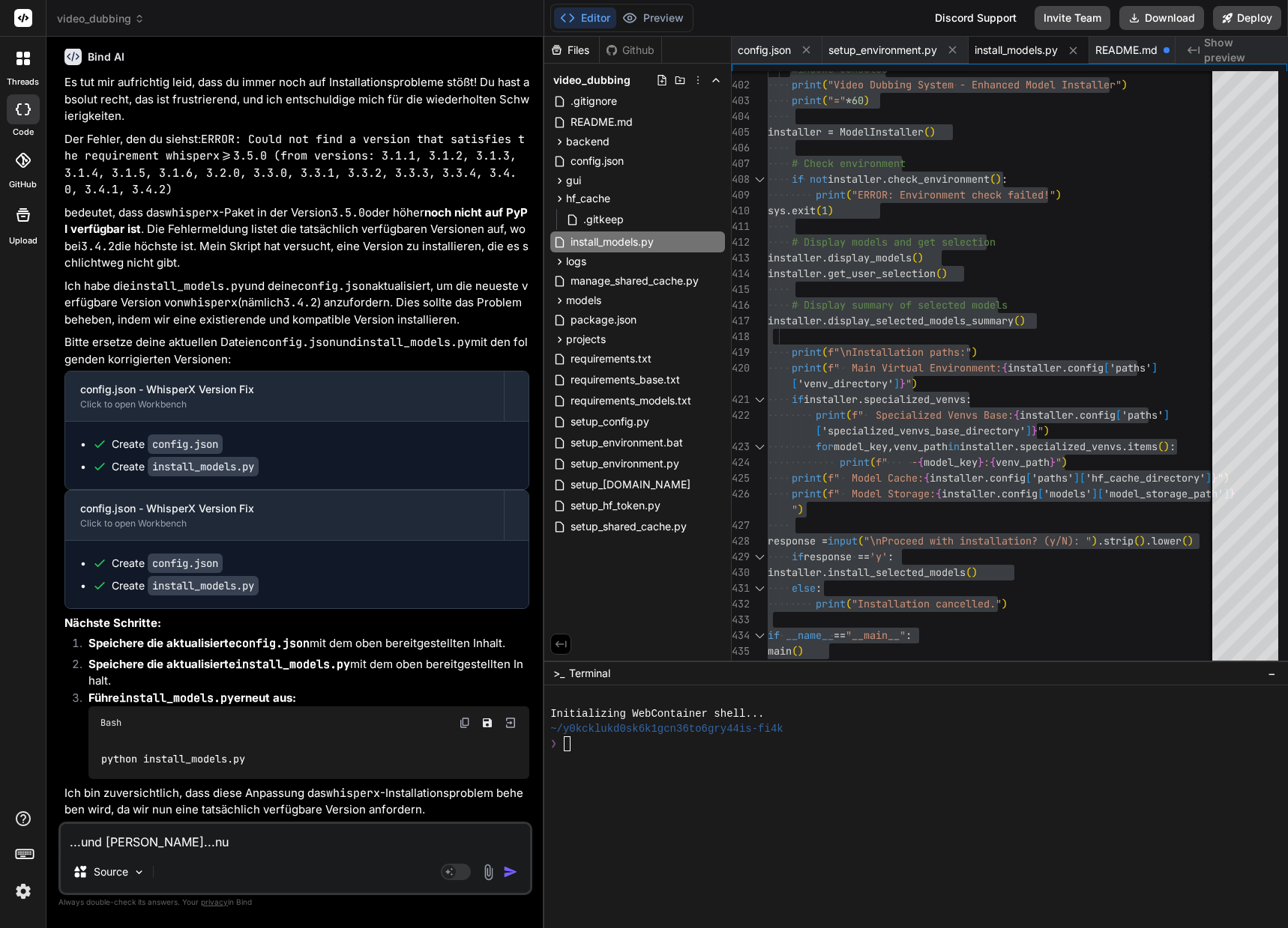
type textarea "x"
type textarea "...und [PERSON_NAME]...nun"
type textarea "x"
type textarea "...und [PERSON_NAME]...nun f"
type textarea "x"
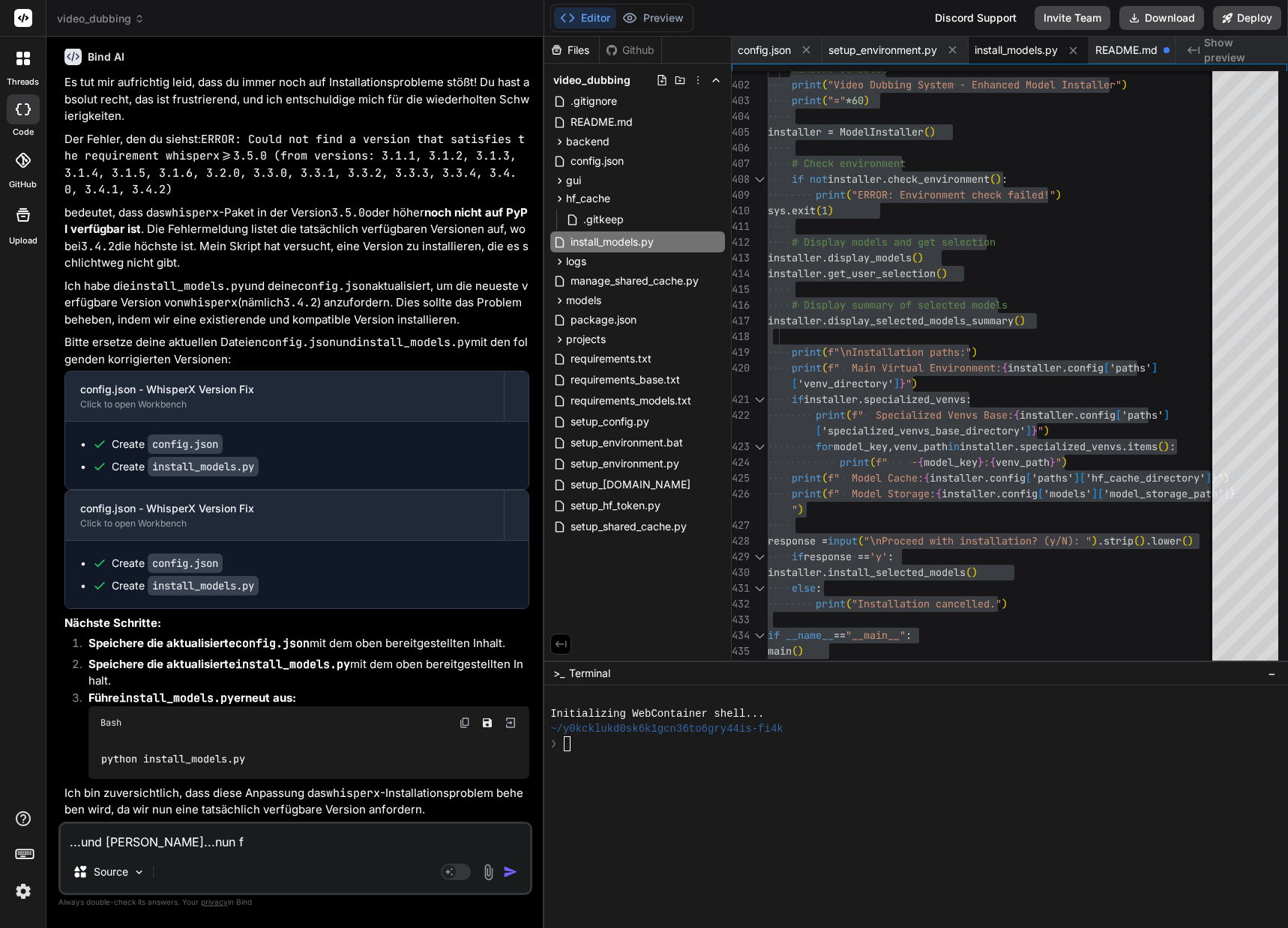
type textarea "...und [PERSON_NAME]...nun fi"
type textarea "x"
type textarea "...und [PERSON_NAME]...nun fin"
type textarea "x"
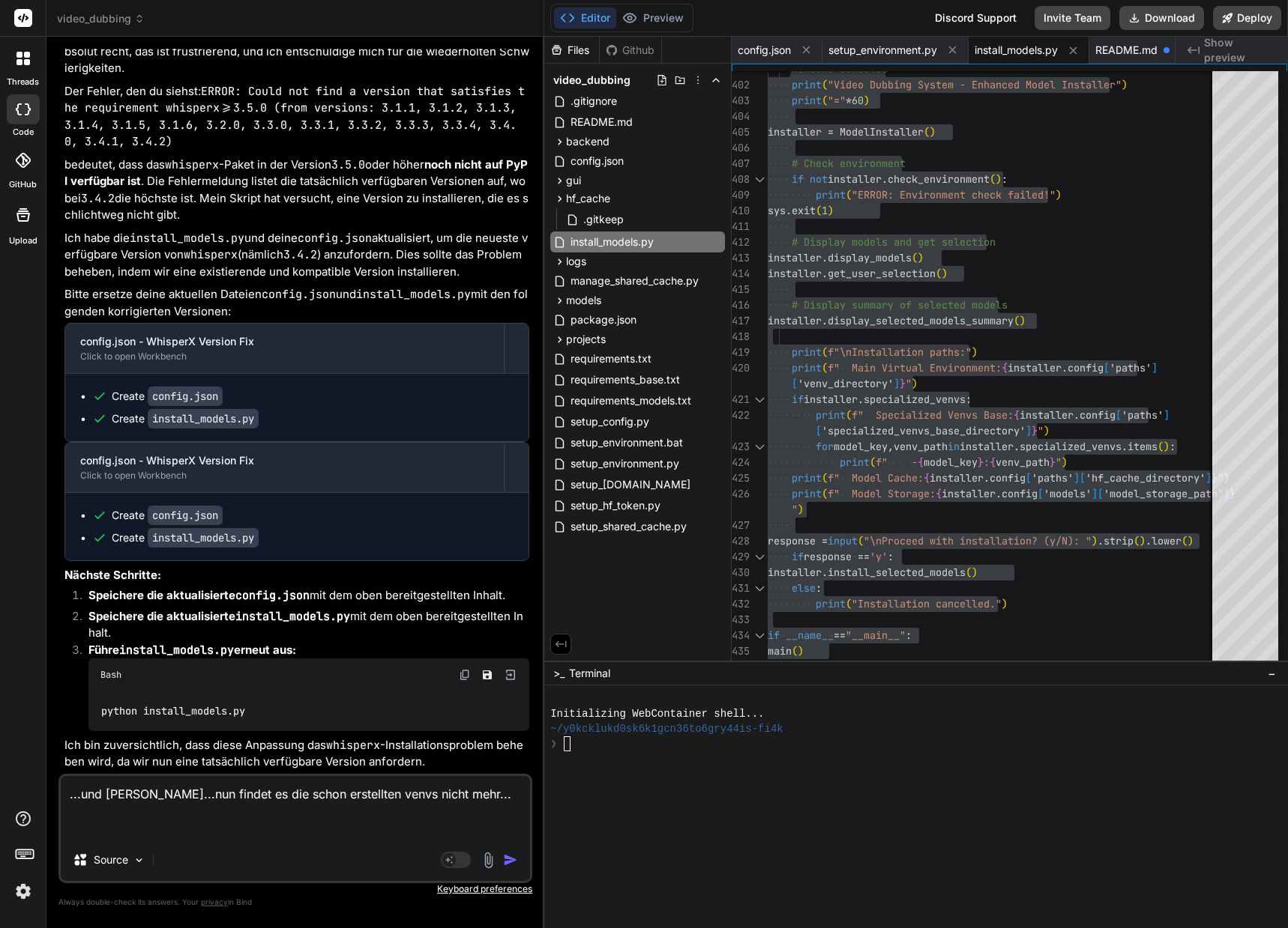
paste textarea "Select Models to Install ======================================== TRANSCRIPTION…"
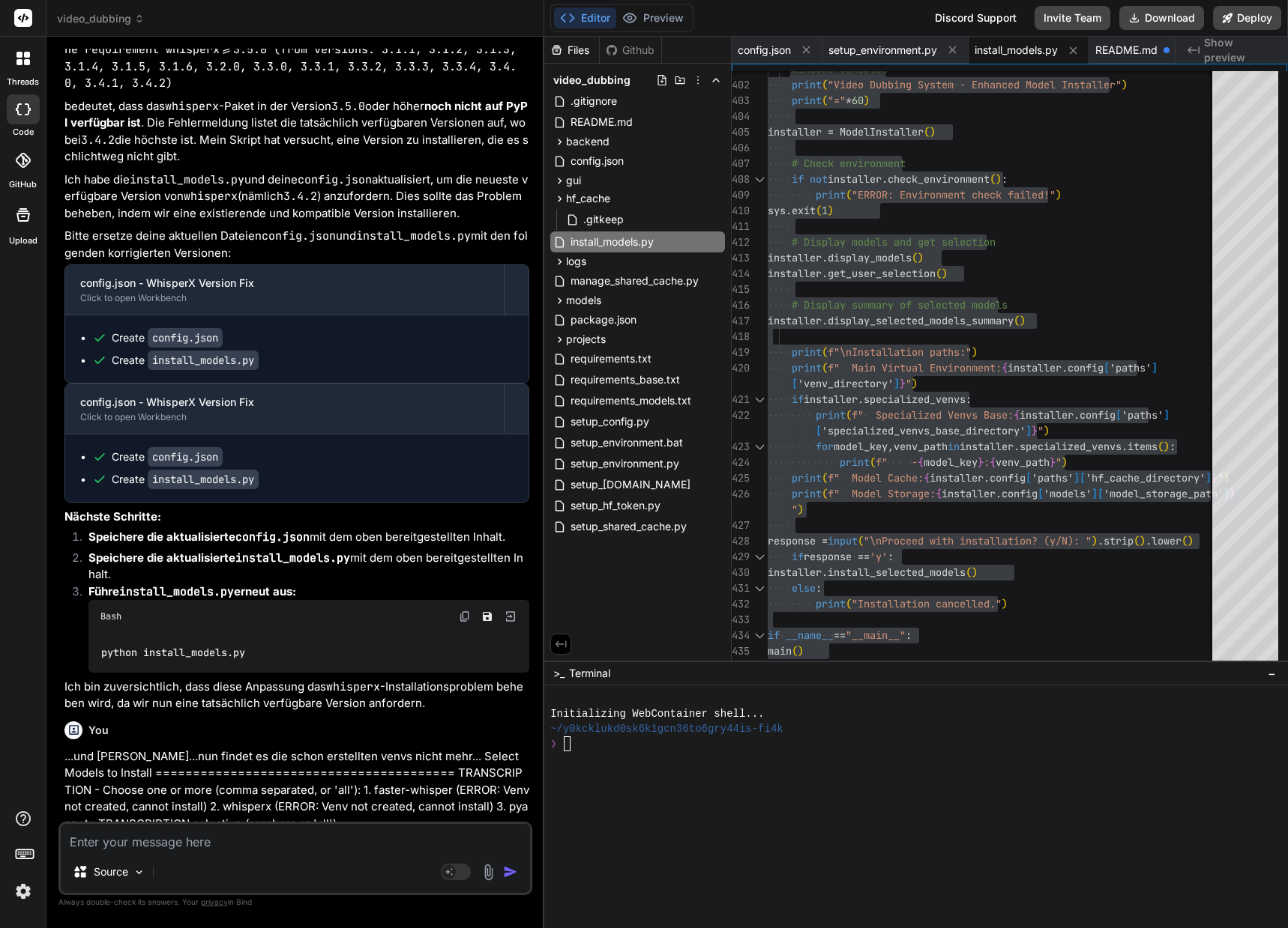
scroll to position [21713, 0]
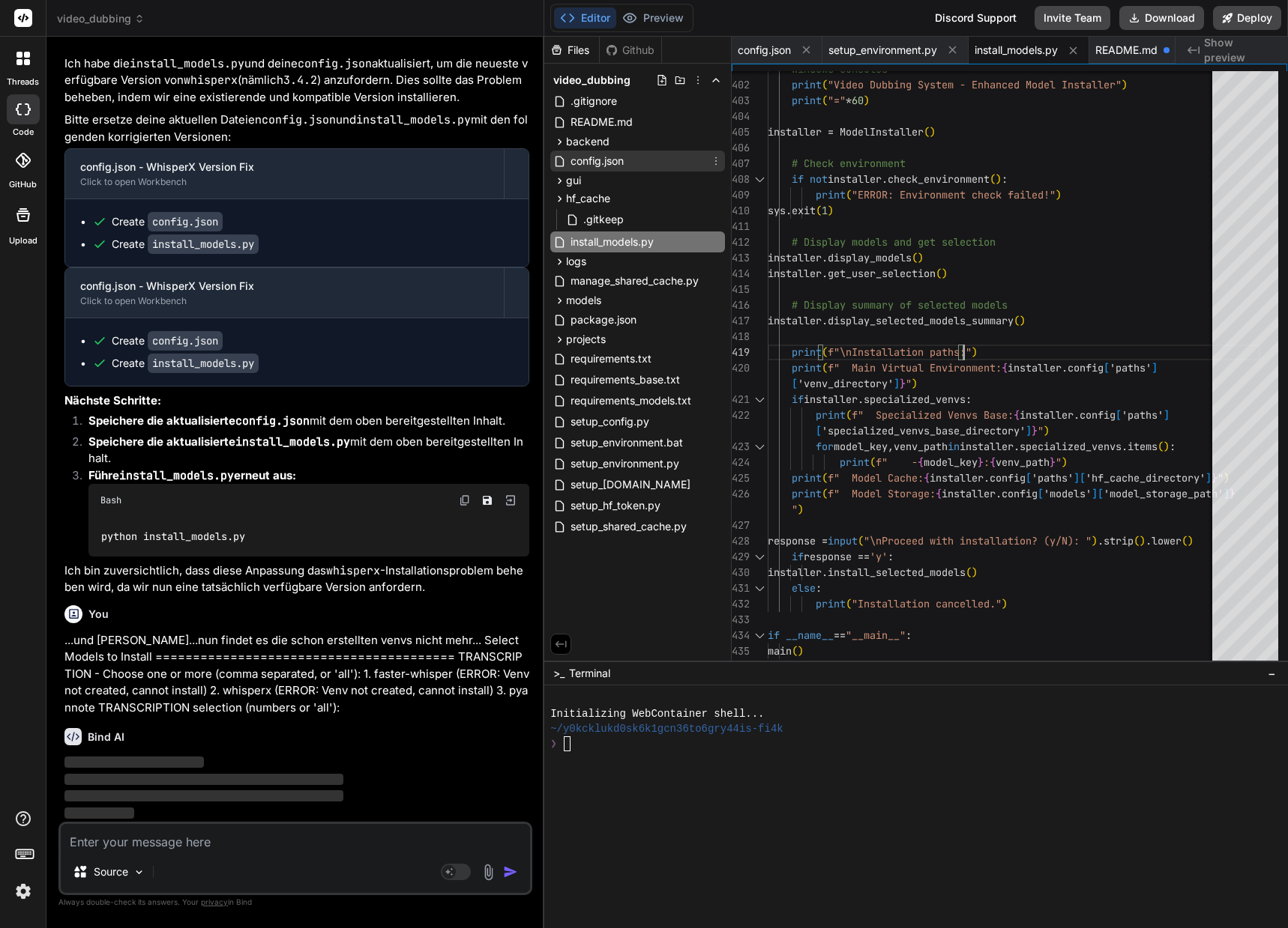
click at [615, 169] on span "config.json" at bounding box center [596, 161] width 56 height 18
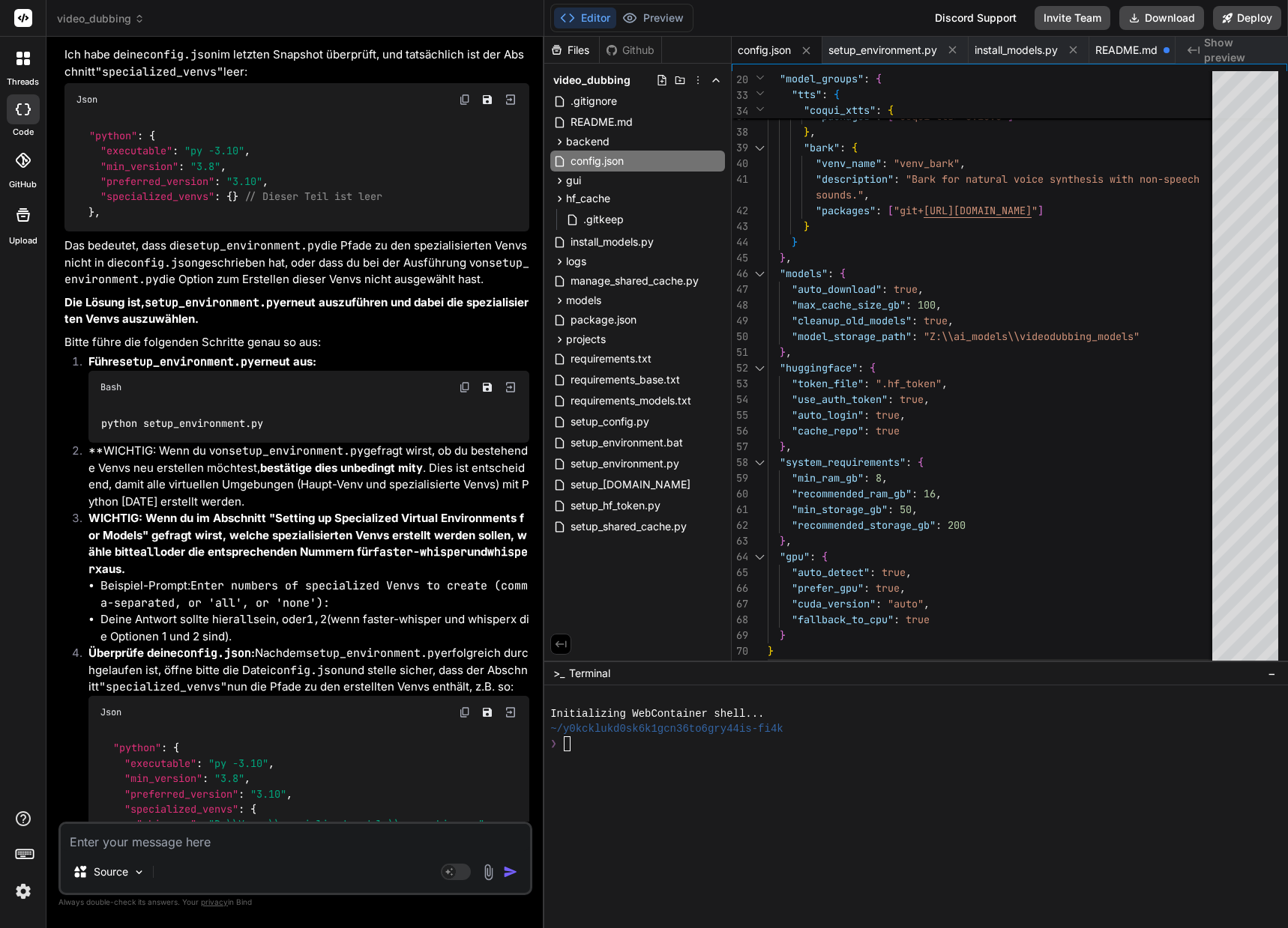
scroll to position [22463, 0]
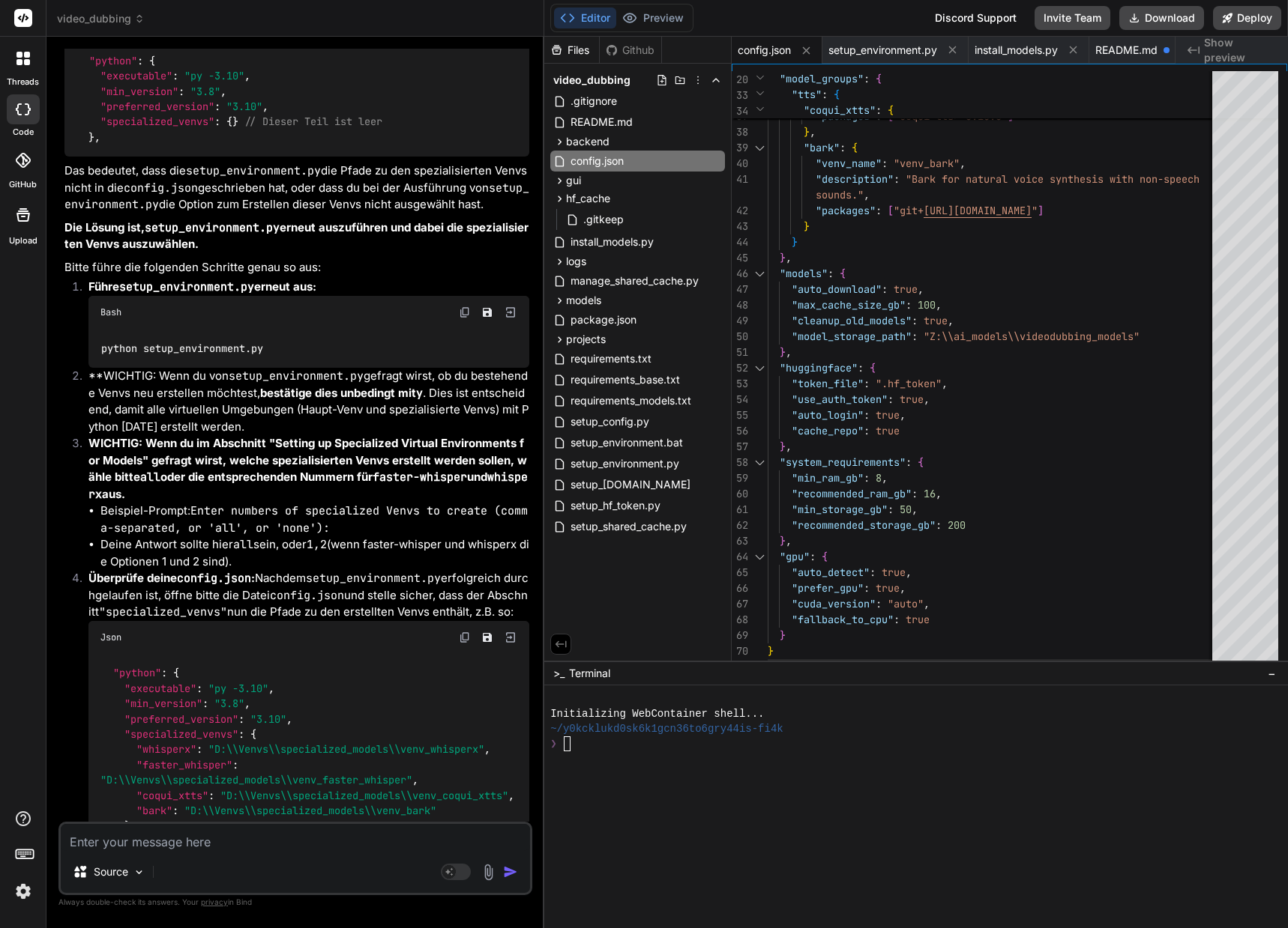
click at [157, 842] on textarea at bounding box center [296, 837] width 470 height 27
click at [940, 353] on div ""coqui_xtts" : { "venv_name" : "venv_coqui_xtts" , "description" : "Coqui XTTS-…" at bounding box center [1013, 105] width 492 height 1158
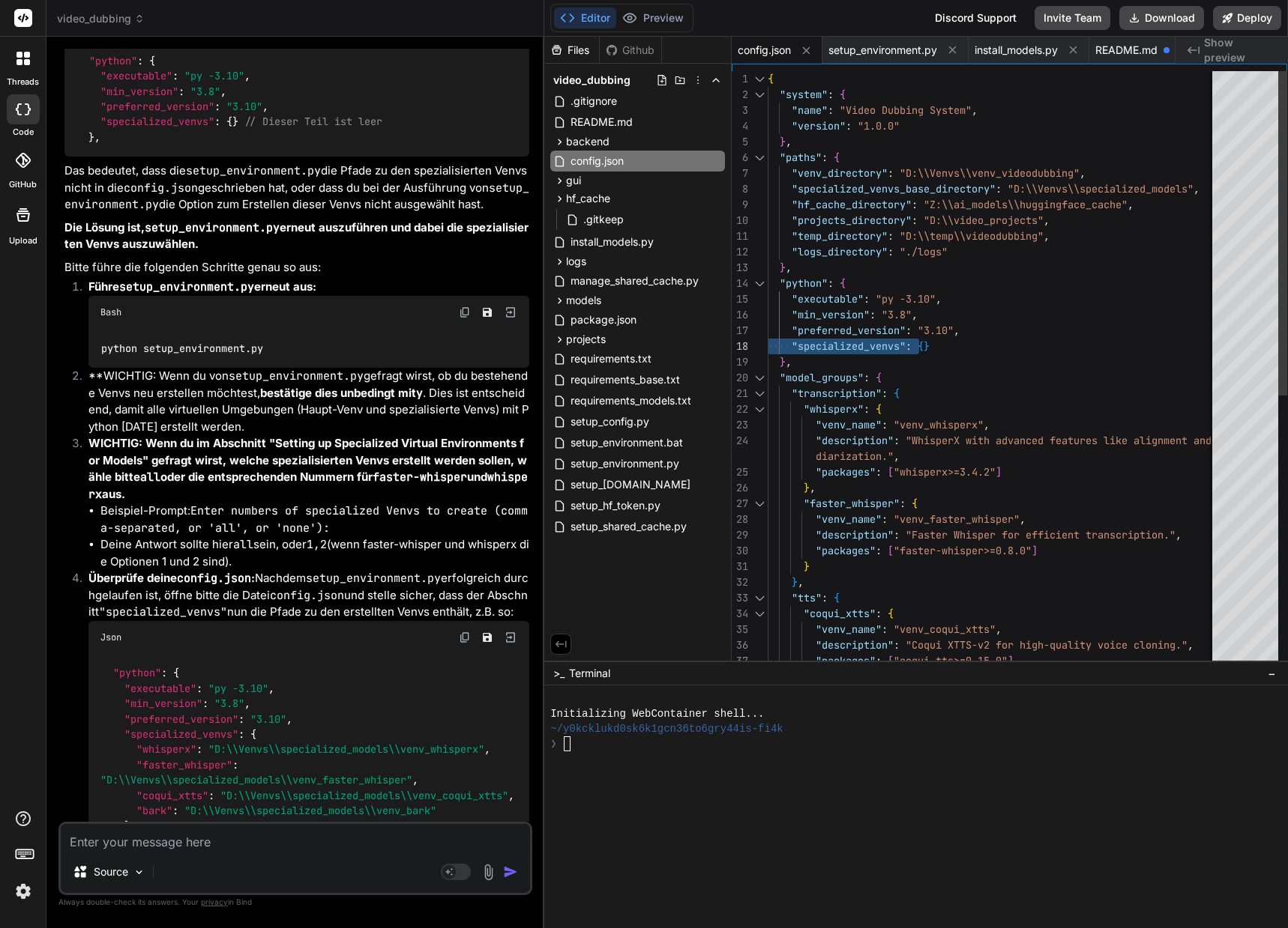
drag, startPoint x: 945, startPoint y: 346, endPoint x: 768, endPoint y: 340, distance: 177.1
click at [768, 340] on div ""coqui_xtts" : { "venv_name" : "venv_coqui_xtts" , "description" : "Coqui XTTS-…" at bounding box center [1013, 649] width 492 height 1158
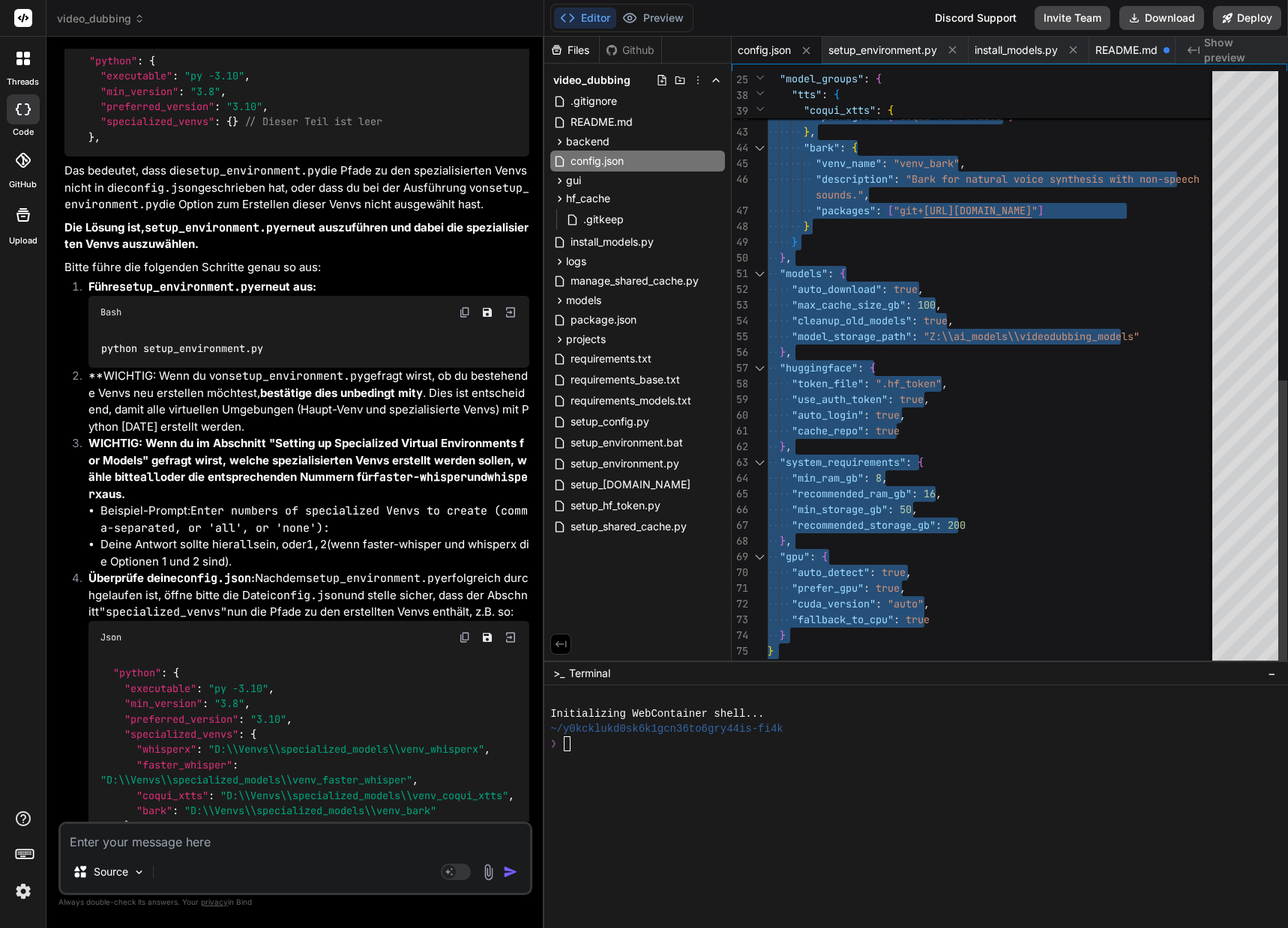
drag, startPoint x: 769, startPoint y: 78, endPoint x: 820, endPoint y: 695, distance: 619.1
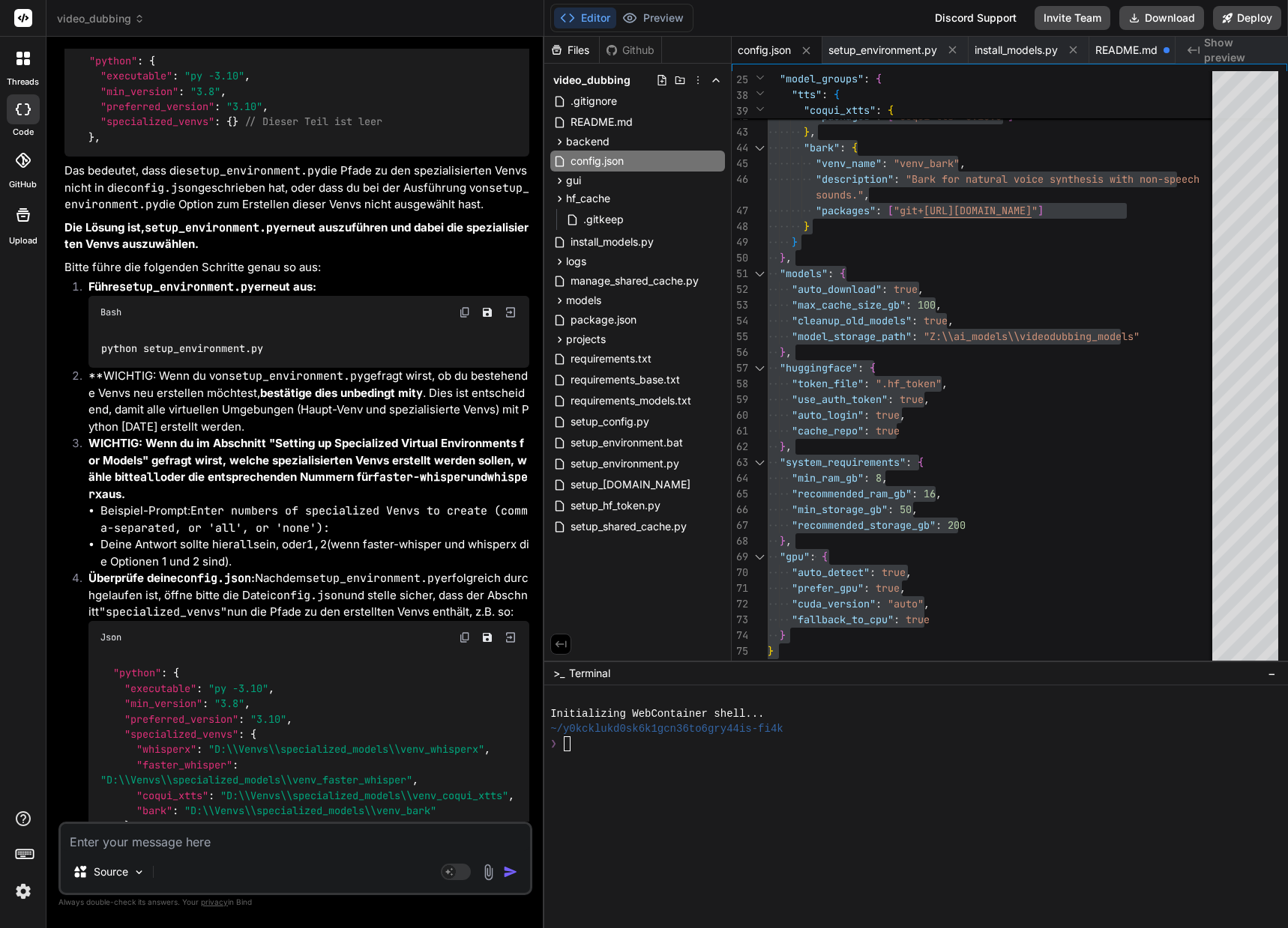
click at [159, 847] on textarea at bounding box center [296, 837] width 470 height 27
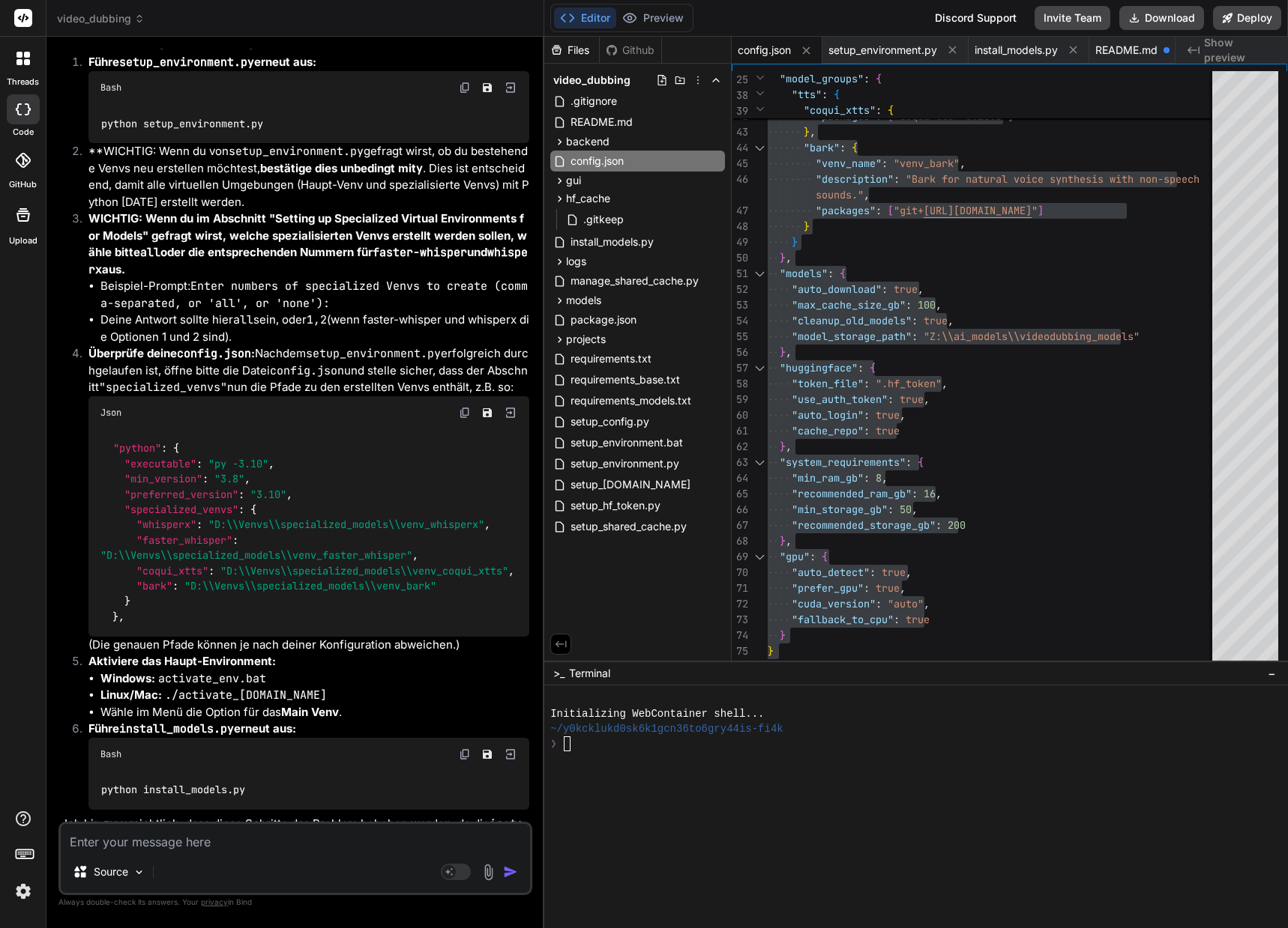
scroll to position [22857, 0]
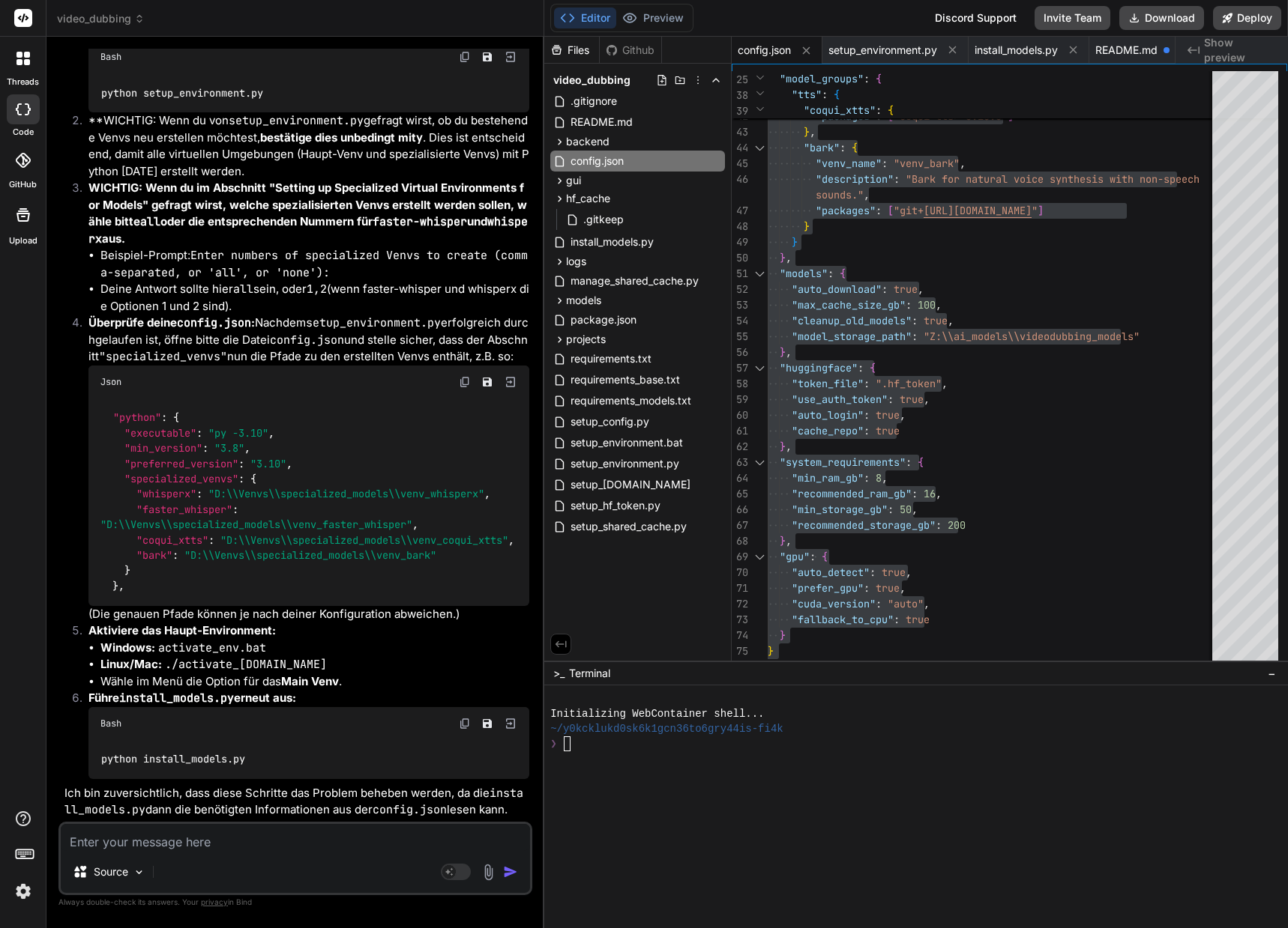
click at [101, 845] on textarea at bounding box center [296, 837] width 470 height 27
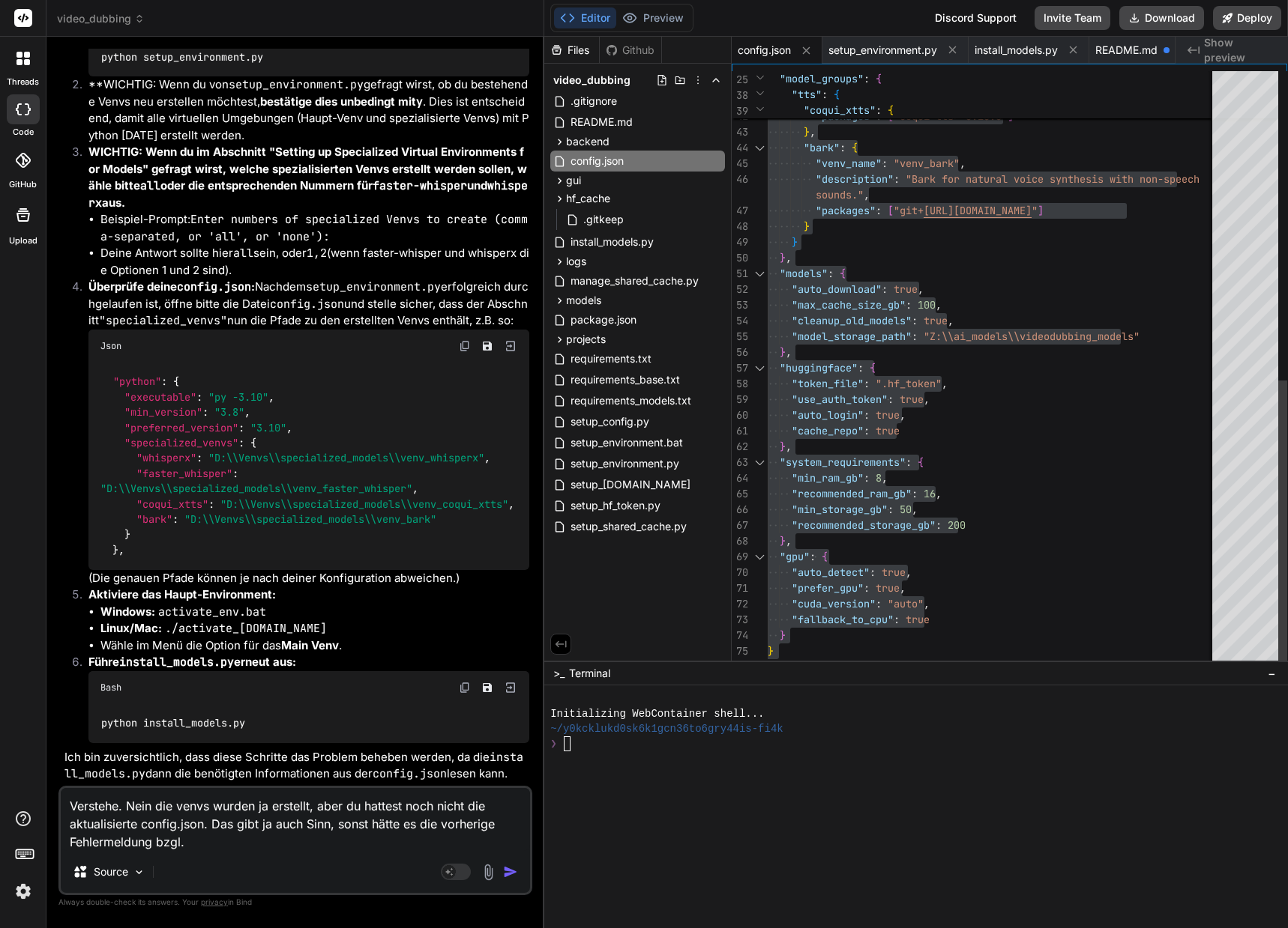
click at [1015, 499] on div ""coqui_xtts" : { "venv_name" : "venv_coqui_xtts" , "description" : "Coqui XTTS-…" at bounding box center [1013, 66] width 492 height 1236
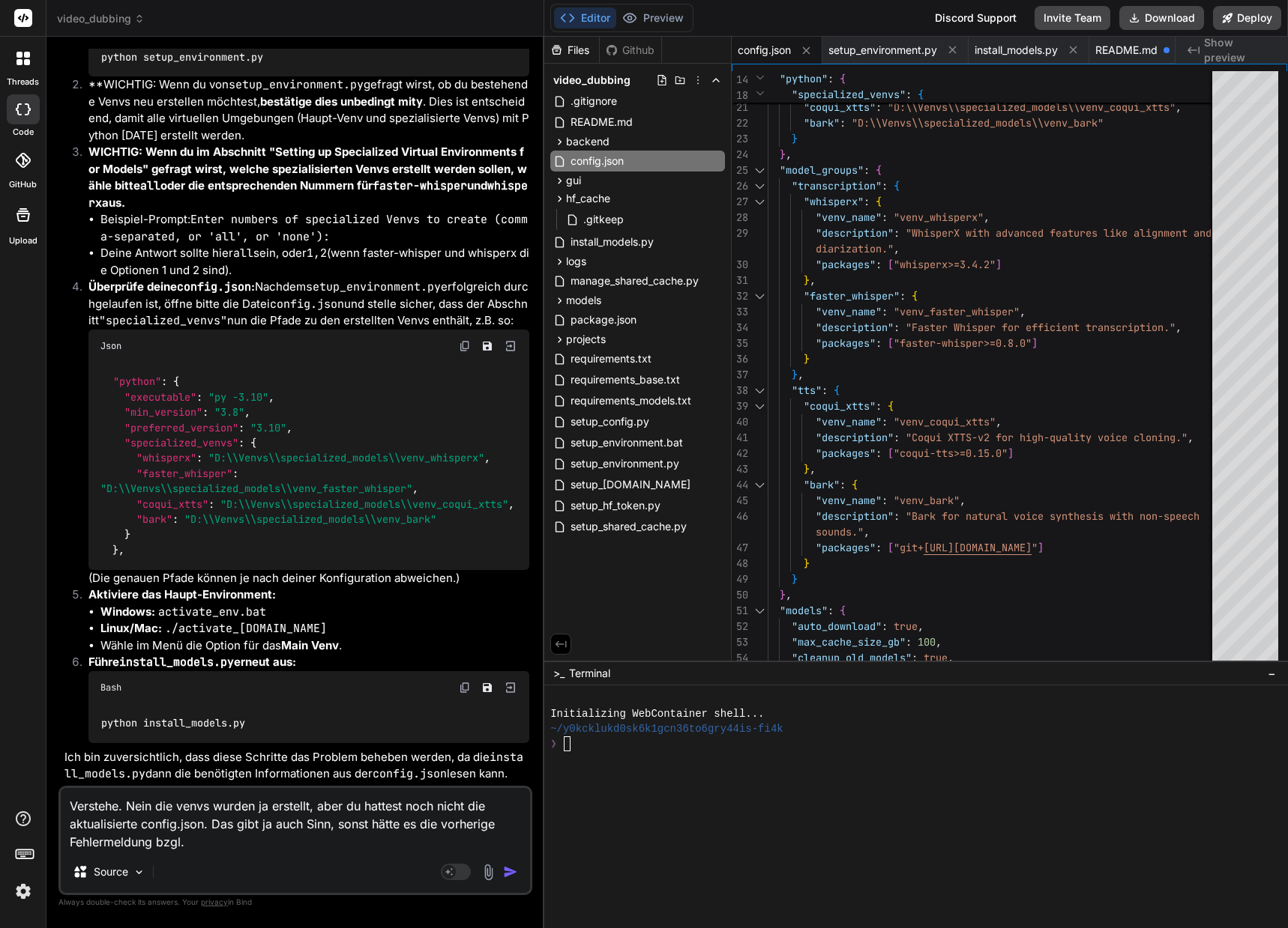
click at [207, 837] on textarea "Verstehe. Nein die venvs wurden ja erstellt, aber du hattest noch nicht die akt…" at bounding box center [296, 820] width 470 height 63
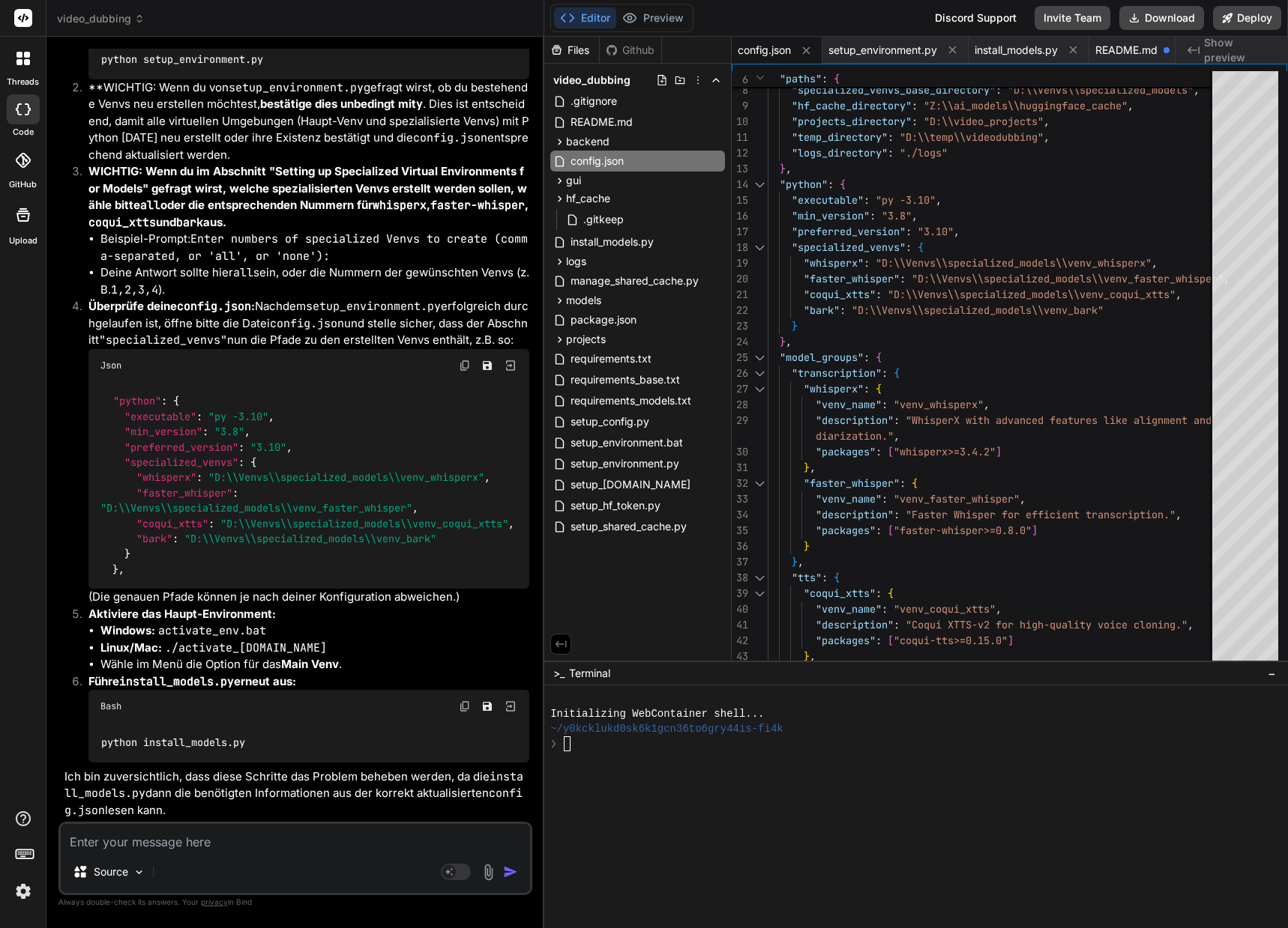
scroll to position [24083, 0]
